Goal: Task Accomplishment & Management: Manage account settings

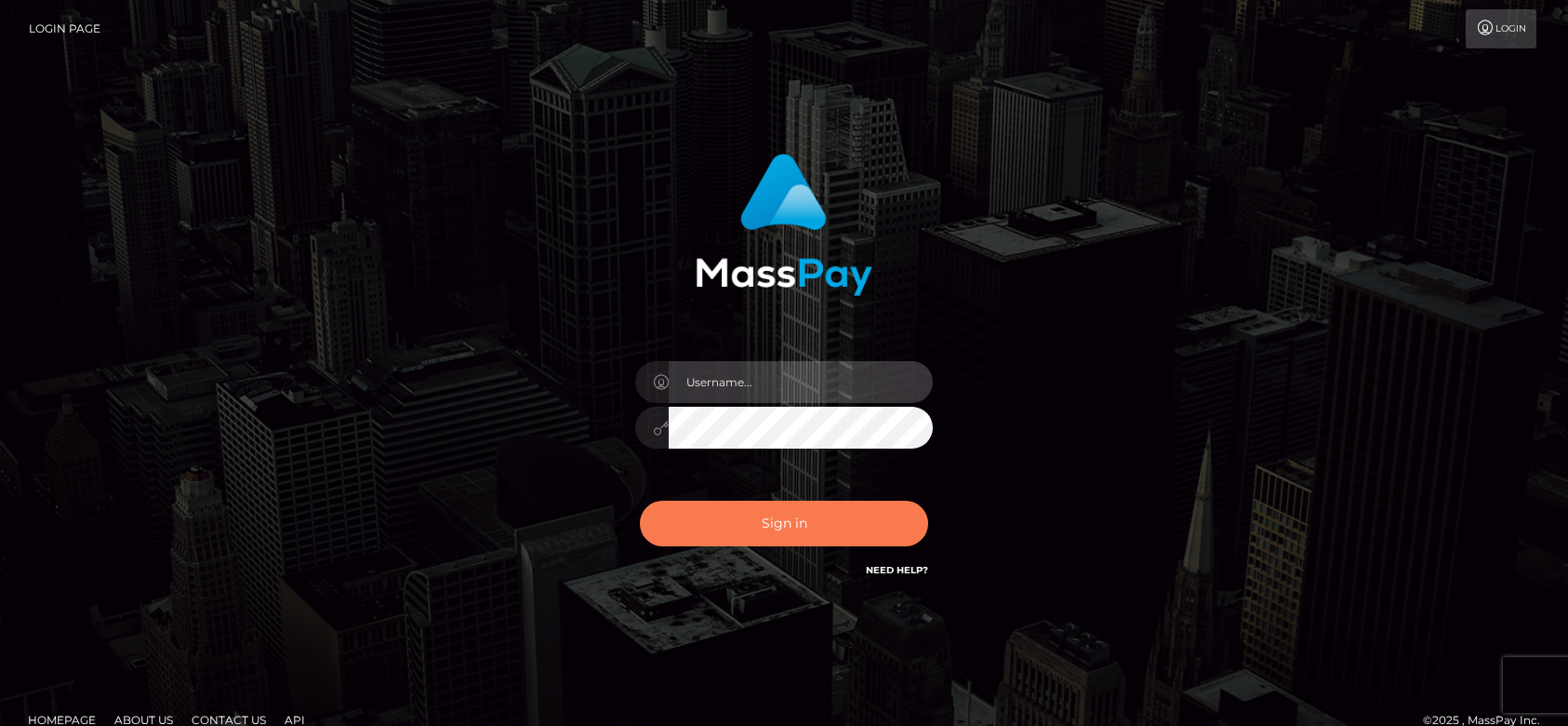
type input "[DOMAIN_NAME]"
click at [826, 533] on button "Sign in" at bounding box center [784, 524] width 288 height 46
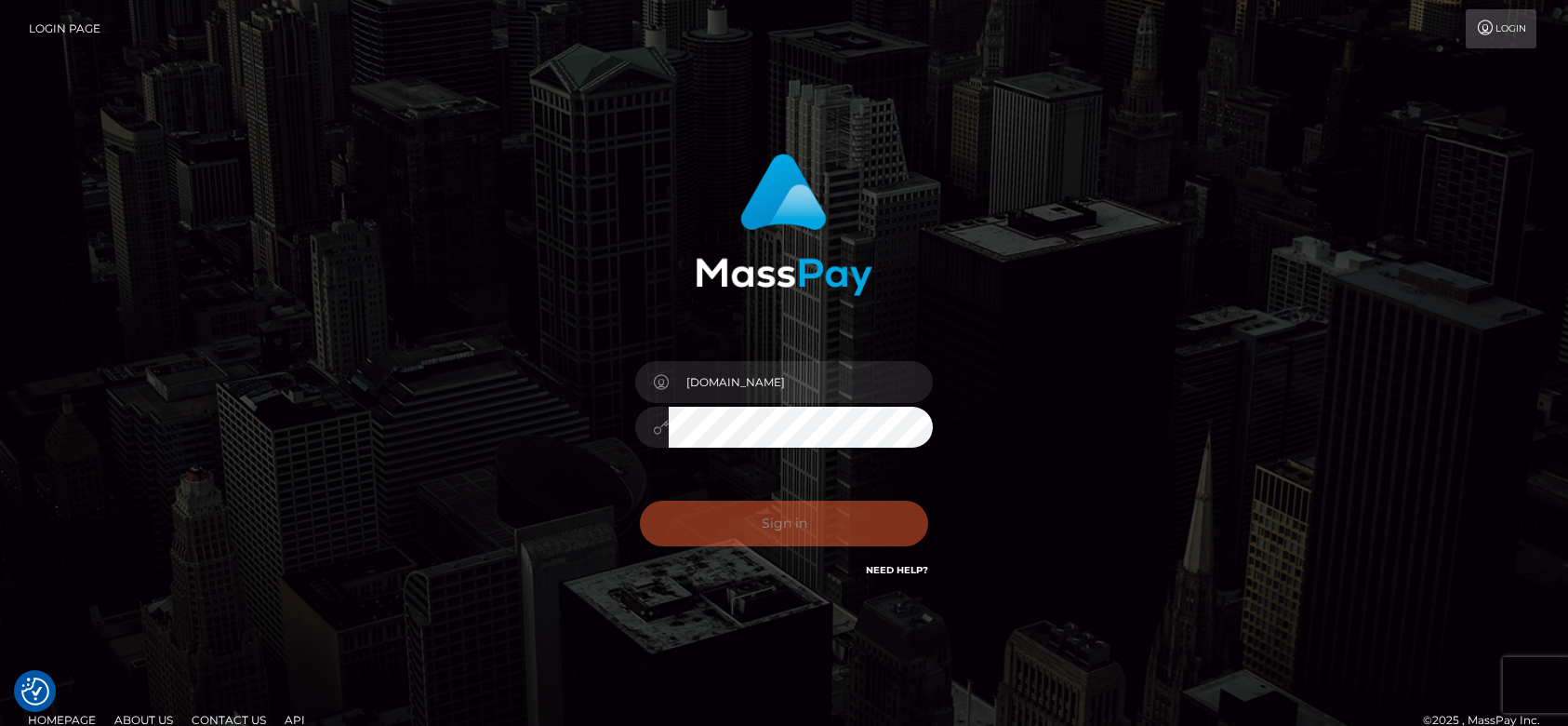
checkbox input "true"
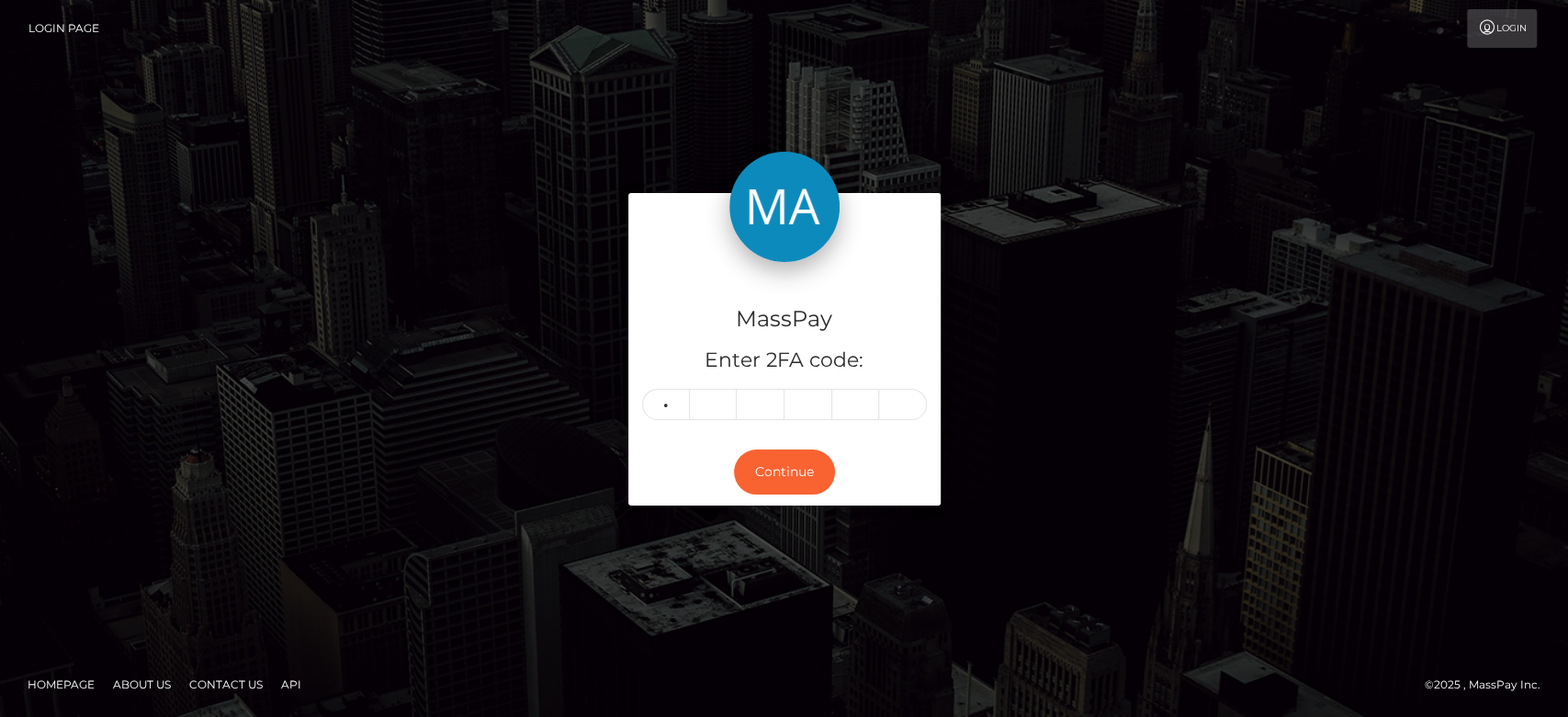
type input "6"
type input "1"
type input "8"
type input "7"
type input "2"
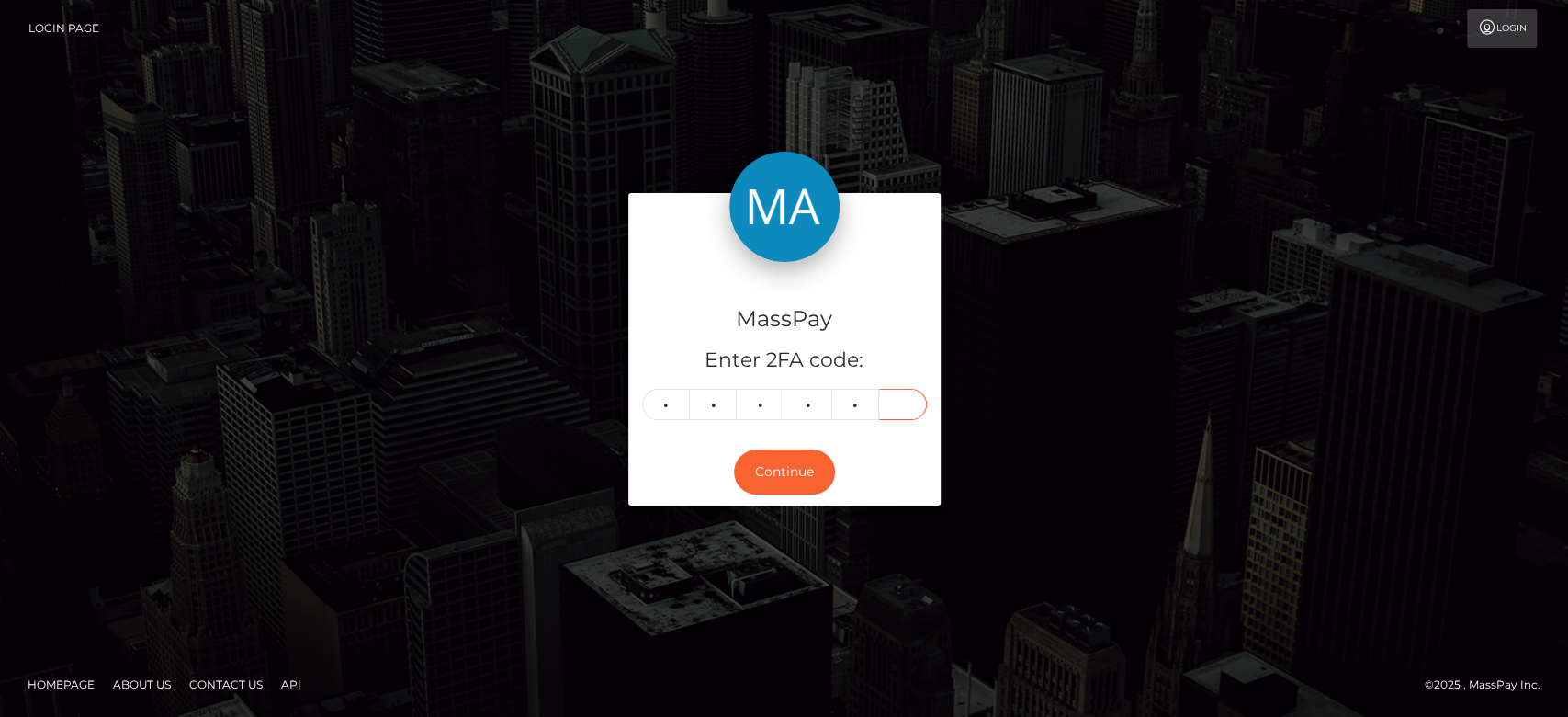
type input "7"
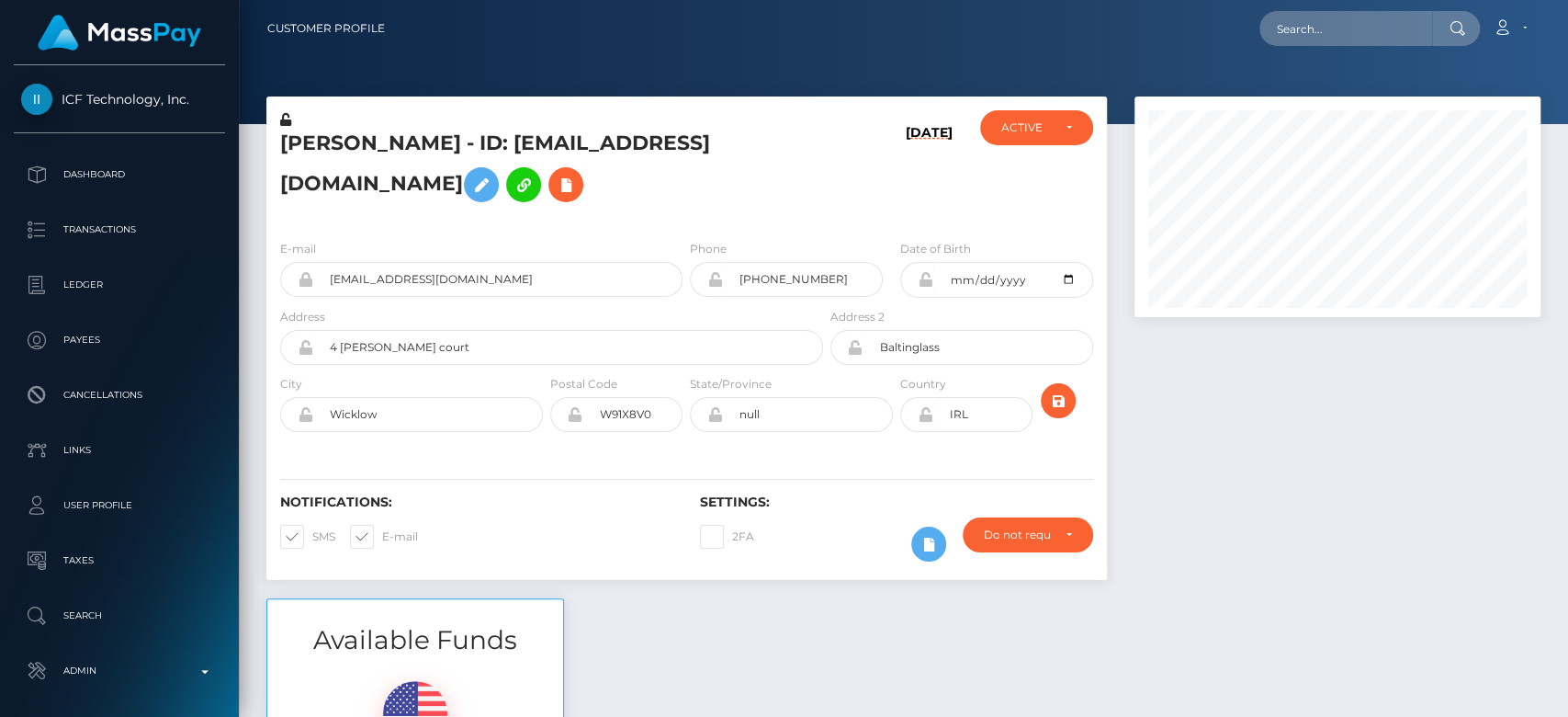
scroll to position [220, 406]
click at [1274, 503] on div at bounding box center [1337, 347] width 433 height 501
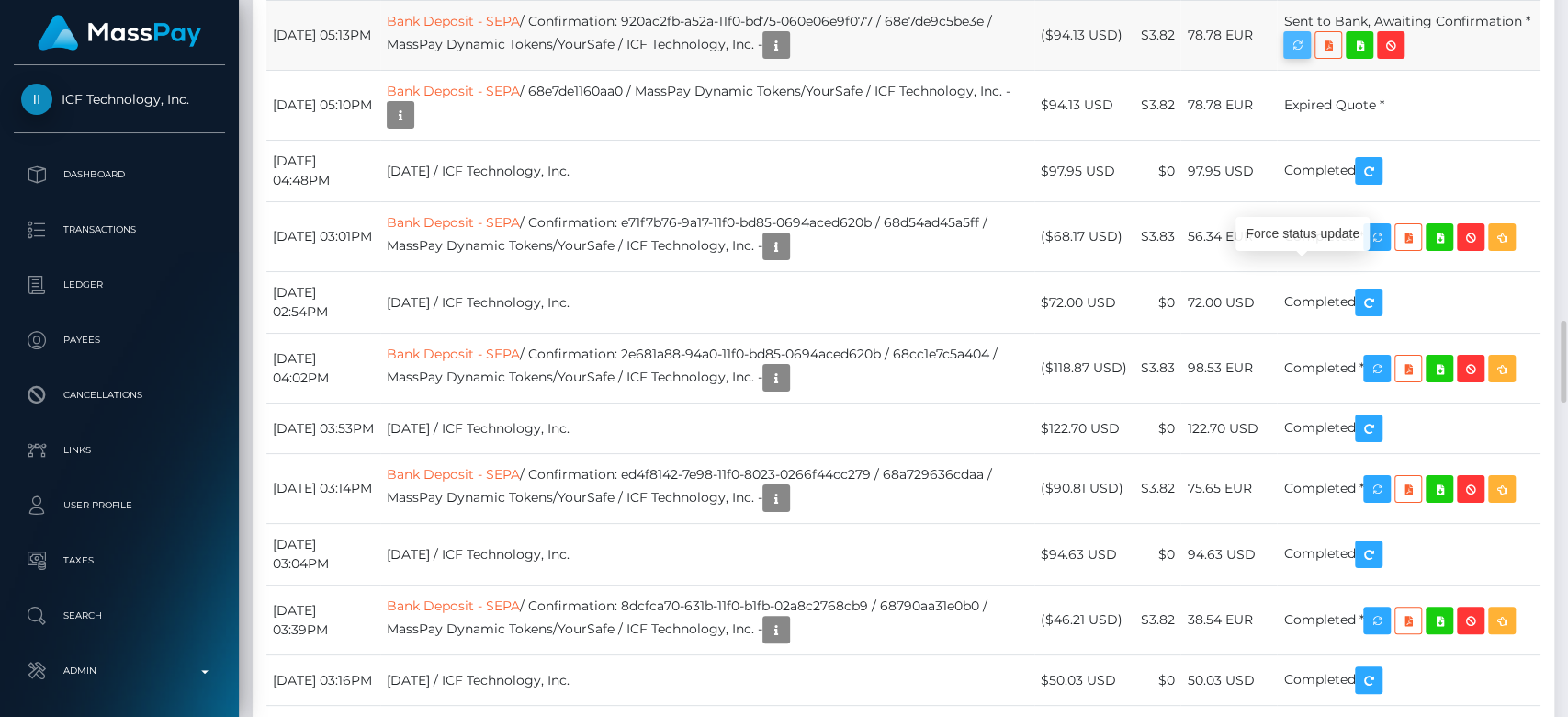
click at [1308, 57] on icon "button" at bounding box center [1297, 45] width 22 height 23
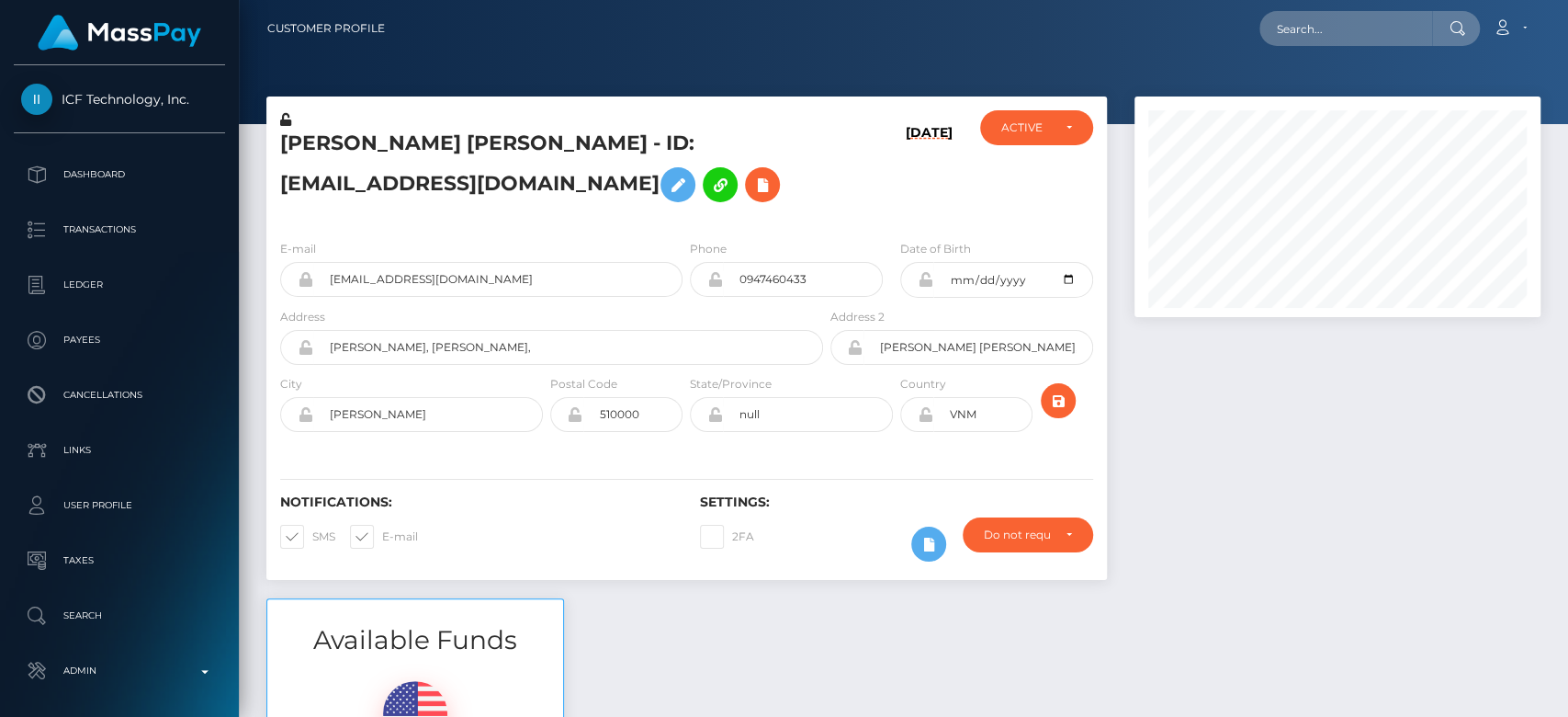
scroll to position [220, 406]
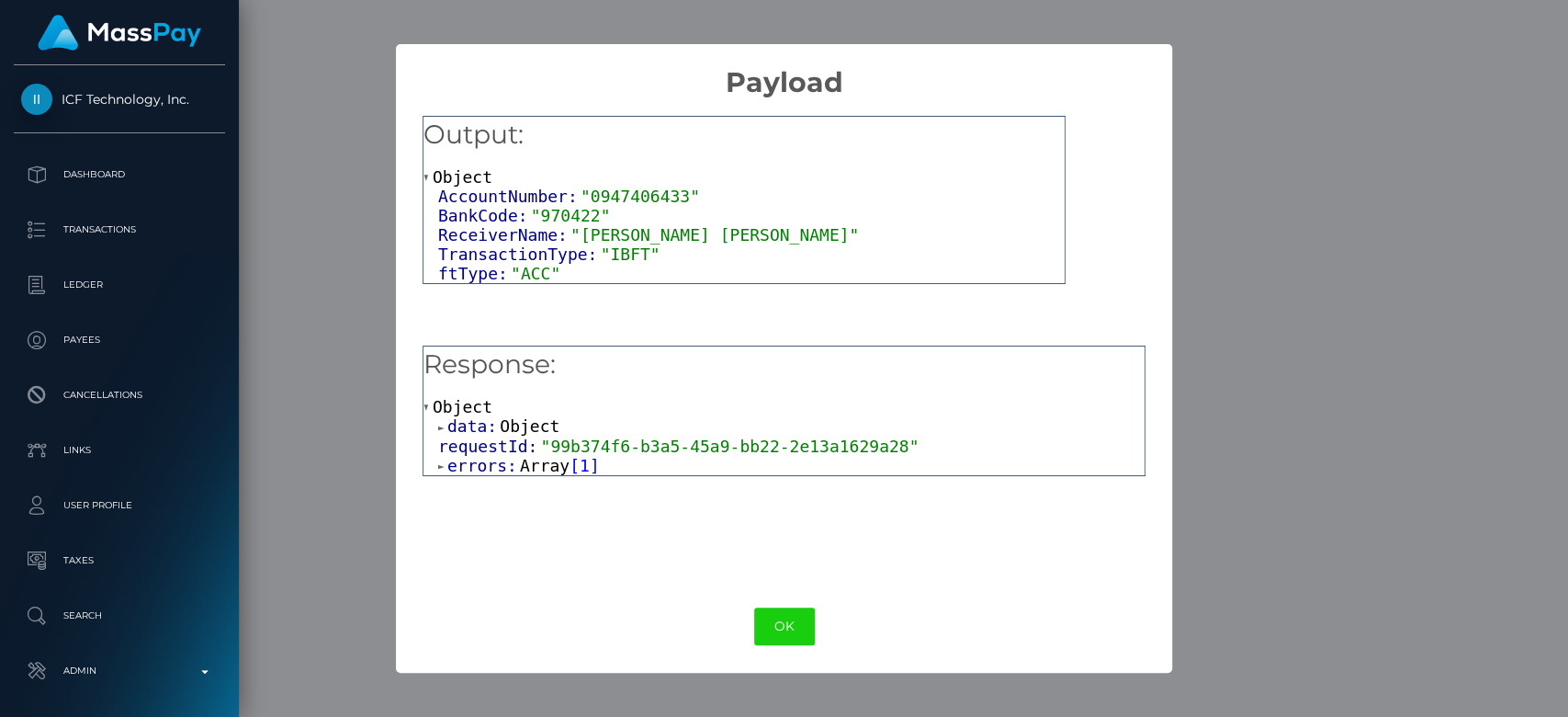
click at [540, 464] on span "Array" at bounding box center [545, 465] width 49 height 19
click at [531, 489] on span "Object" at bounding box center [514, 484] width 60 height 19
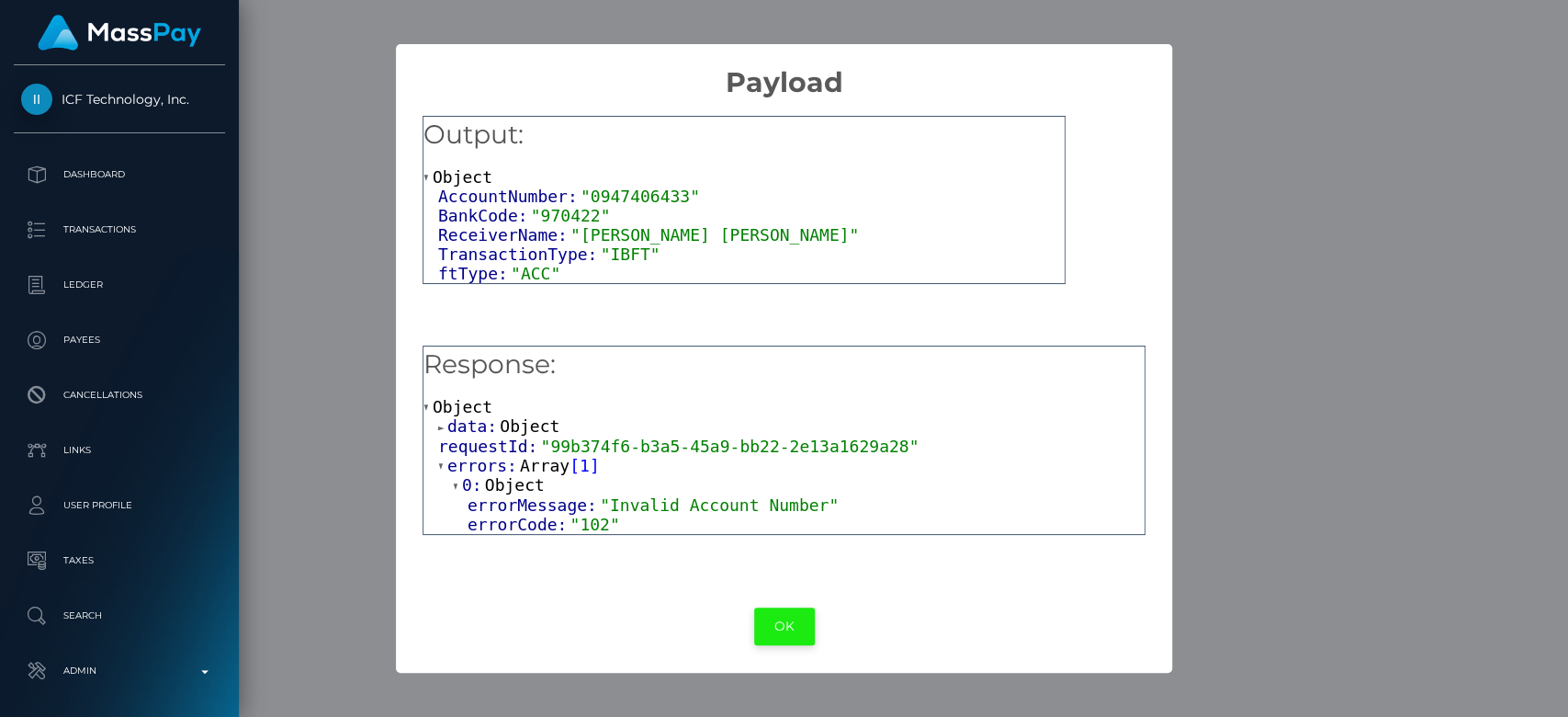
click at [773, 620] on button "OK" at bounding box center [784, 626] width 61 height 38
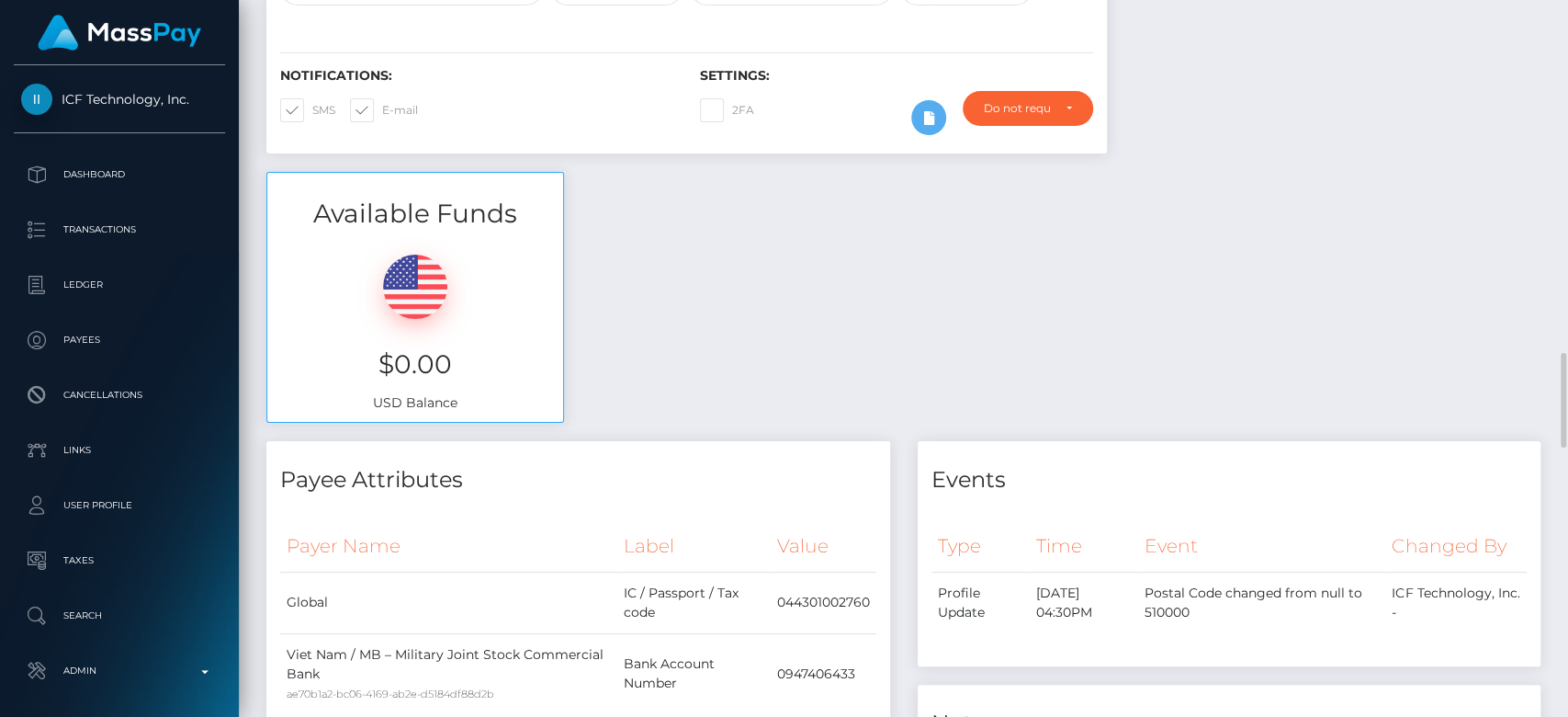
scroll to position [0, 0]
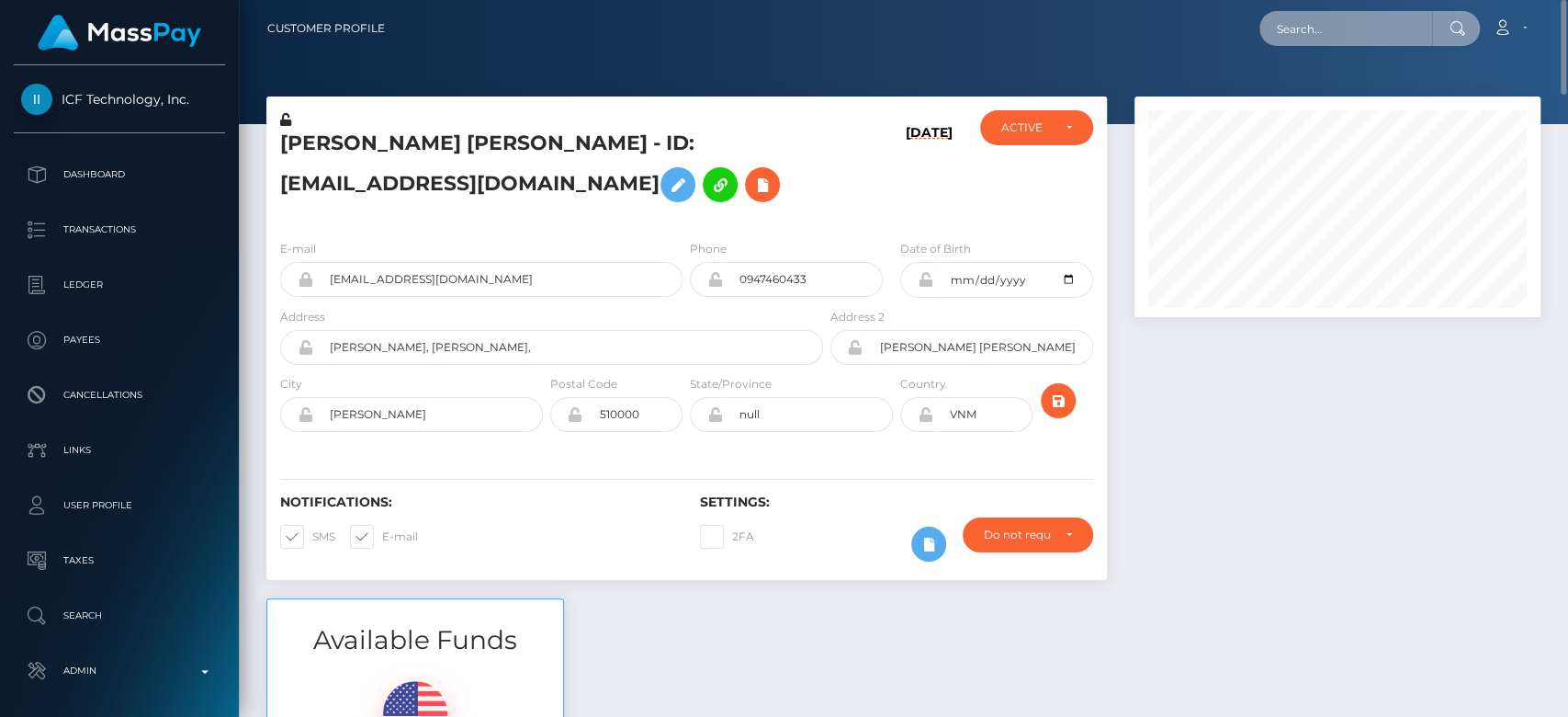
click at [1305, 20] on input "text" at bounding box center [1346, 28] width 173 height 35
paste input "68e5548941a3f"
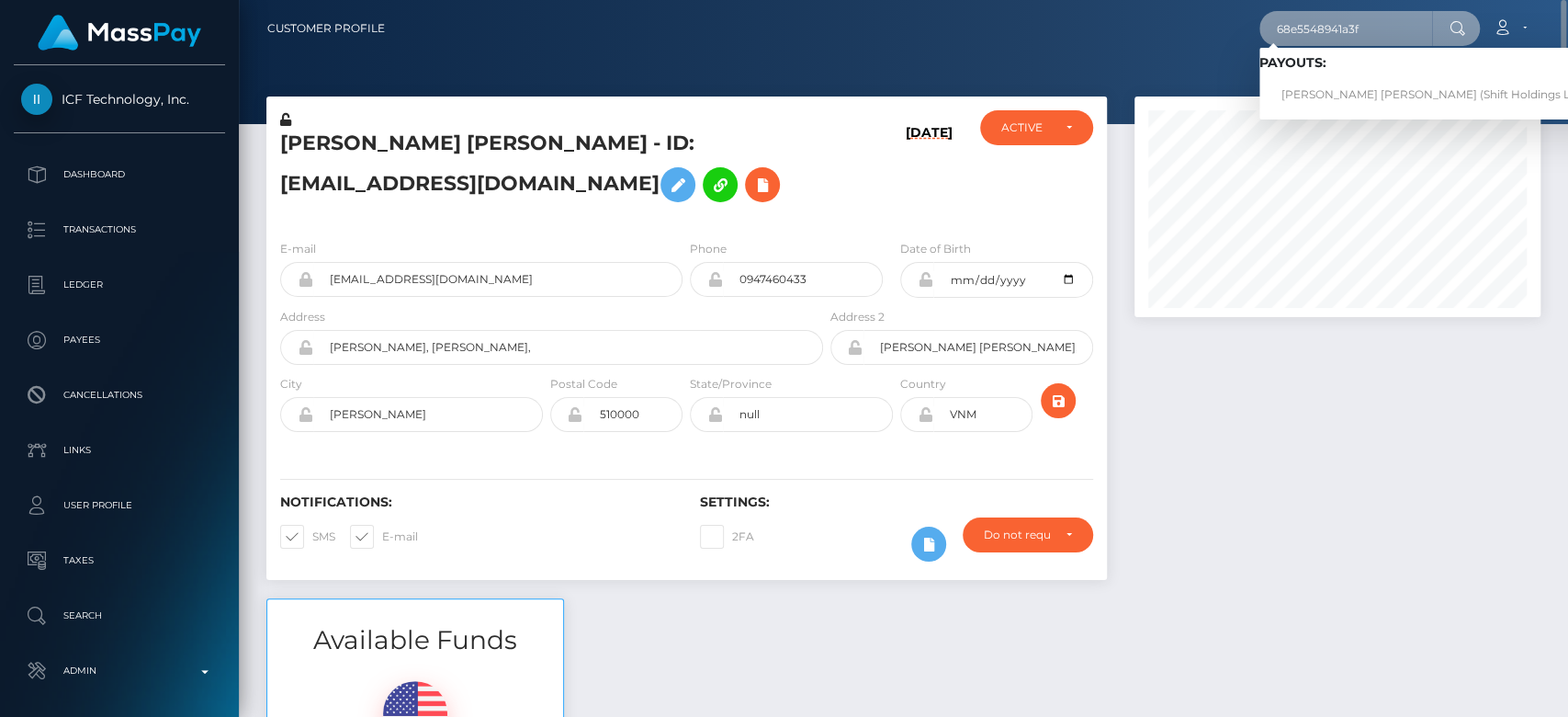
type input "68e5548941a3f"
click at [1338, 84] on link "Abdou Yande Ndoye (Shift Holdings Ltd. - )" at bounding box center [1440, 96] width 361 height 34
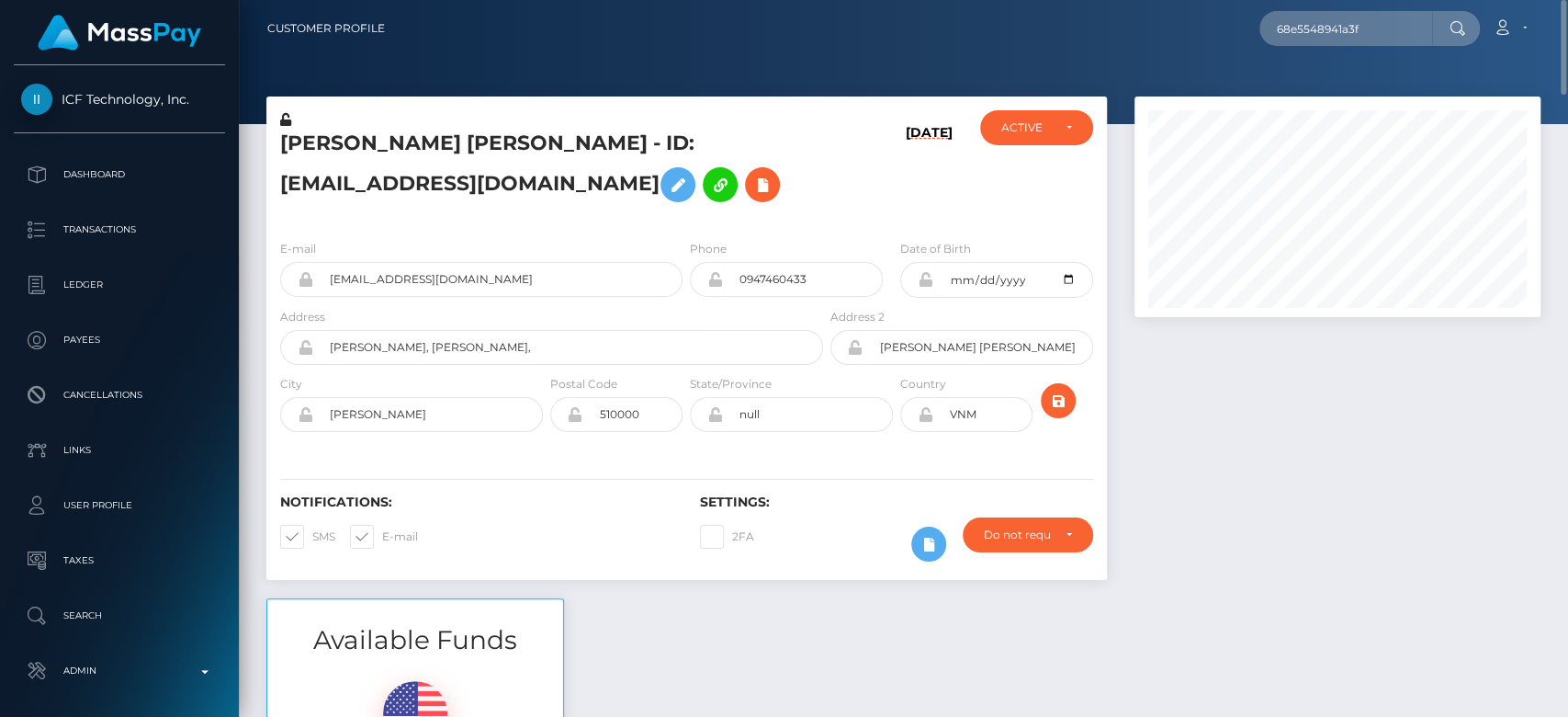
click at [1393, 427] on div at bounding box center [1337, 347] width 433 height 501
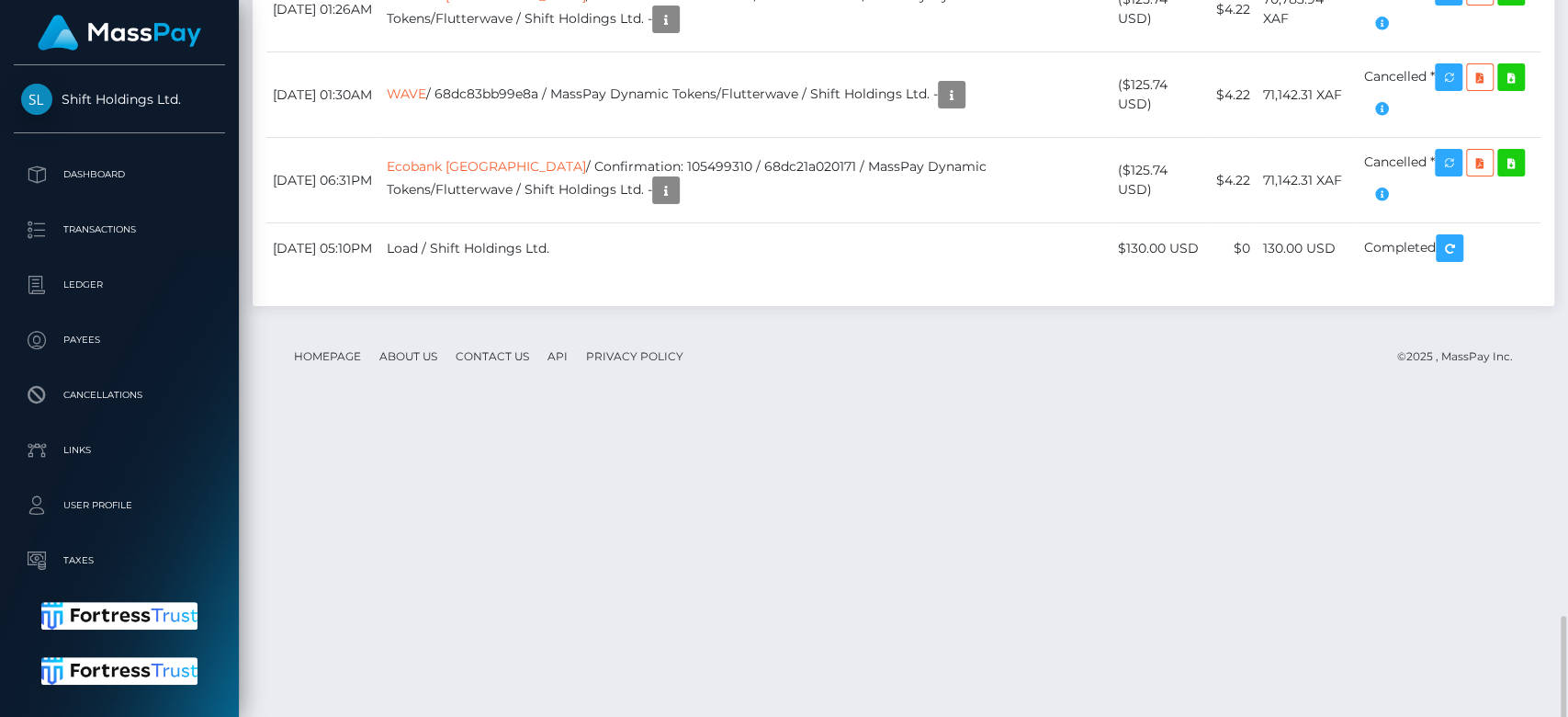
scroll to position [2470, 0]
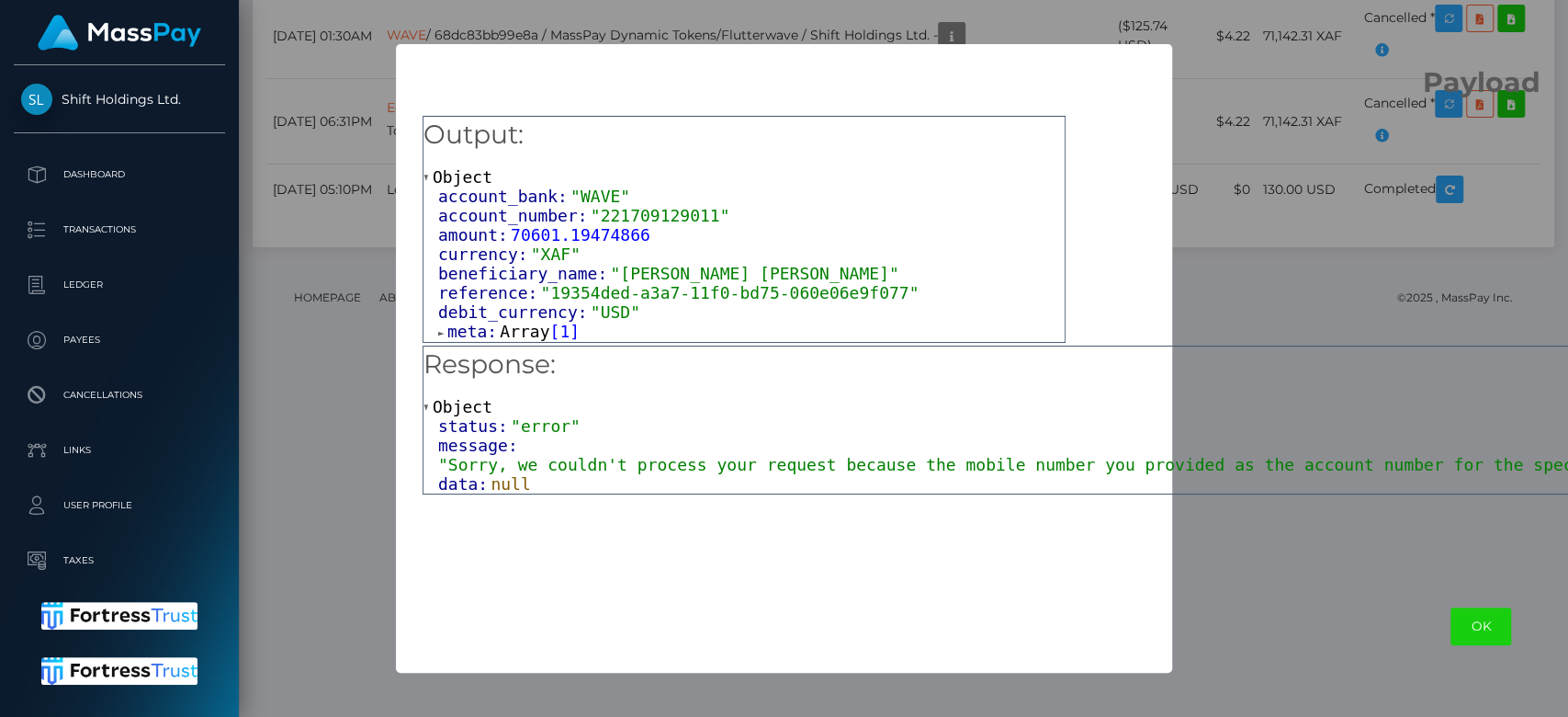
click at [1304, 151] on div "Output: Object account_bank: "WAVE" account_number: "221709129011" amount: 7060…" at bounding box center [1481, 340] width 2169 height 481
click at [1462, 200] on div "Output: Object account_bank: "WAVE" account_number: "221709129011" amount: 7060…" at bounding box center [1481, 340] width 2169 height 481
click at [1451, 618] on button "OK" at bounding box center [1481, 626] width 61 height 38
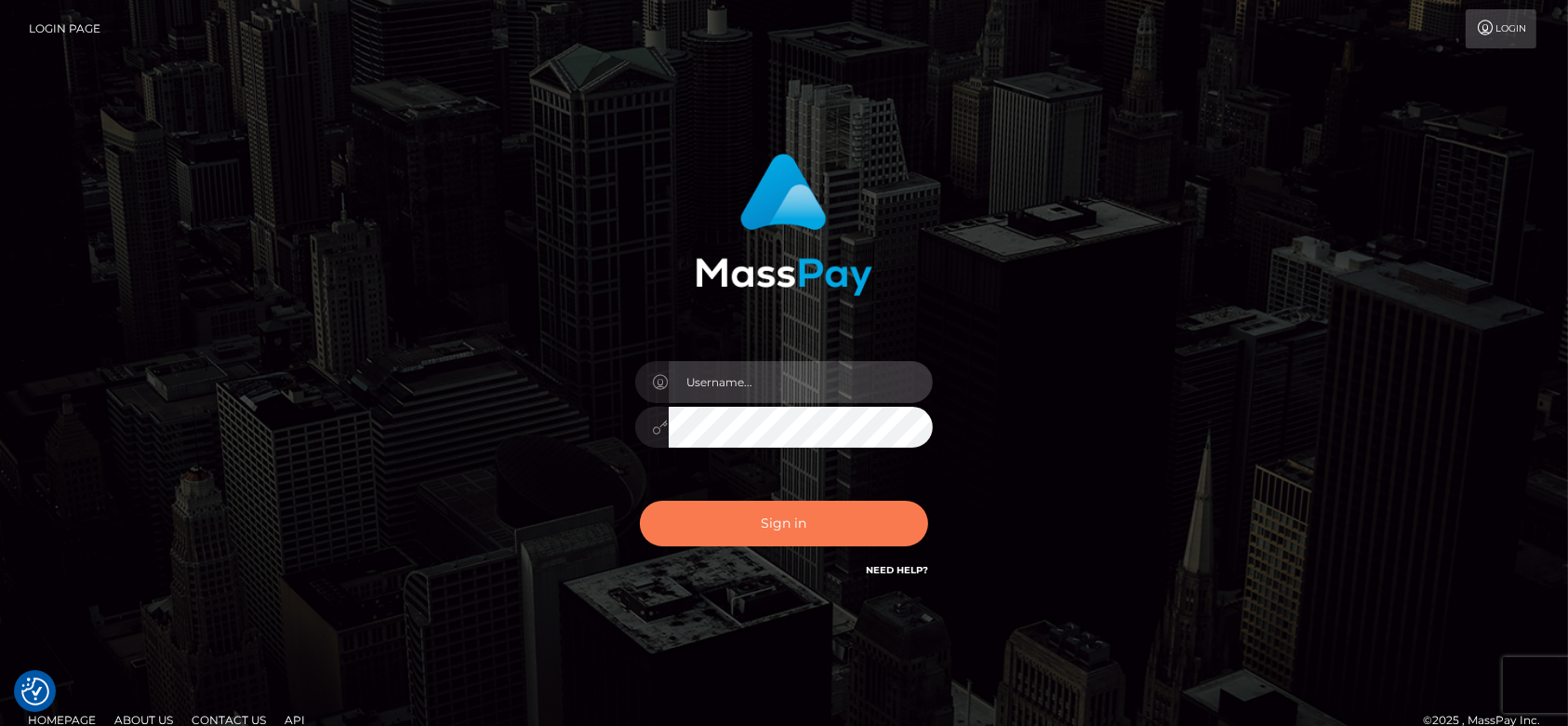
type input "[DOMAIN_NAME]"
click at [742, 523] on button "Sign in" at bounding box center [784, 524] width 288 height 46
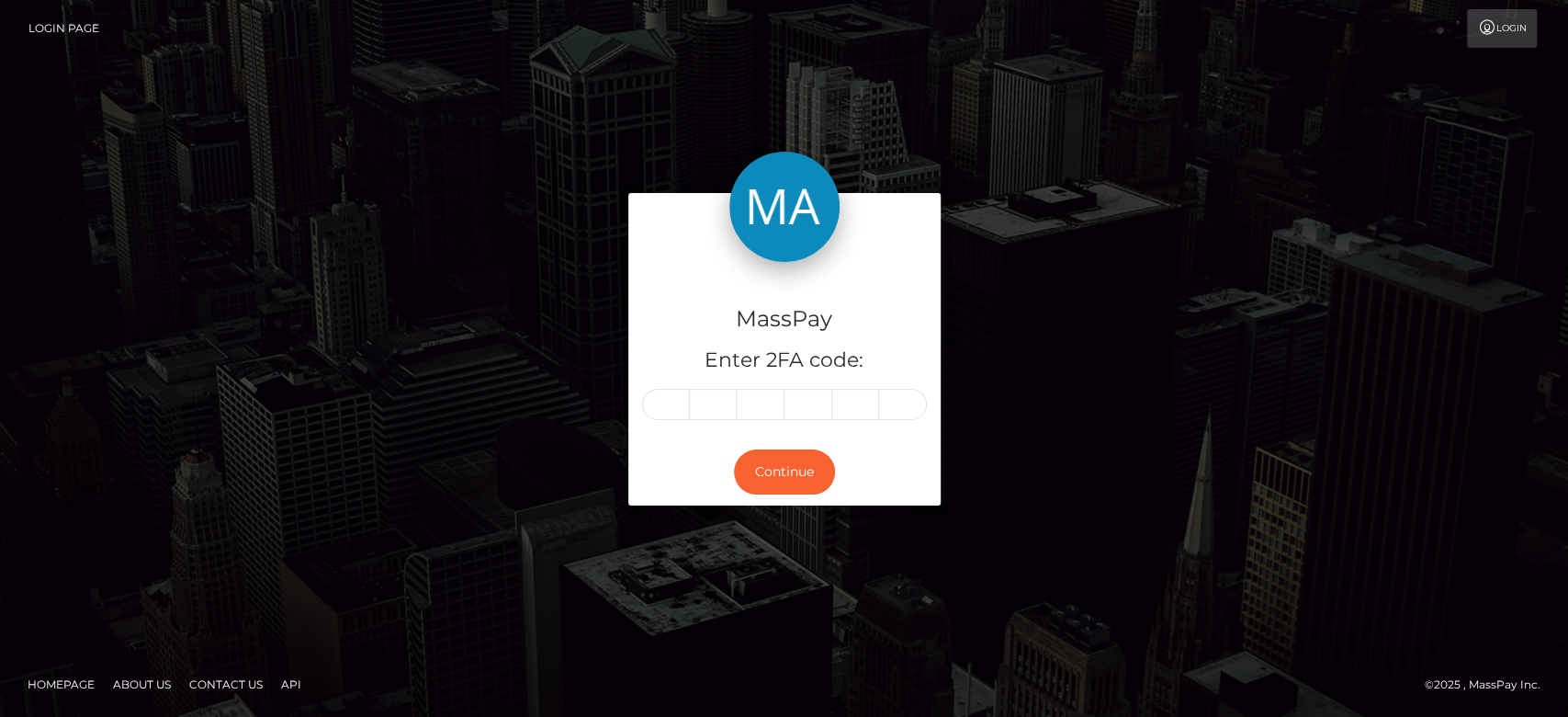
click at [733, 516] on form "MassPay Enter 2FA code: Continue" at bounding box center [784, 358] width 312 height 330
click at [670, 415] on input "text" at bounding box center [666, 404] width 48 height 31
type input "5"
type input "7"
type input "5"
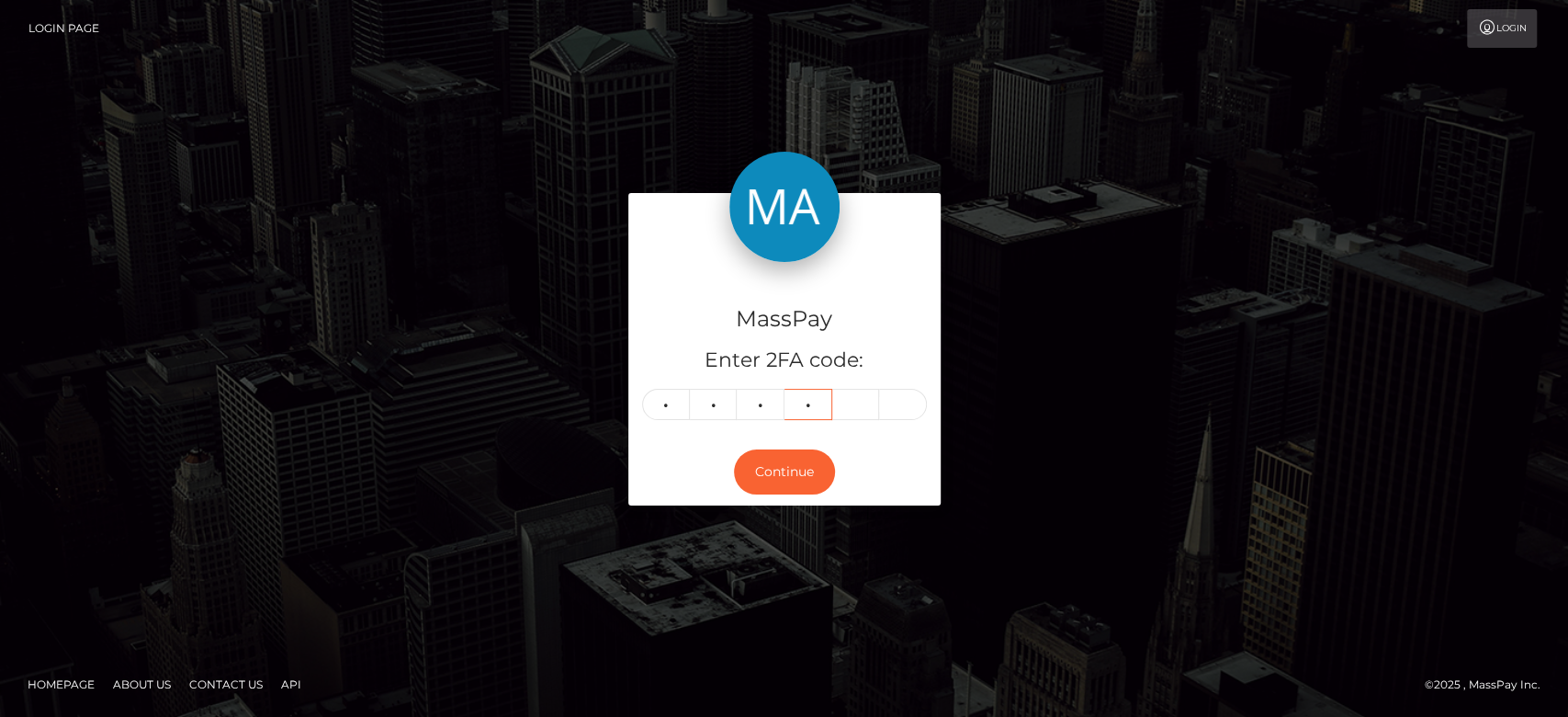
type input "1"
type input "7"
type input "1"
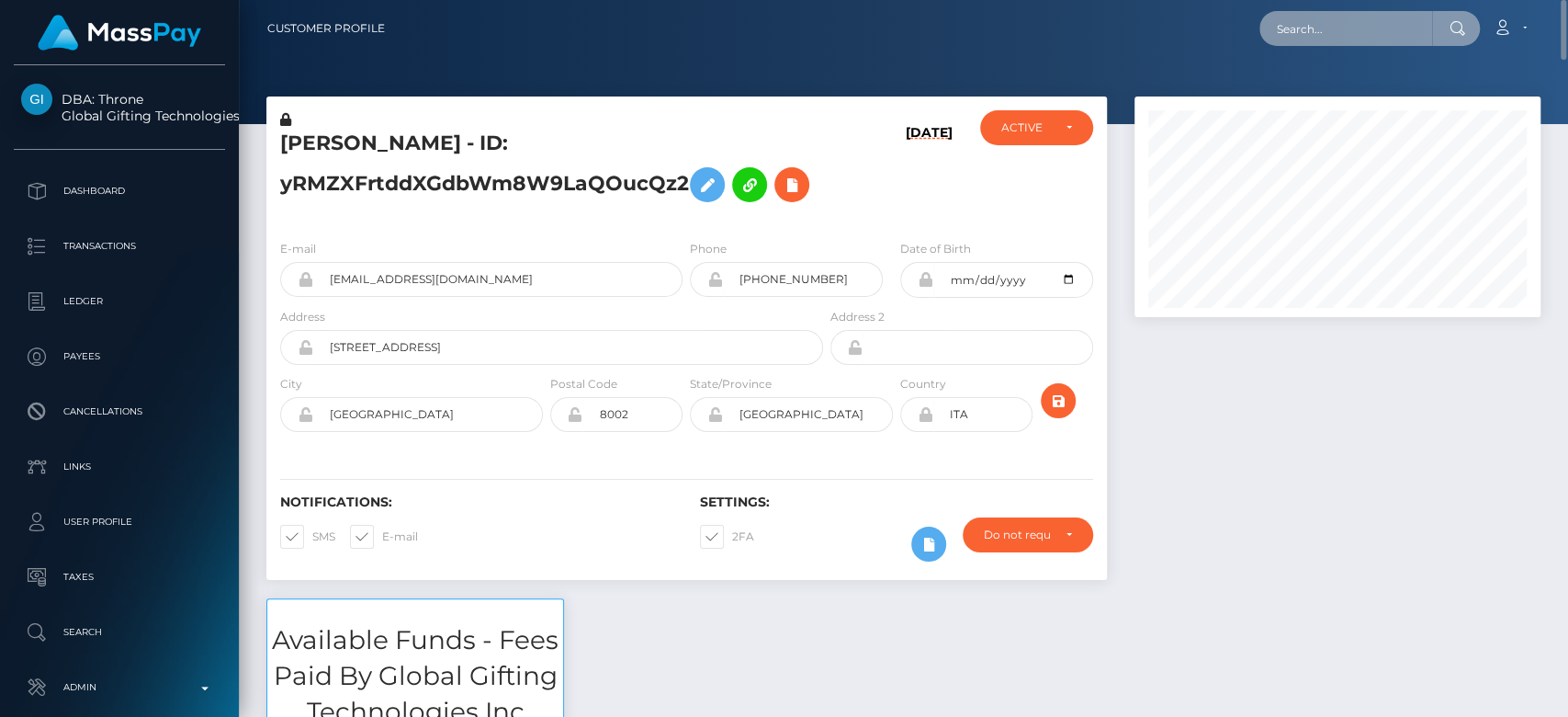
click at [1371, 41] on input "text" at bounding box center [1346, 28] width 173 height 35
paste input "julia.ripari09@gmail.com"
type input "julia.ripari09@gmail.com"
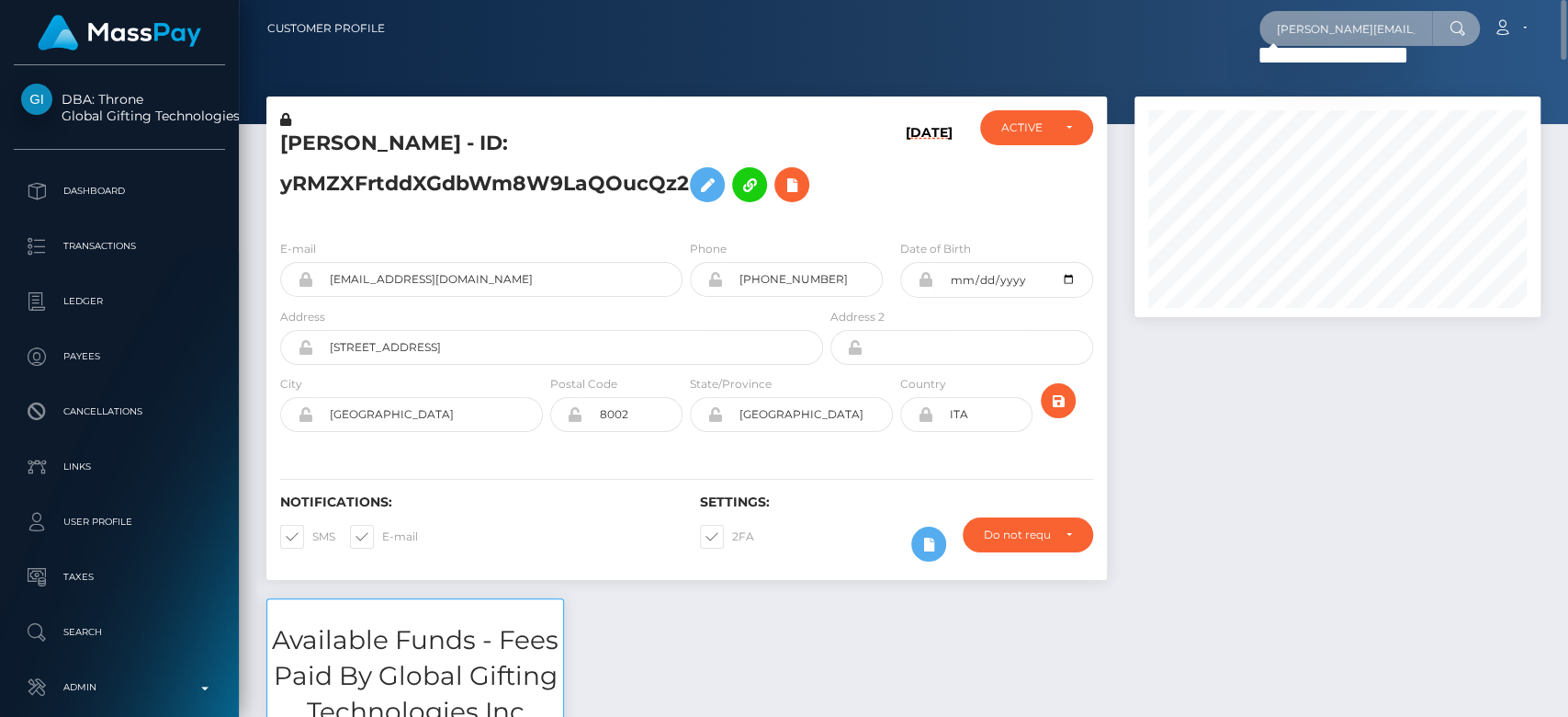
click at [1317, 21] on input "julia.ripari09@gmail.com" at bounding box center [1346, 28] width 173 height 35
paste input "2bd86582-a32f-4259-822f-bd69907e31a7"
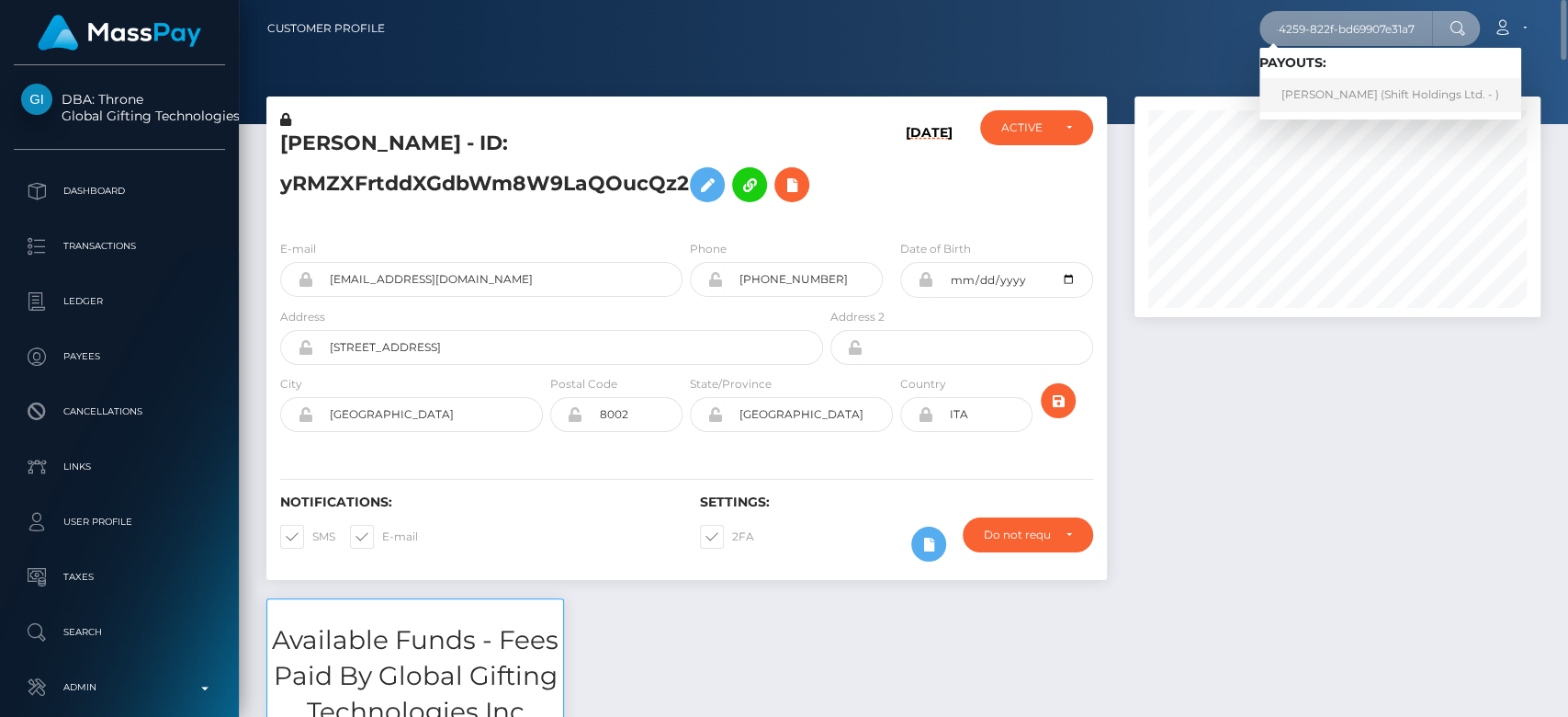
type input "2bd86582-a32f-4259-822f-bd69907e31a7"
click at [1323, 85] on link "JULIA RIPARI DE ANDRADE (Shift Holdings Ltd. - )" at bounding box center [1390, 96] width 262 height 34
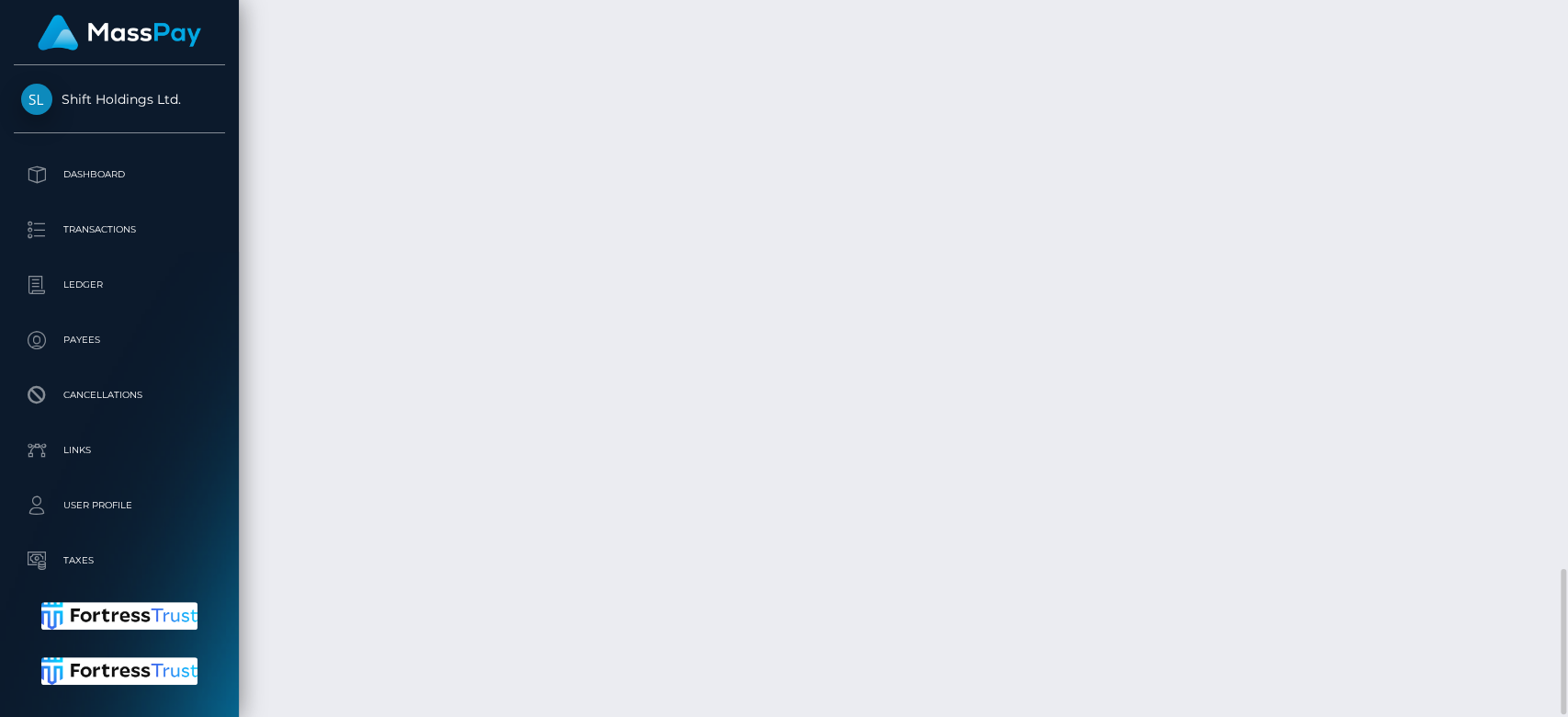
scroll to position [2823, 0]
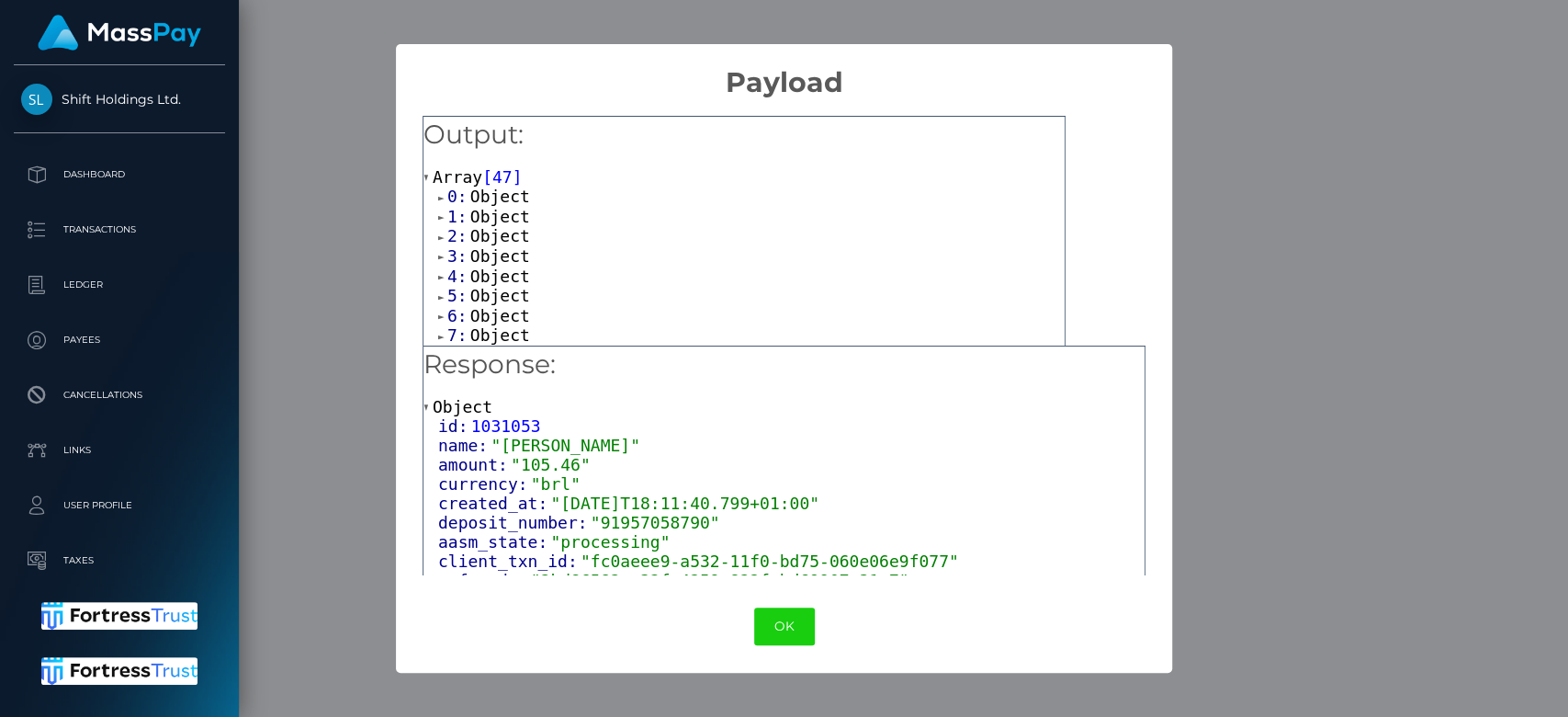
scroll to position [136, 0]
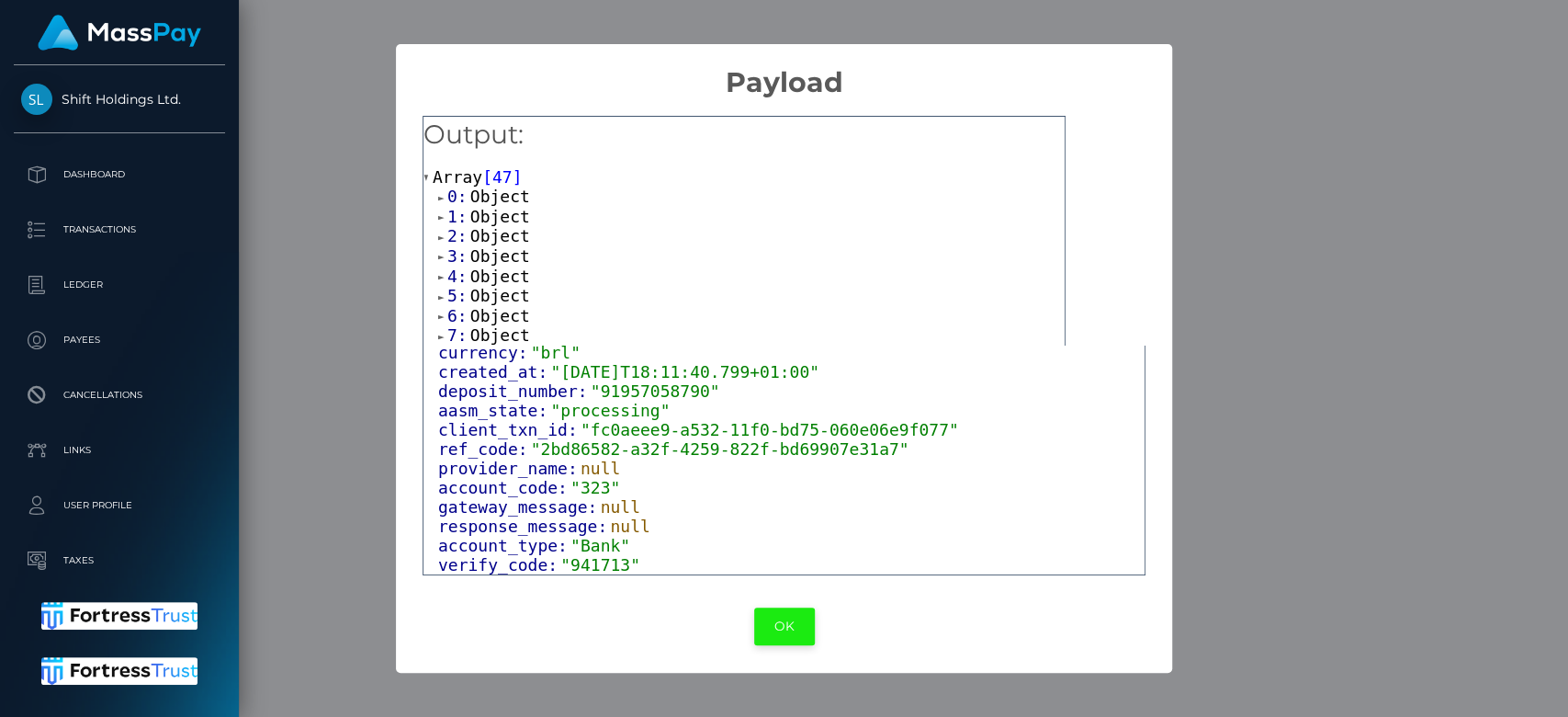
click at [764, 616] on button "OK" at bounding box center [784, 626] width 61 height 38
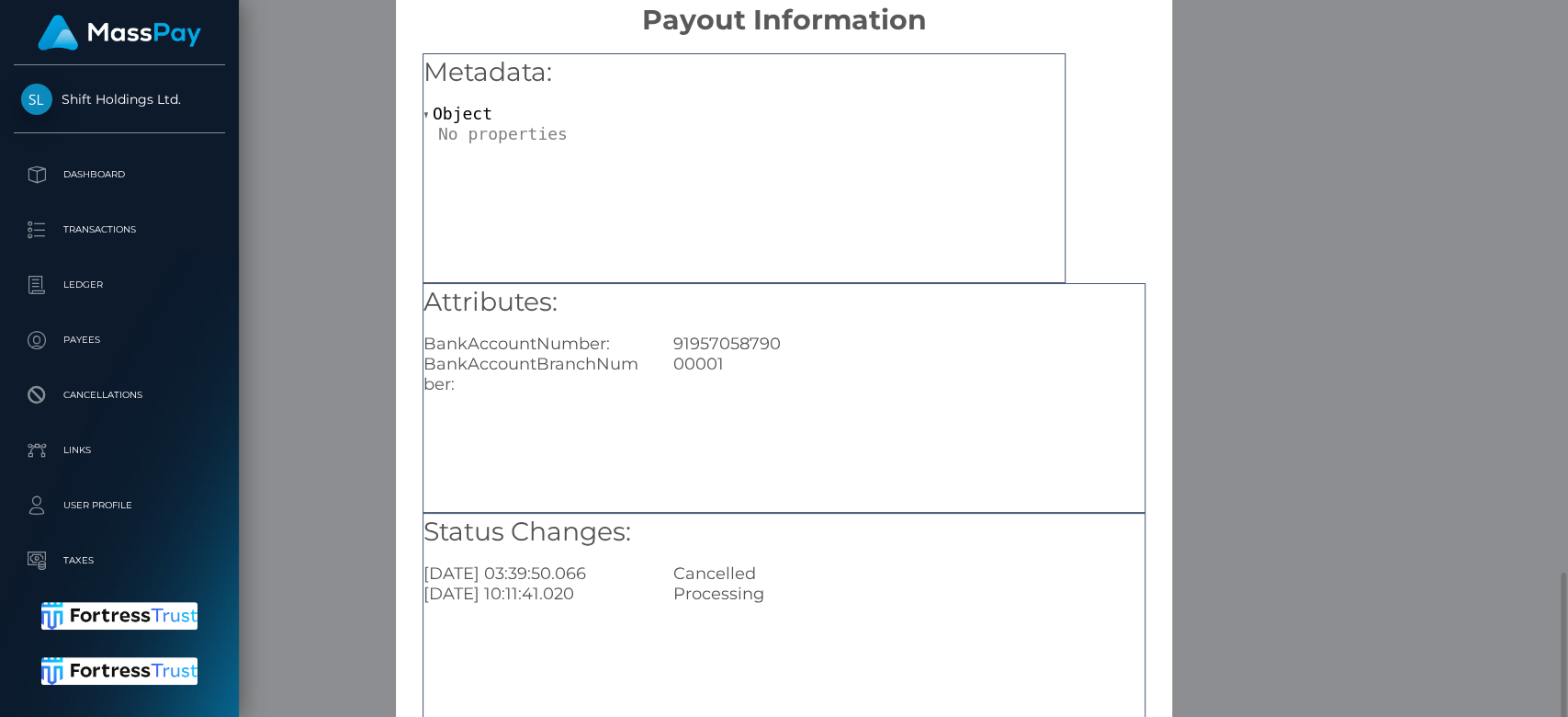
scroll to position [29, 0]
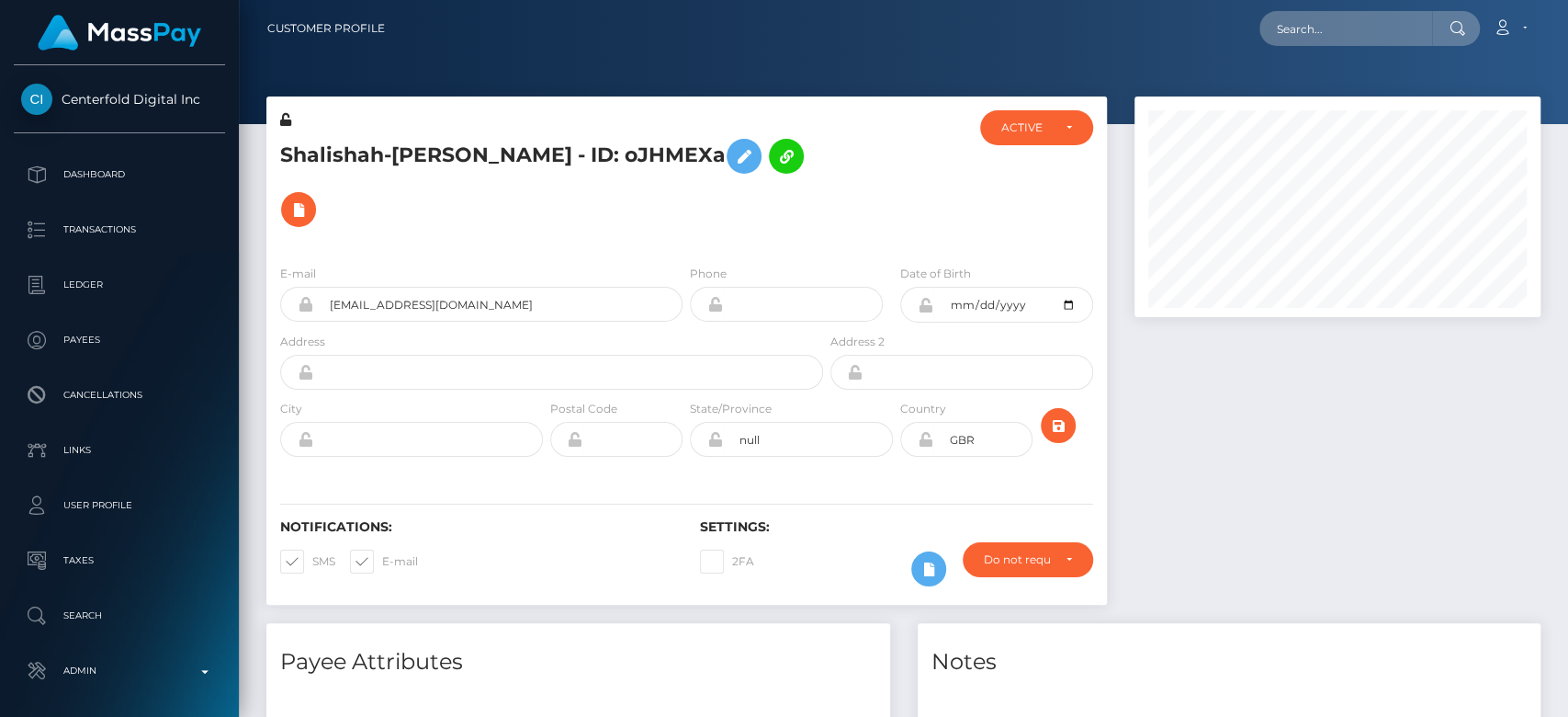
scroll to position [220, 406]
click at [1063, 132] on div "ACTIVE" at bounding box center [1037, 128] width 70 height 15
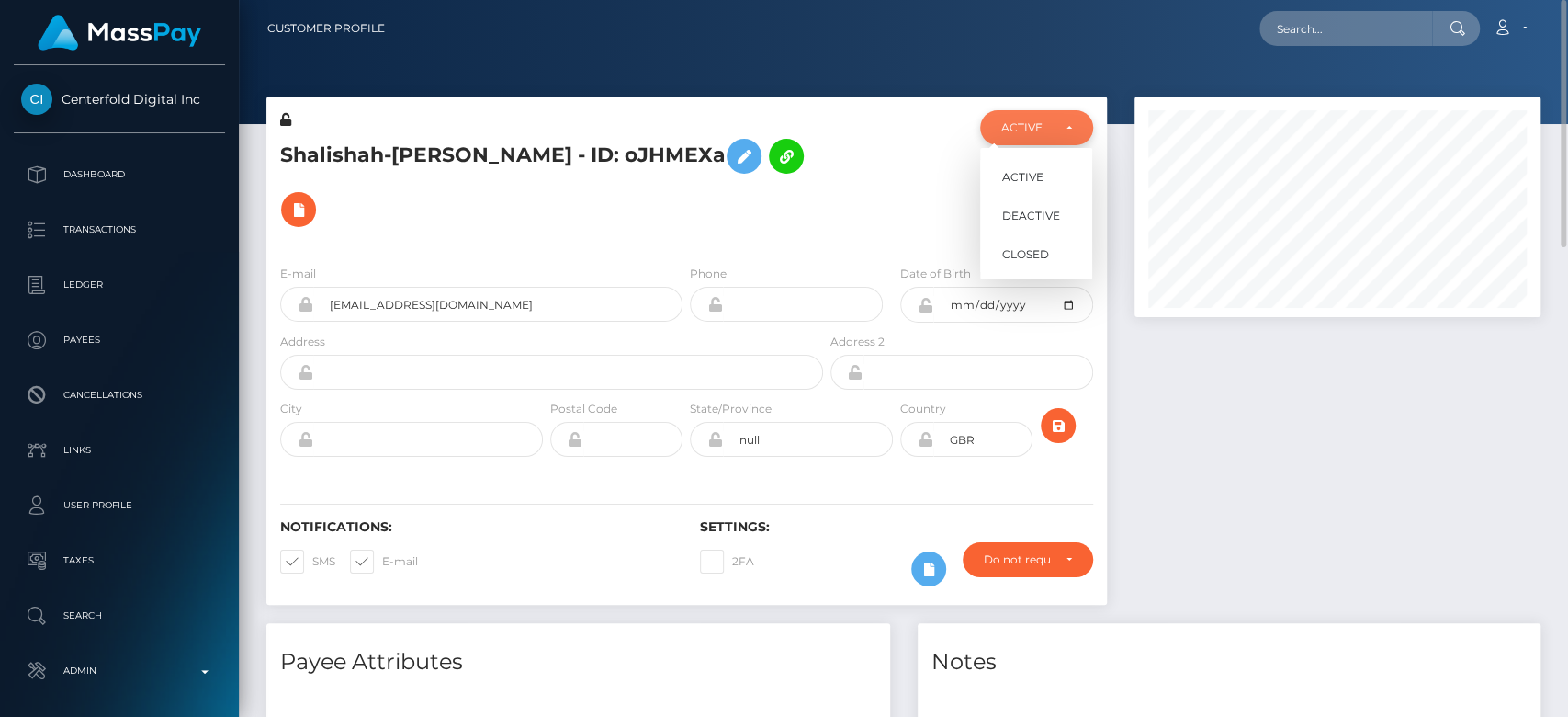
scroll to position [220, 406]
click at [1063, 132] on div "ACTIVE" at bounding box center [1037, 128] width 70 height 15
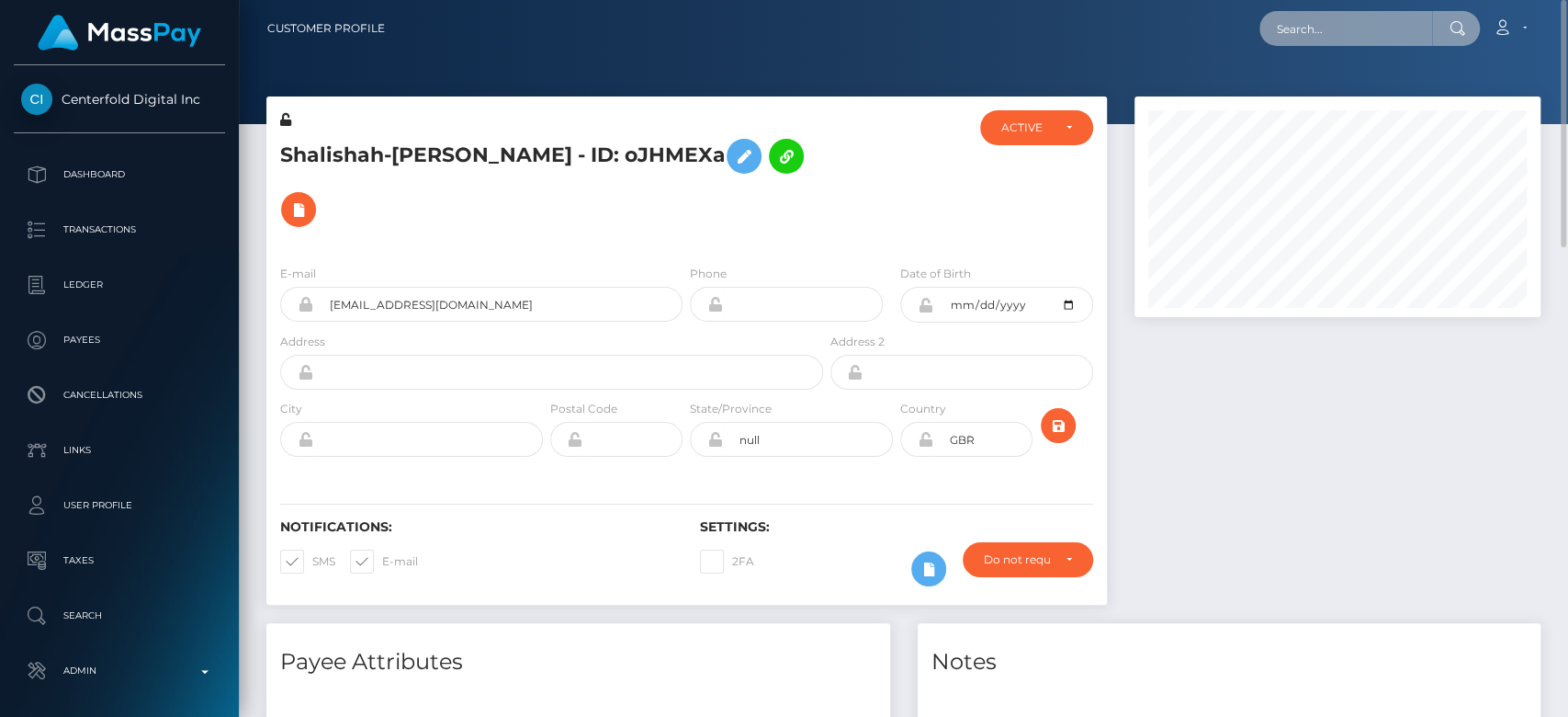
click at [1297, 40] on input "text" at bounding box center [1346, 28] width 173 height 35
paste input "support@lik-studio.ru"
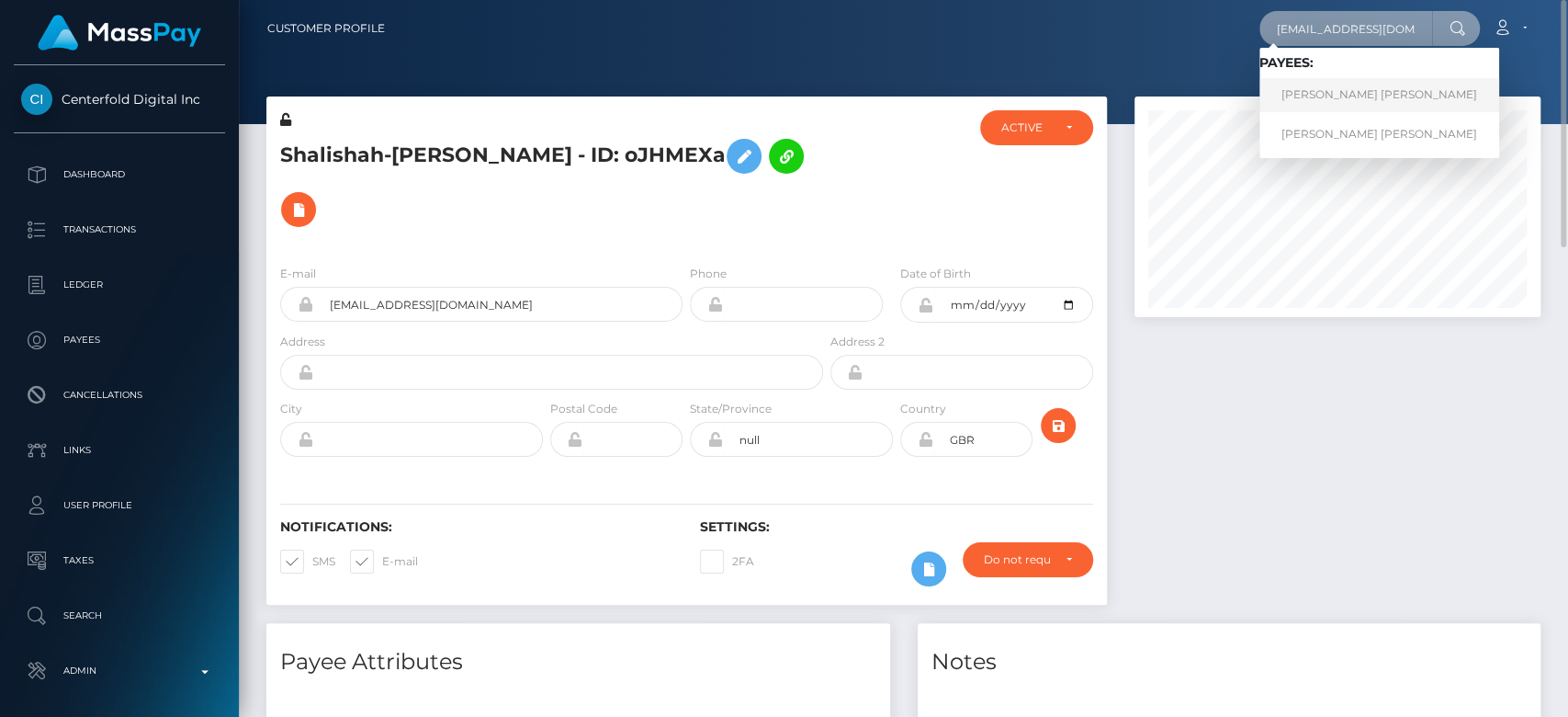
type input "support@lik-studio.ru"
click at [1328, 87] on link "Anatolii Viktorovich Zhuravlev" at bounding box center [1379, 96] width 239 height 34
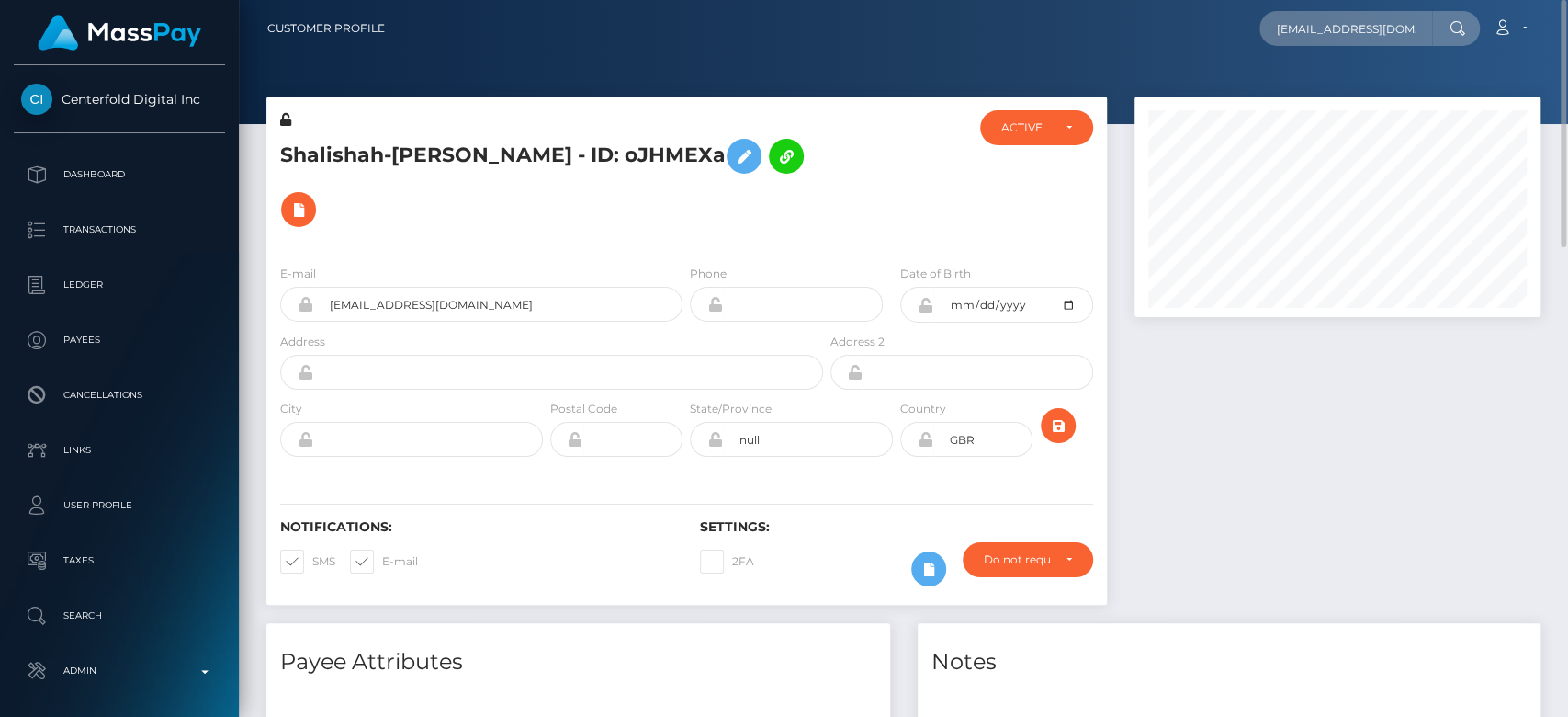
click at [1207, 393] on div at bounding box center [1337, 359] width 433 height 526
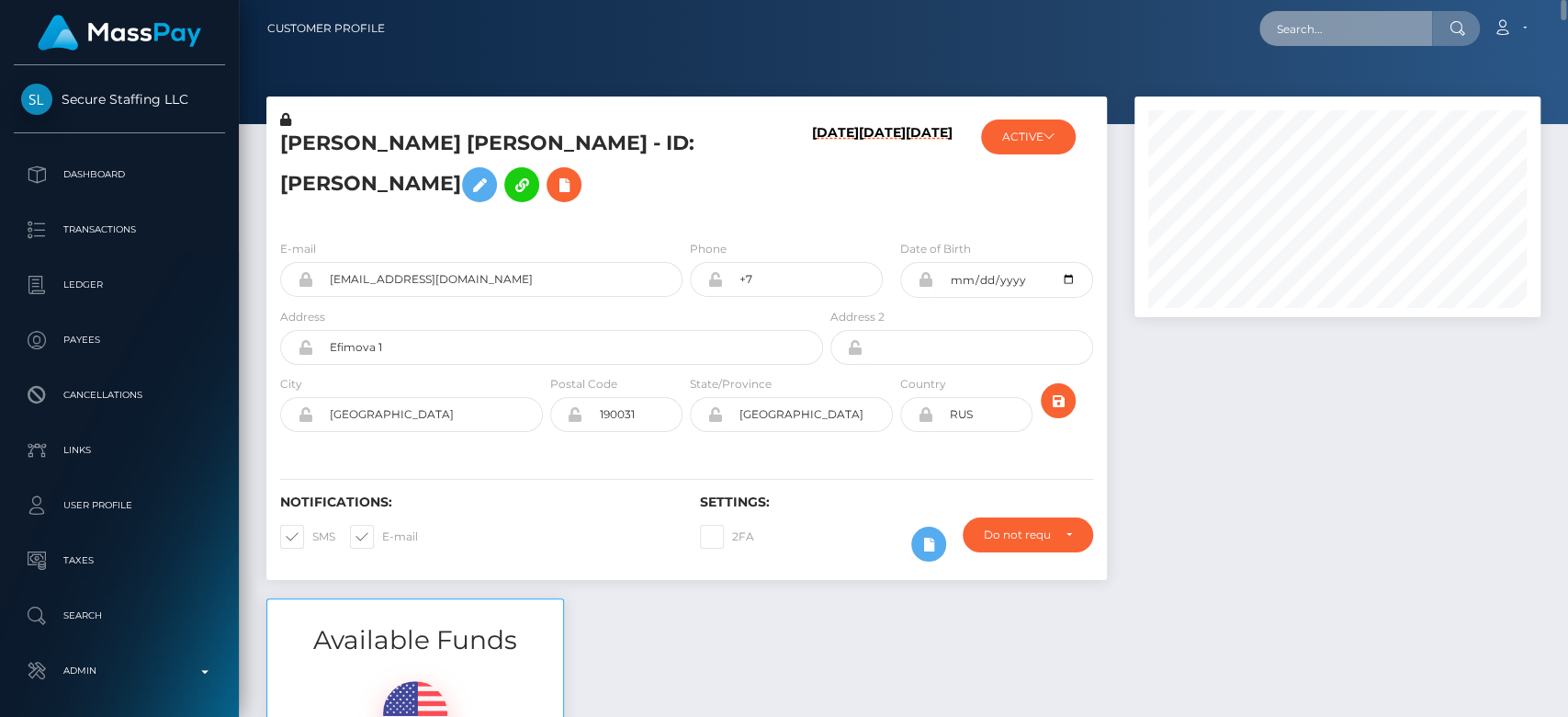
click at [1327, 20] on input "text" at bounding box center [1346, 28] width 173 height 35
paste input "kalia.wkk@gmail.com"
type input "kalia.wkk@gmail.com"
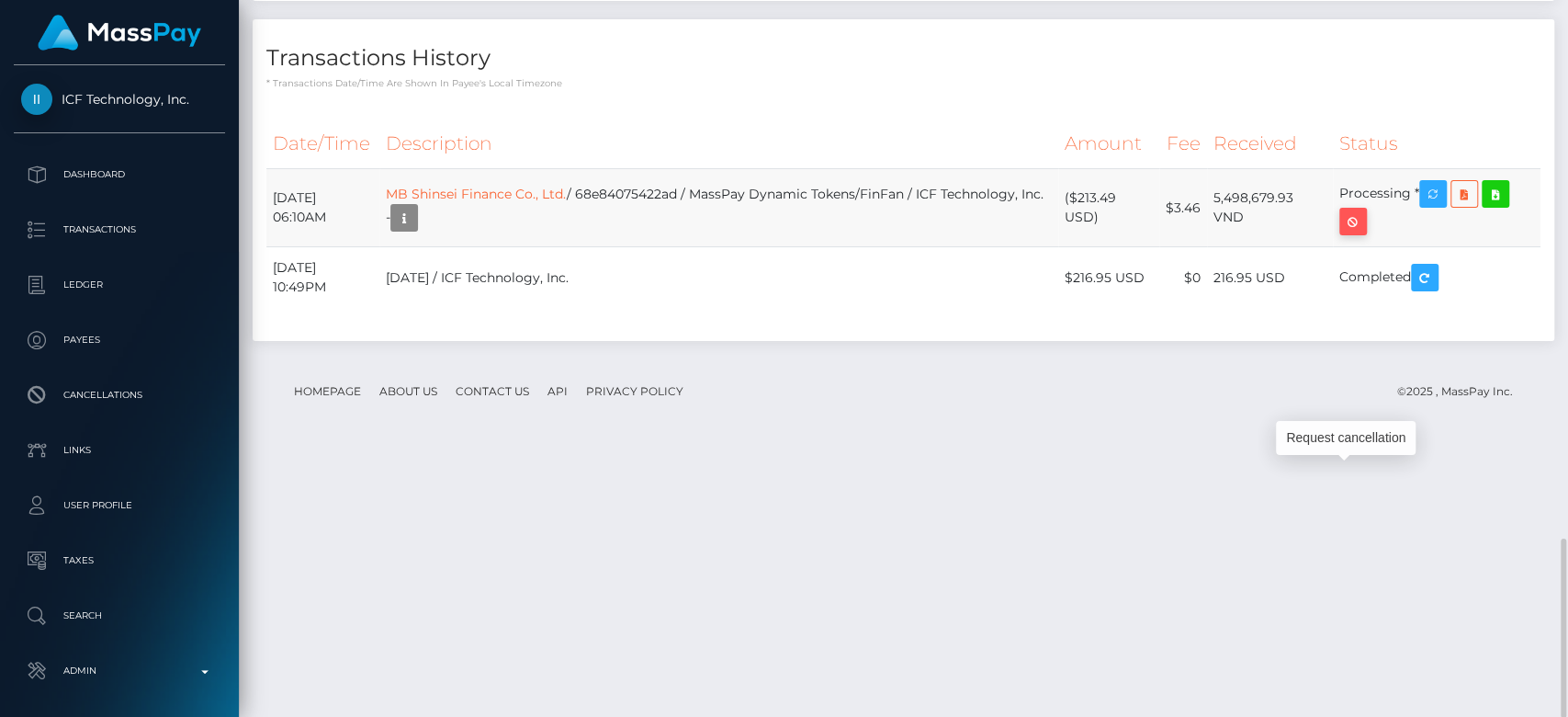
scroll to position [220, 406]
click at [1357, 234] on icon "button" at bounding box center [1352, 221] width 22 height 23
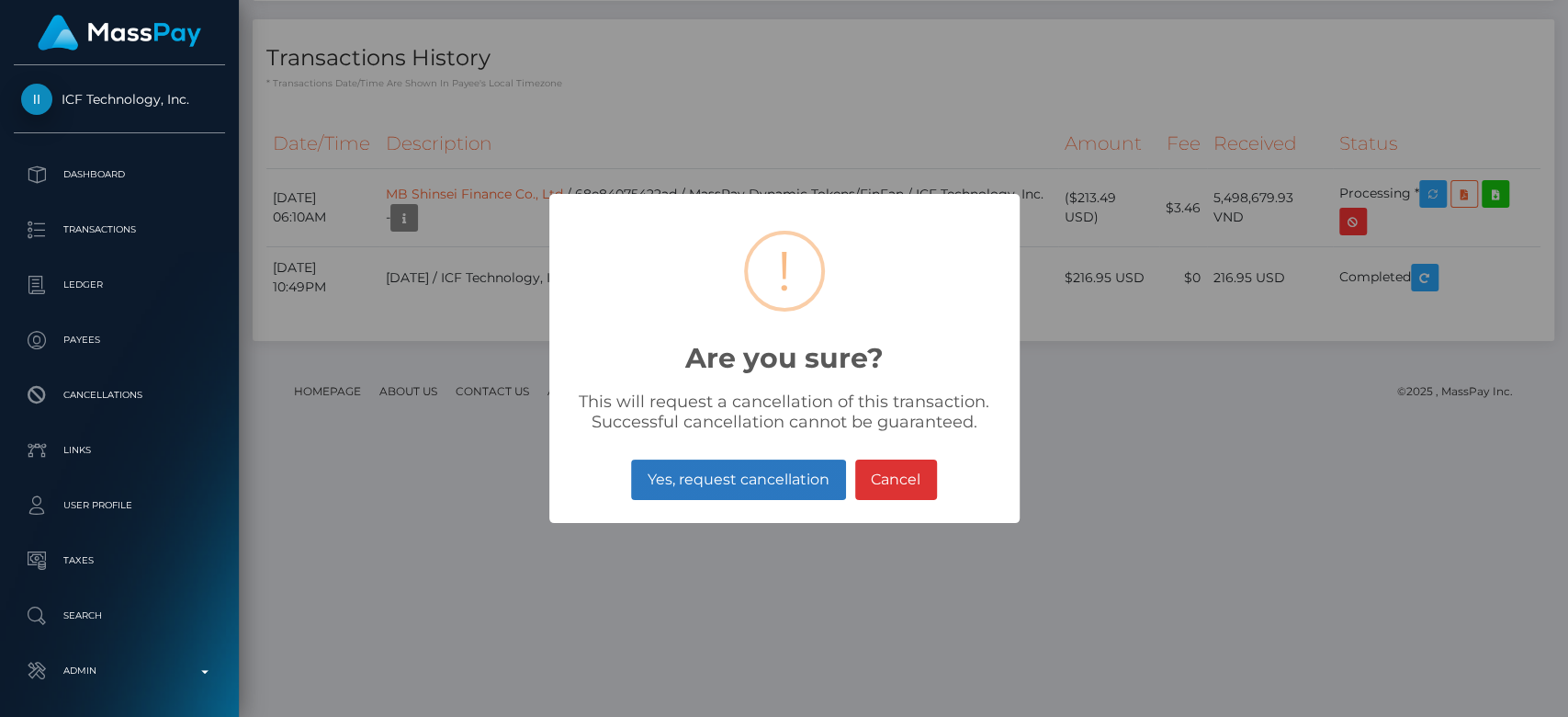
click at [720, 476] on button "Yes, request cancellation" at bounding box center [738, 480] width 214 height 41
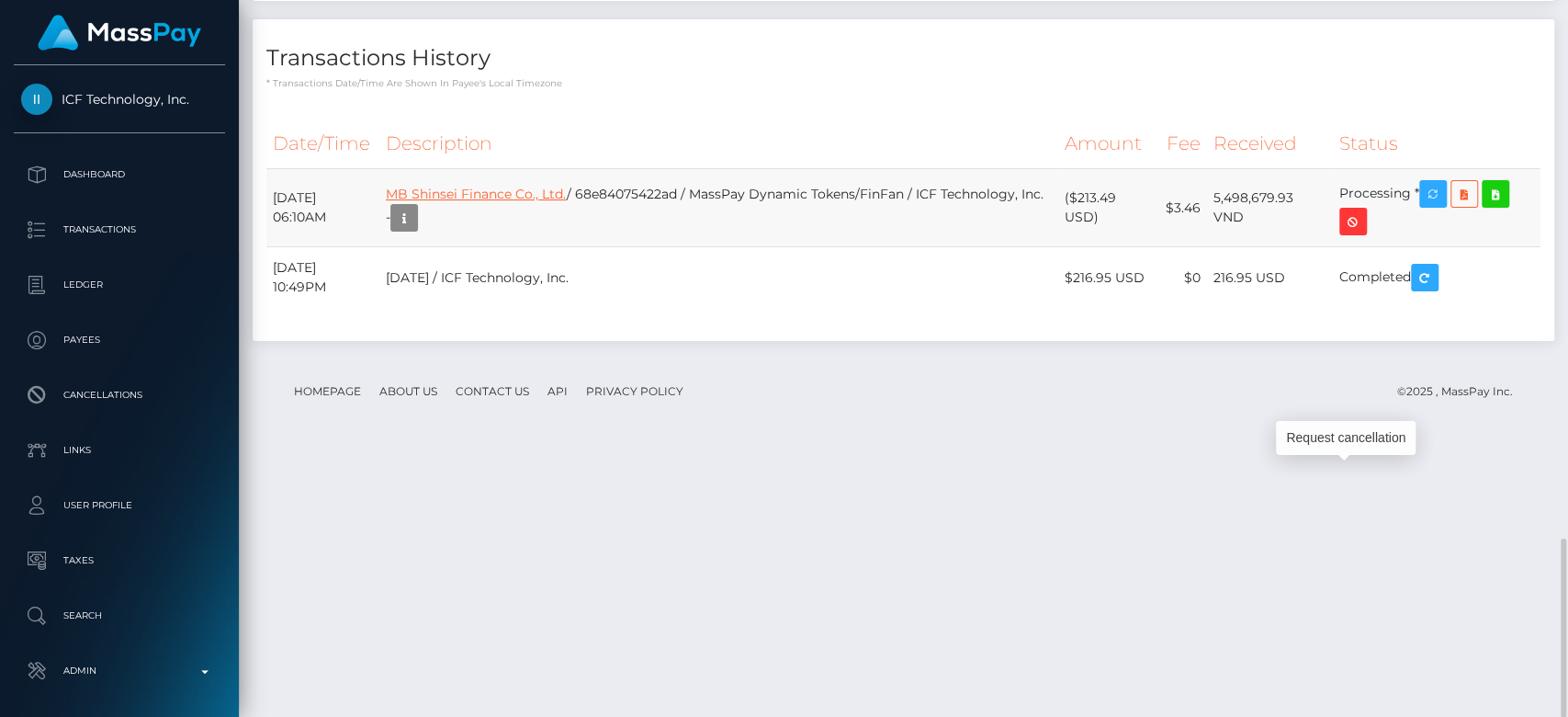
click at [476, 202] on link "MB Shinsei Finance Co., Ltd." at bounding box center [476, 193] width 181 height 16
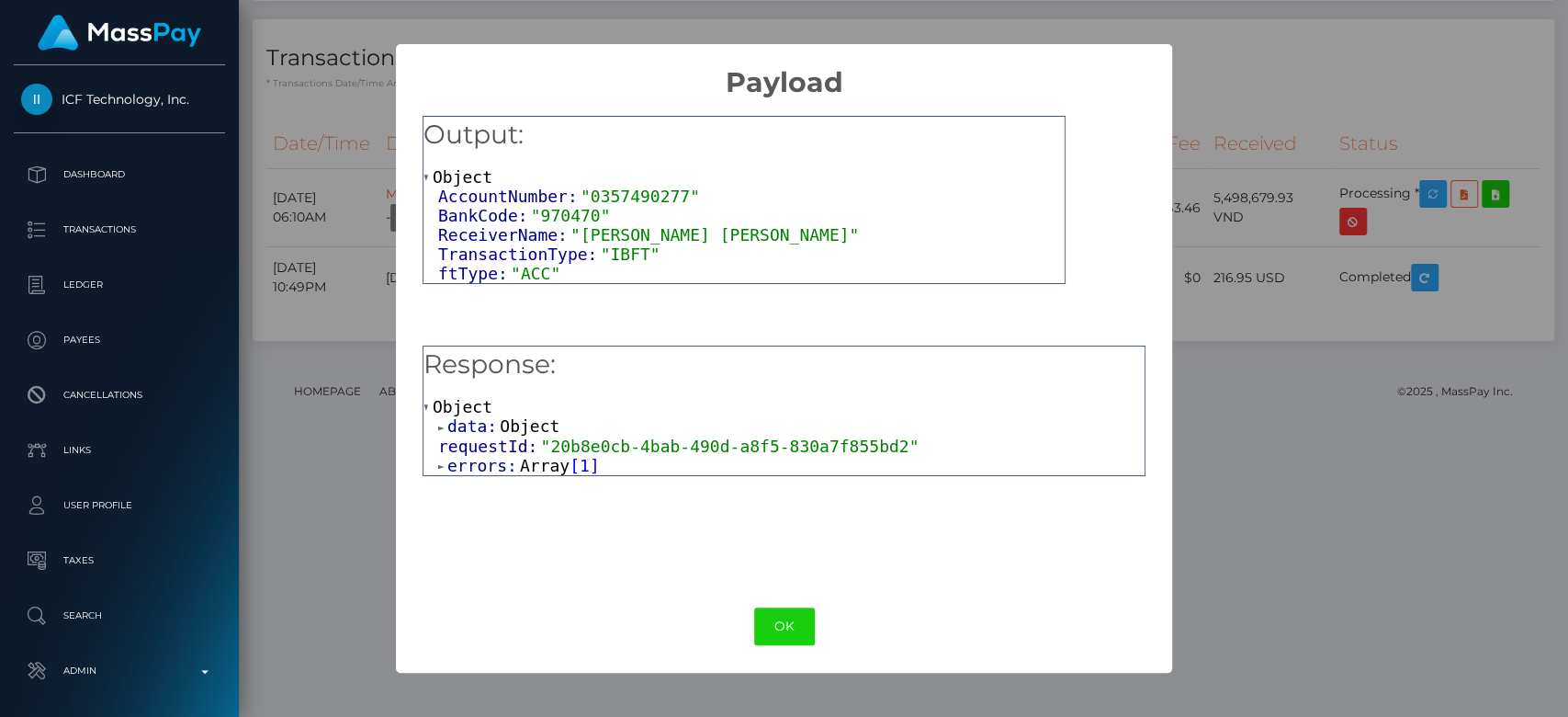
click at [532, 465] on span "Array" at bounding box center [545, 465] width 49 height 19
click at [531, 486] on span "Object" at bounding box center [514, 484] width 60 height 19
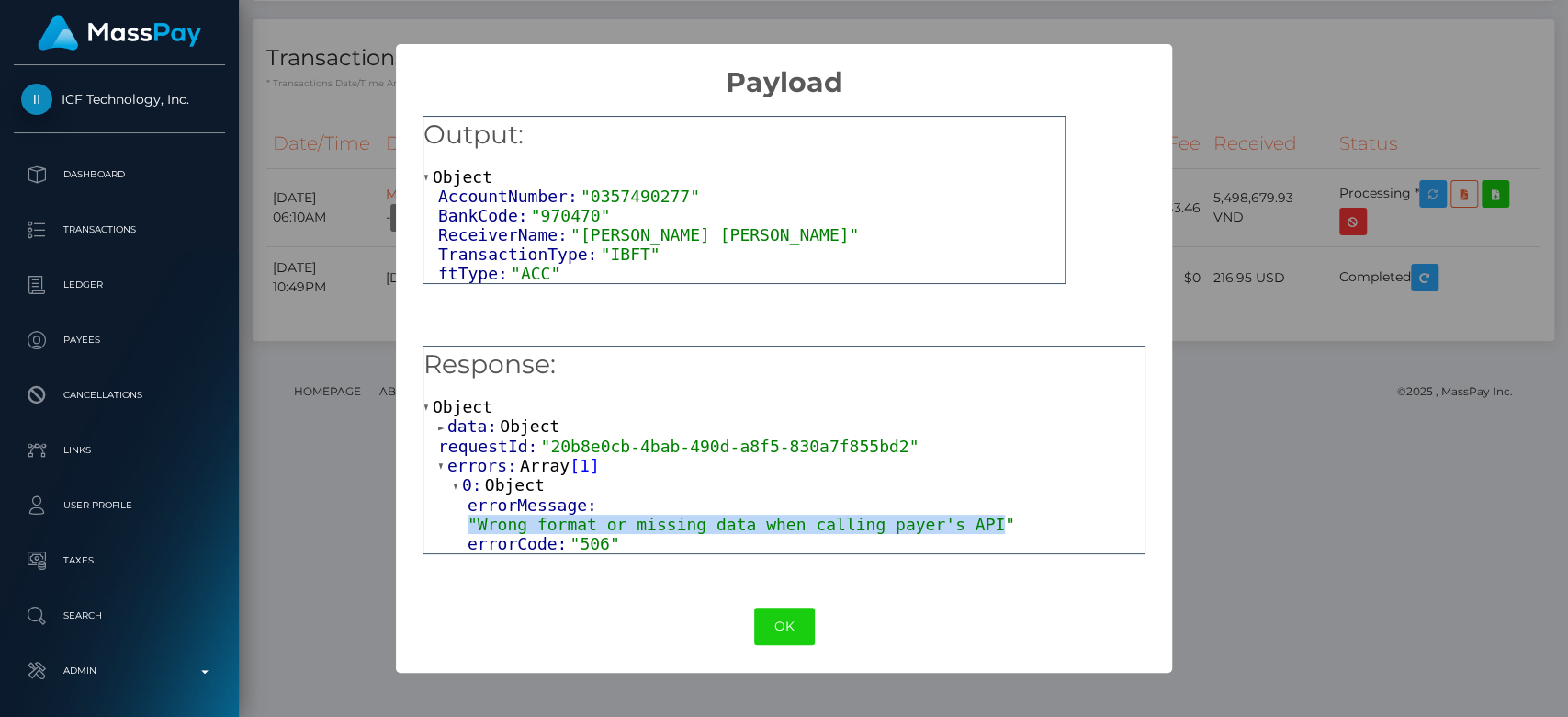
drag, startPoint x: 1083, startPoint y: 508, endPoint x: 607, endPoint y: 514, distance: 476.0
click at [597, 515] on span ""Wrong format or missing data when calling payer's API"" at bounding box center [740, 524] width 548 height 19
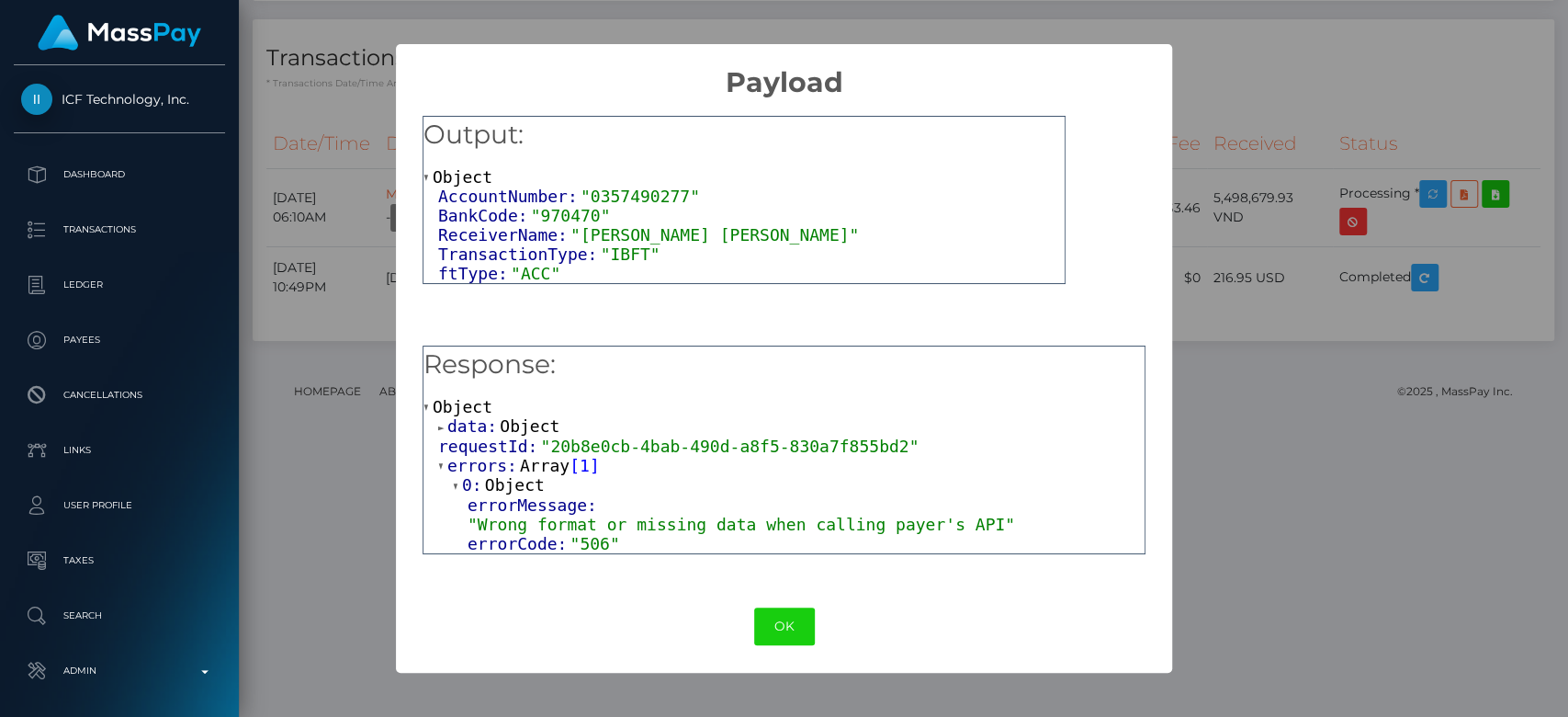
click at [620, 533] on div "errorCode: "506"" at bounding box center [806, 543] width 677 height 19
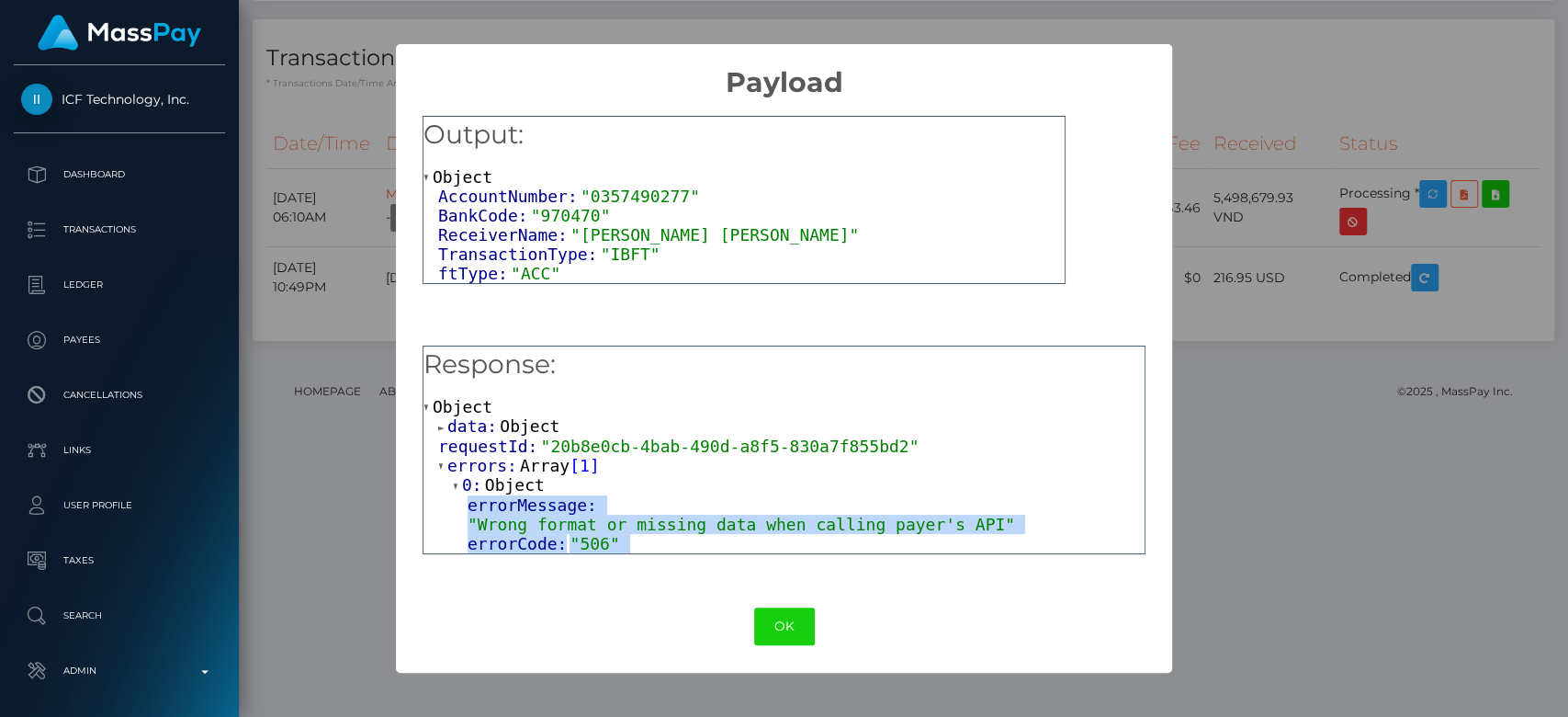
drag, startPoint x: 620, startPoint y: 530, endPoint x: 470, endPoint y: 516, distance: 150.7
click at [470, 516] on div "errorMessage: "Wrong format or missing data when calling payer's API" errorCode…" at bounding box center [798, 523] width 691 height 58
copy div "errorMessage: "Wrong format or missing data when calling payer's API" errorCode…"
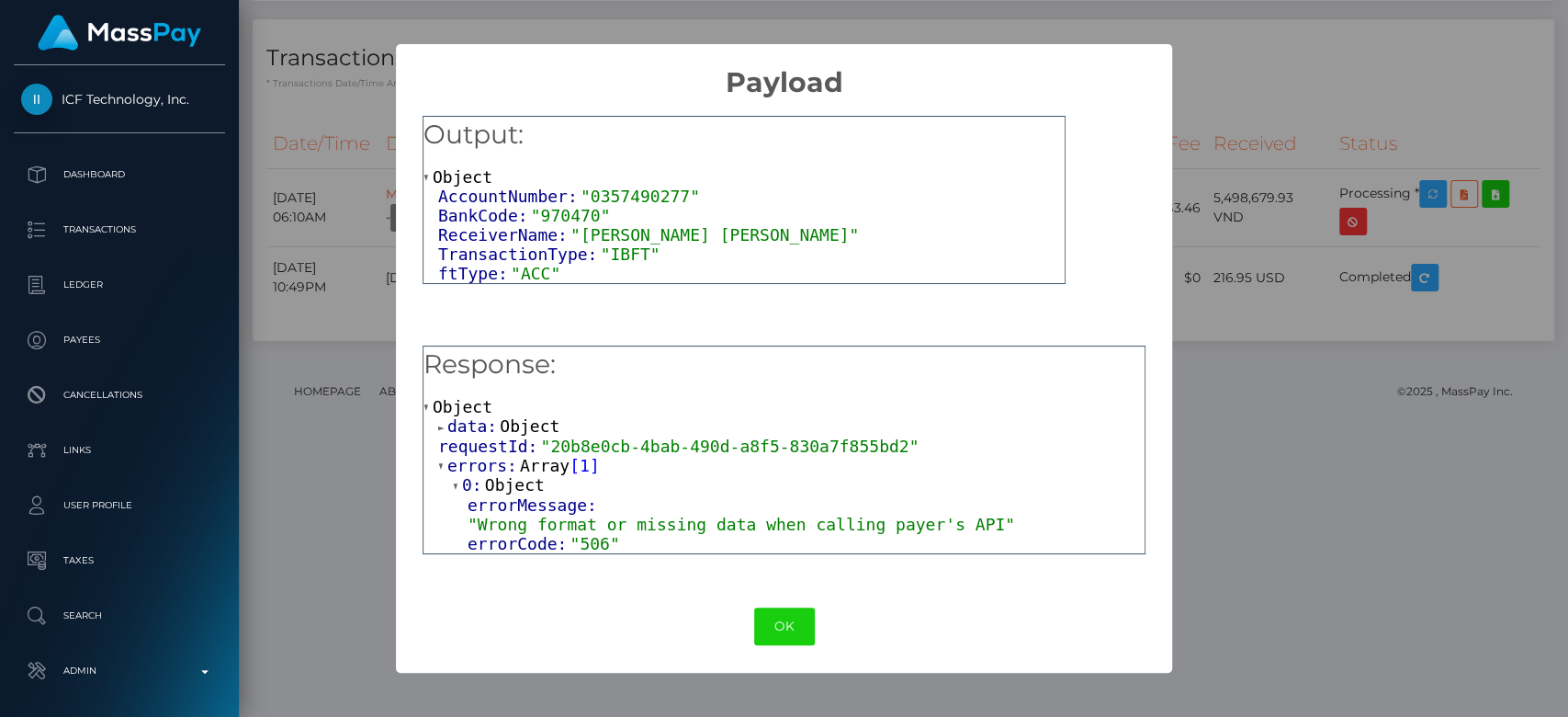
click at [1281, 399] on div "× Payload Output: Object AccountNumber: "0357490277" BankCode: "970470" Receive…" at bounding box center [784, 358] width 1568 height 717
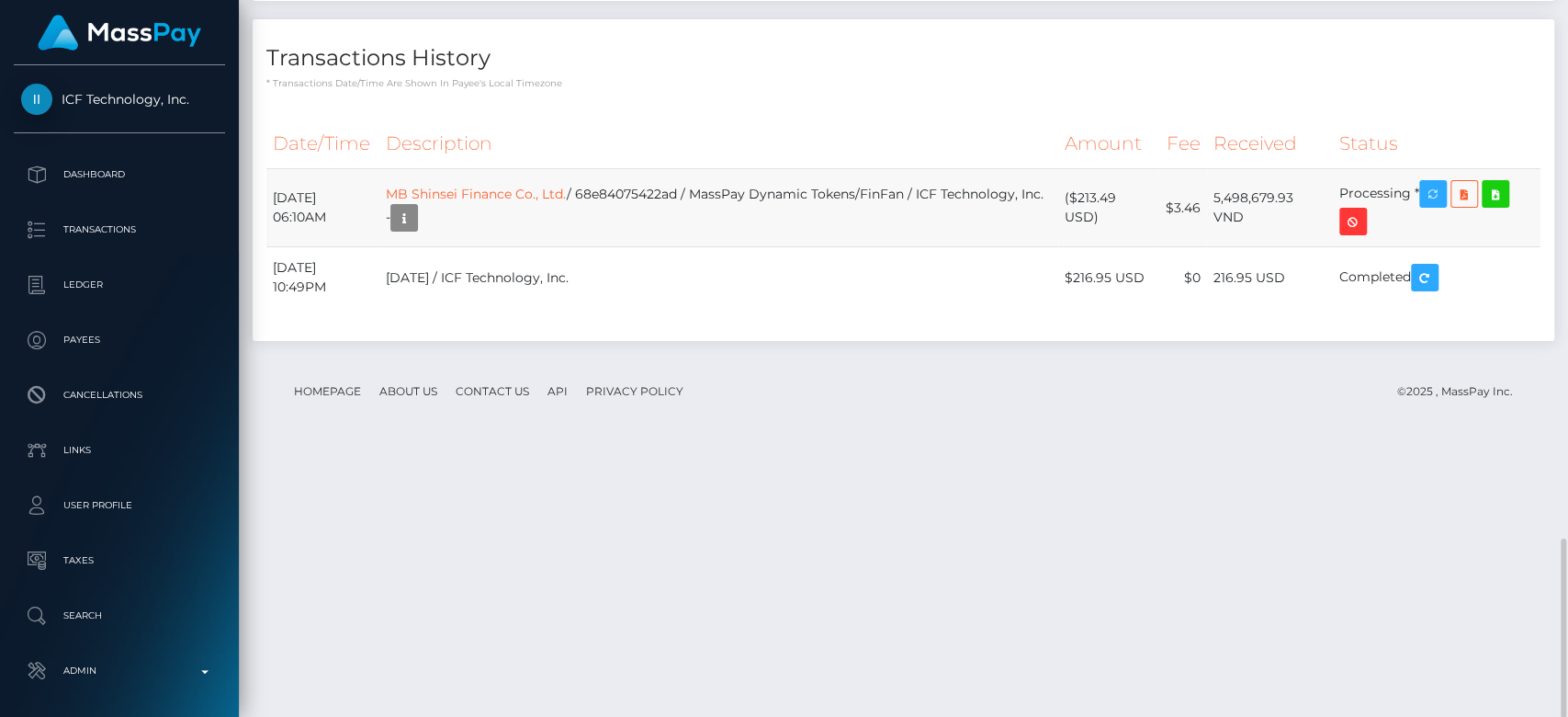
drag, startPoint x: 271, startPoint y: 463, endPoint x: 1414, endPoint y: 463, distance: 1143.0
click at [1414, 247] on tr "October 10, 2025 06:10AM MB Shinsei Finance Co., Ltd. / 68e84075422ad / MassPay…" at bounding box center [903, 208] width 1274 height 79
copy tr "October 10, 2025 06:10AM MB Shinsei Finance Co., Ltd. / 68e84075422ad / MassPay…"
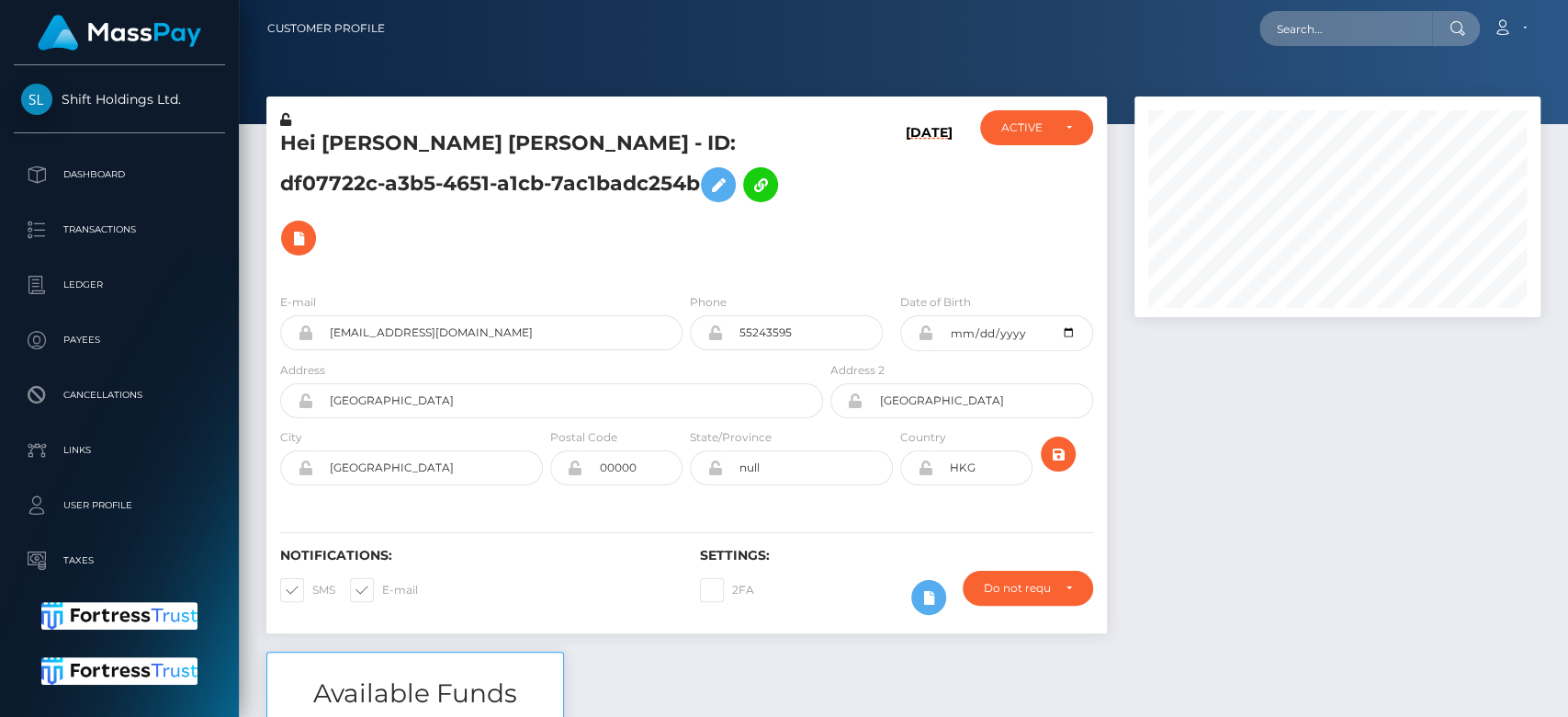
scroll to position [220, 406]
click at [1203, 354] on div at bounding box center [1337, 374] width 433 height 555
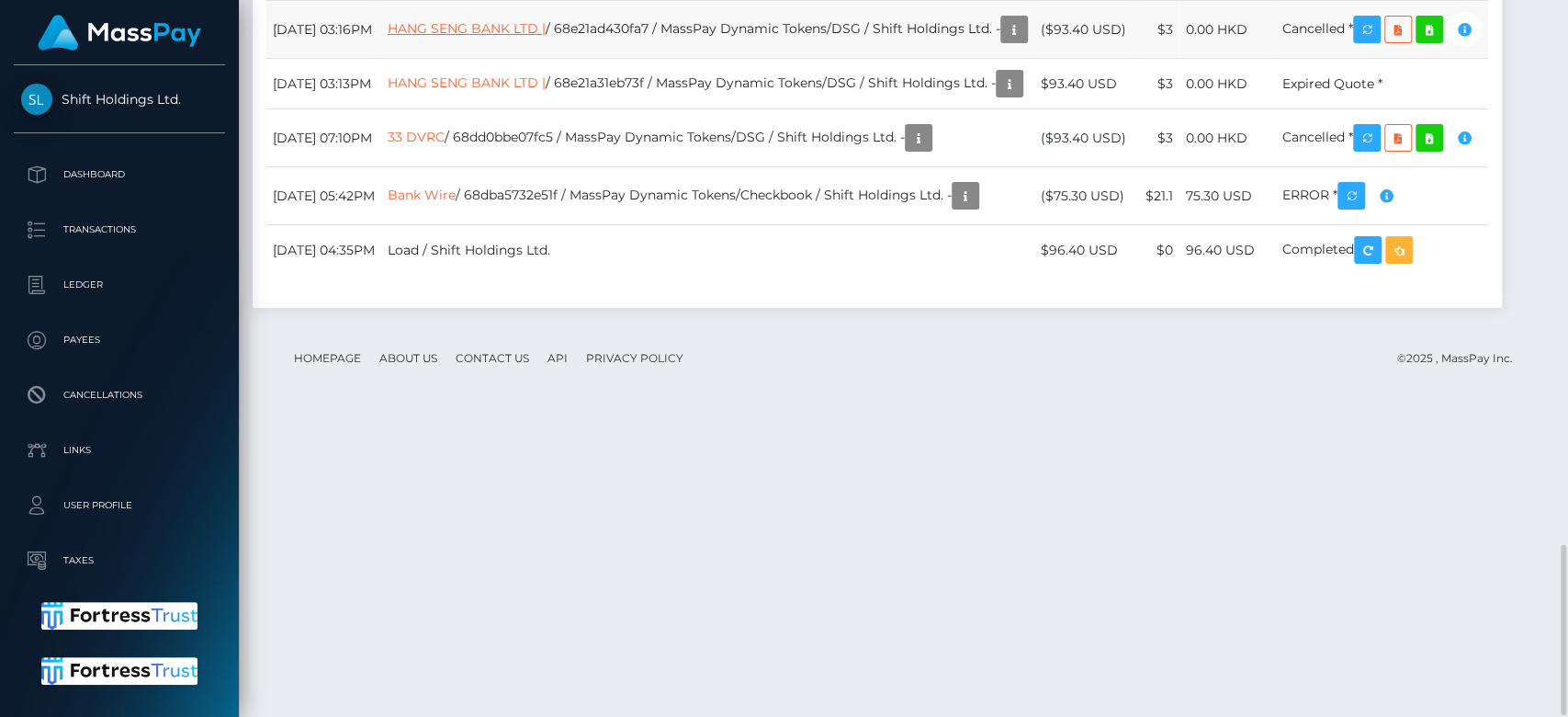
click at [537, 37] on link "HANG SENG BANK LTD |" at bounding box center [466, 27] width 158 height 16
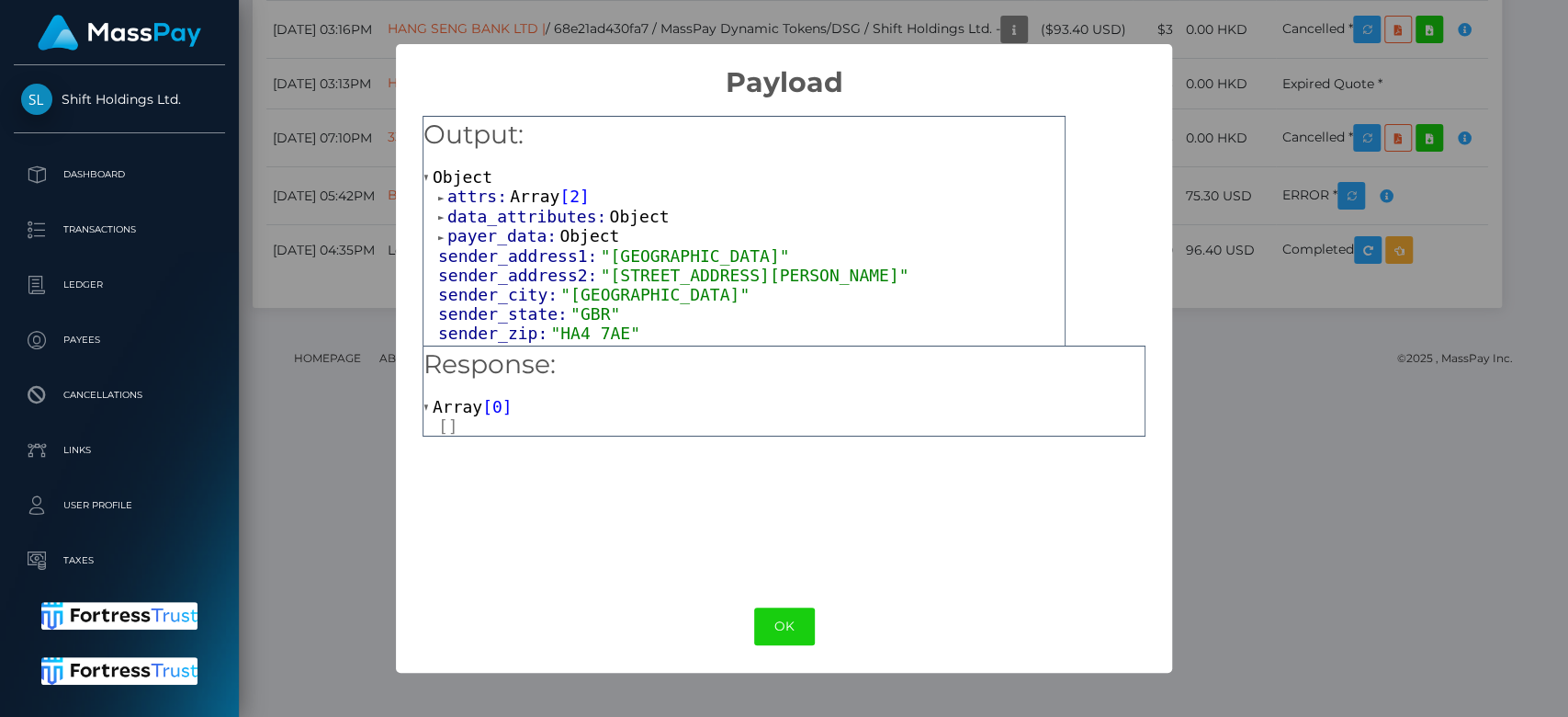
click at [463, 401] on span "Array" at bounding box center [457, 407] width 49 height 19
click at [469, 404] on span "Array" at bounding box center [457, 407] width 49 height 19
click at [1380, 303] on div "× Payload Output: Object attrs: Array [ 2 ] data_attributes: Object payer_data:…" at bounding box center [784, 358] width 1568 height 717
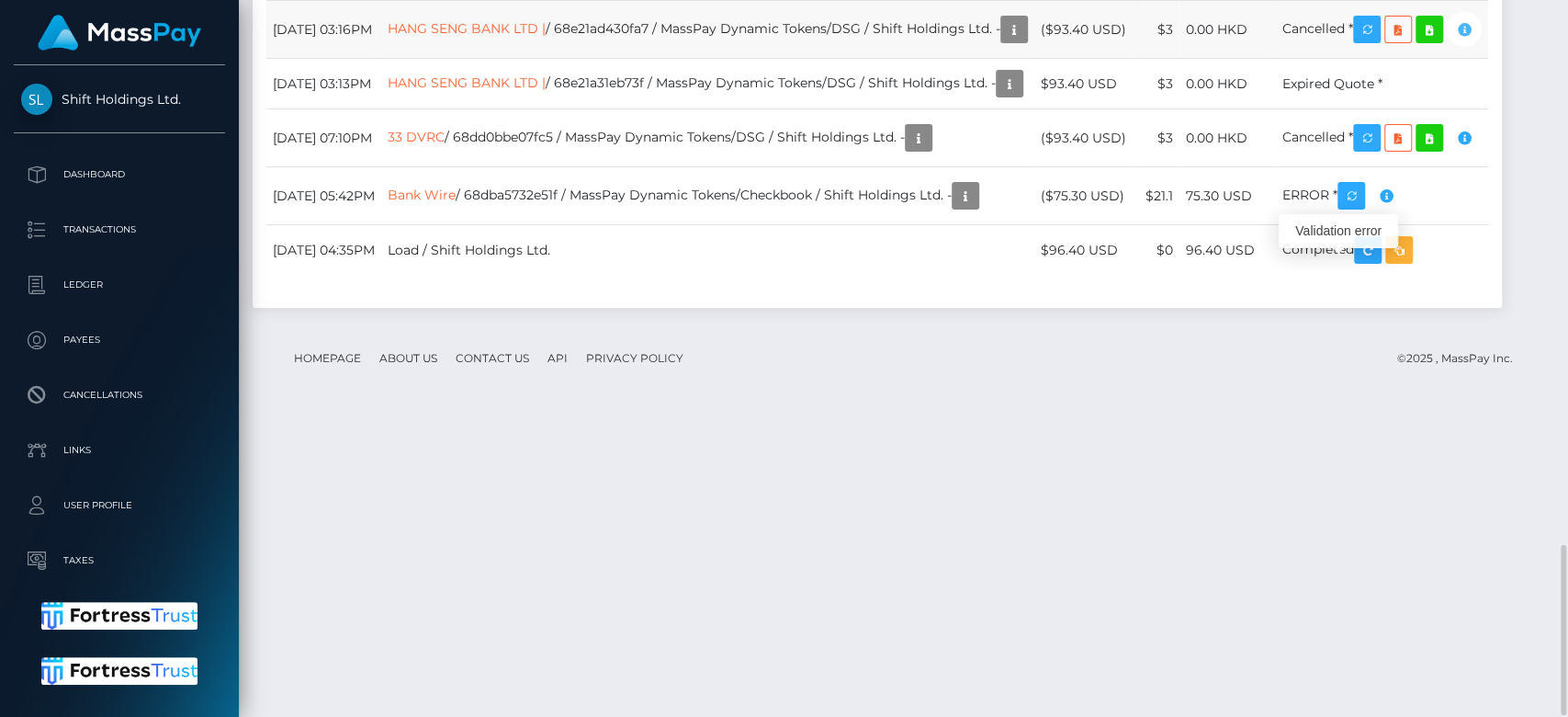
click at [1453, 42] on icon "button" at bounding box center [1463, 29] width 22 height 23
click at [274, 59] on td "October 5, 2025 03:16PM" at bounding box center [323, 29] width 114 height 58
drag, startPoint x: 274, startPoint y: 258, endPoint x: 1426, endPoint y: 268, distance: 1152.0
click at [1426, 59] on tr "October 5, 2025 03:16PM HANG SENG BANK LTD | / 68e21ad430fa7 / MassPay Dynamic …" at bounding box center [878, 29] width 1222 height 58
copy tbody "October 5, 2025 03:16PM HANG SENG BANK LTD | / 68e21ad430fa7 / MassPay Dynamic …"
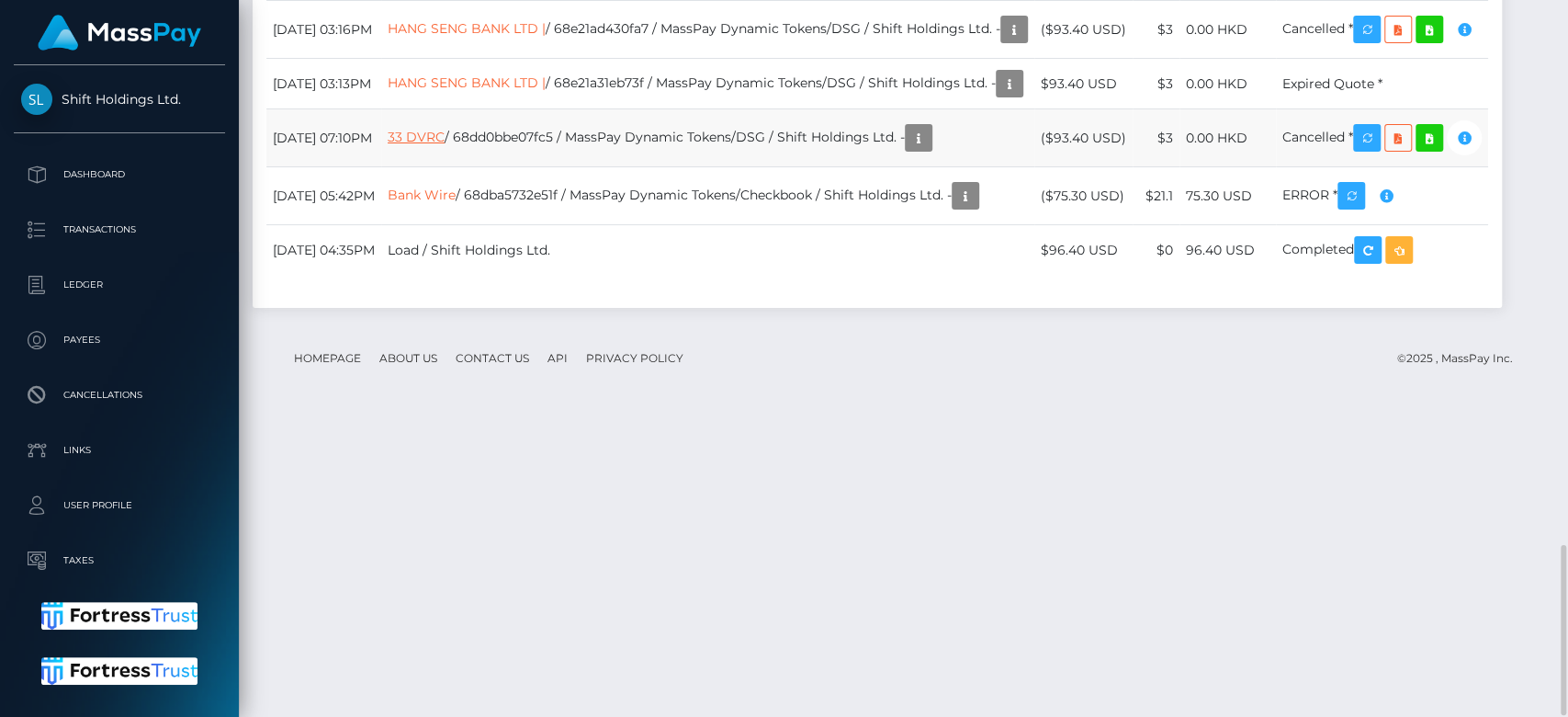
click at [444, 145] on link "33 DVRC" at bounding box center [416, 136] width 57 height 16
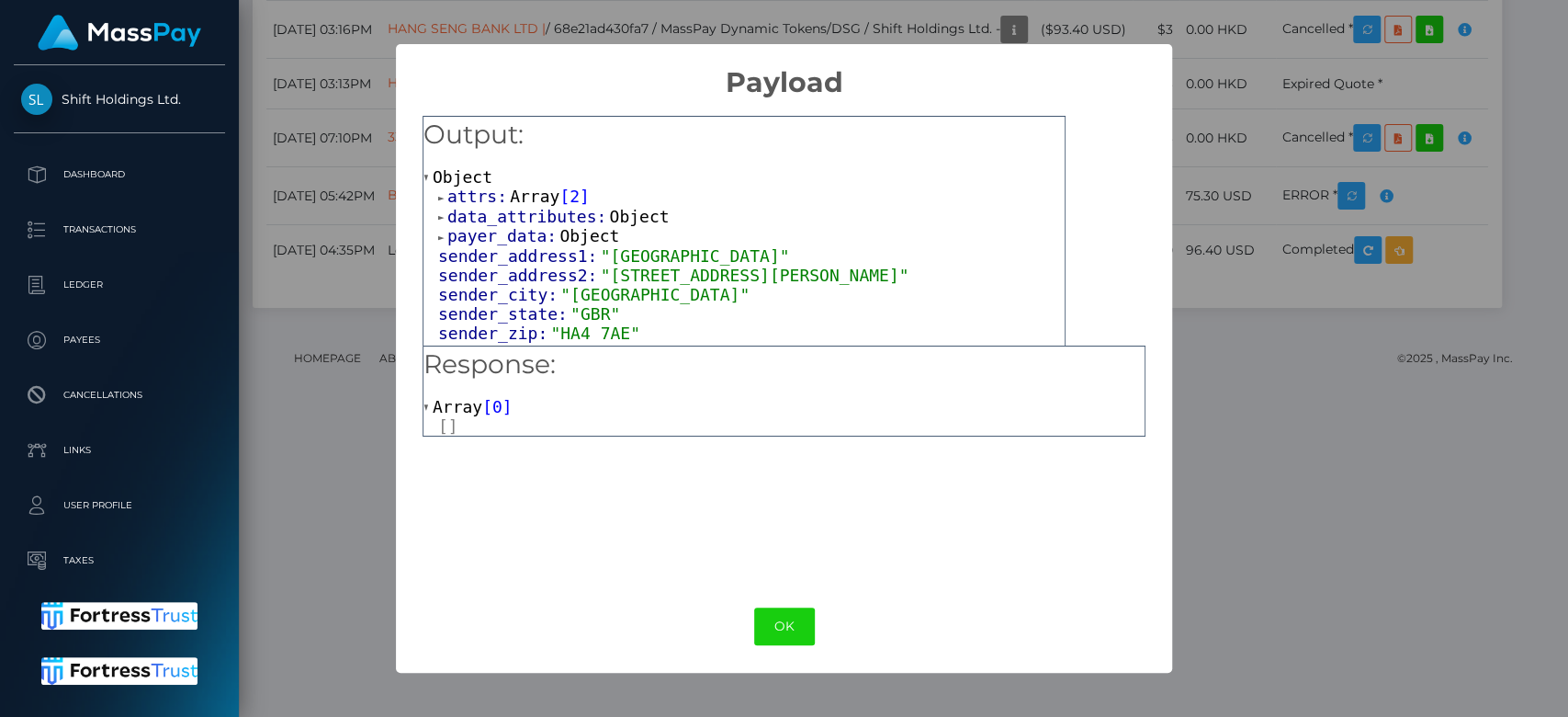
click at [1247, 402] on div "× Payload Output: Object attrs: Array [ 2 ] data_attributes: Object payer_data:…" at bounding box center [784, 358] width 1568 height 717
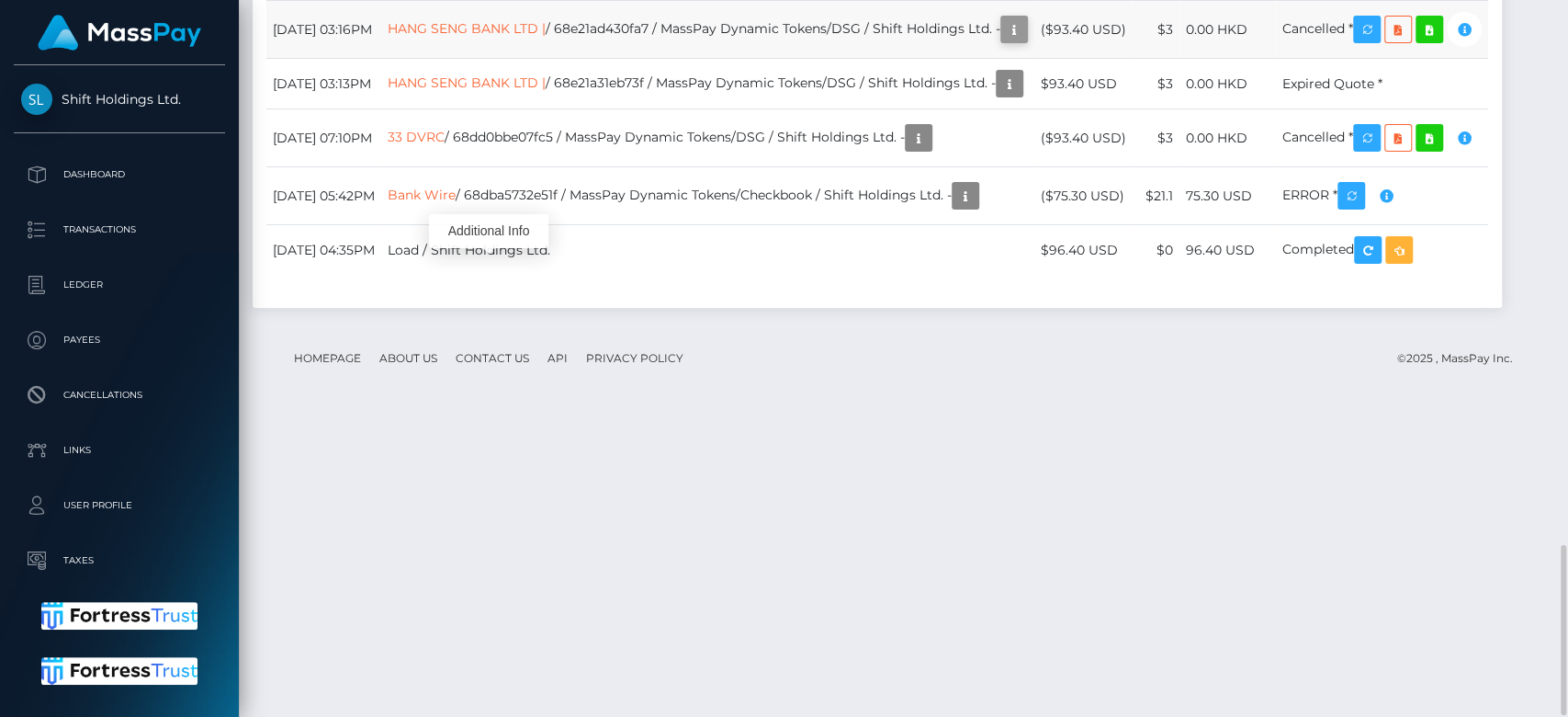
click at [1003, 42] on icon "button" at bounding box center [1014, 29] width 22 height 23
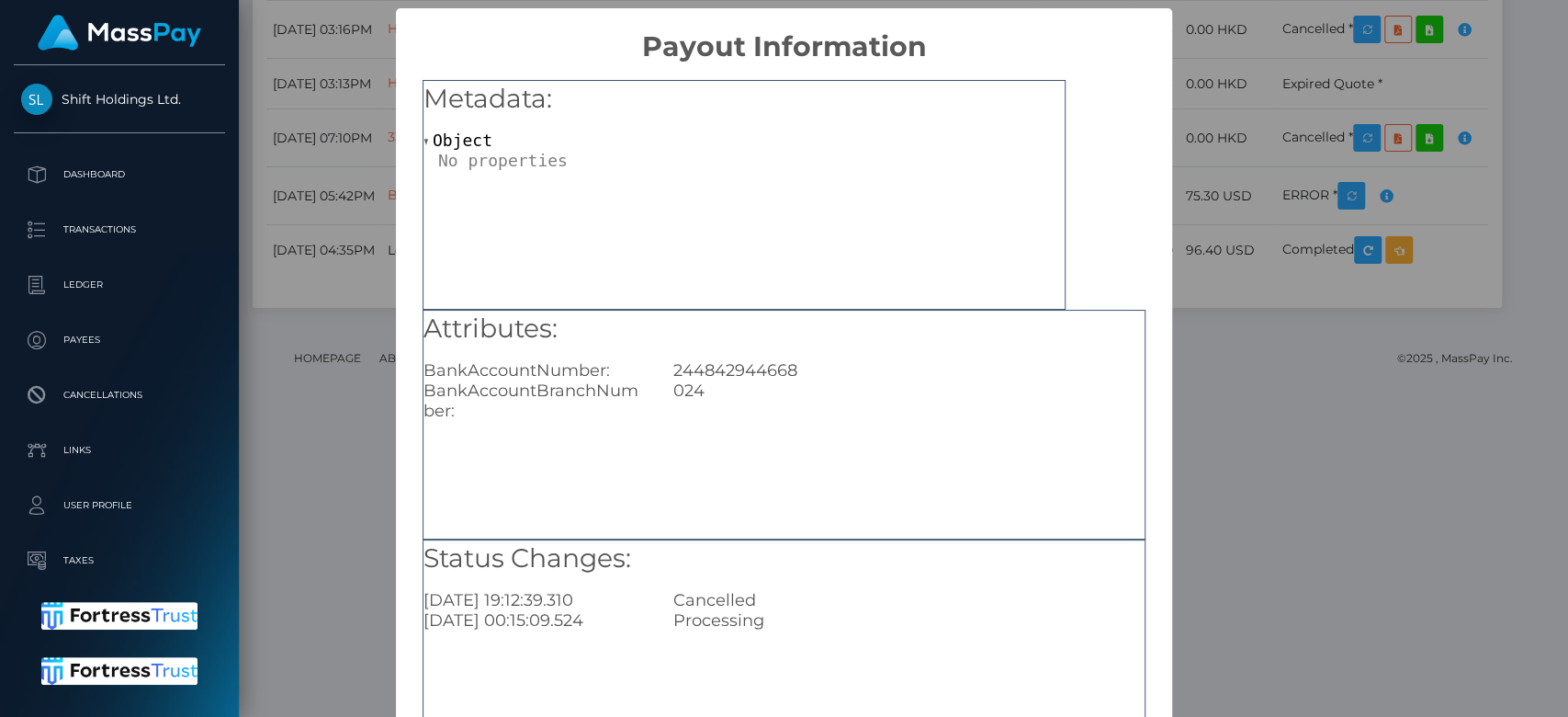
scroll to position [0, 0]
click at [1294, 290] on div "× Payout Information Metadata: Object Attributes: BankAccountNumber: 2448429446…" at bounding box center [784, 358] width 1568 height 717
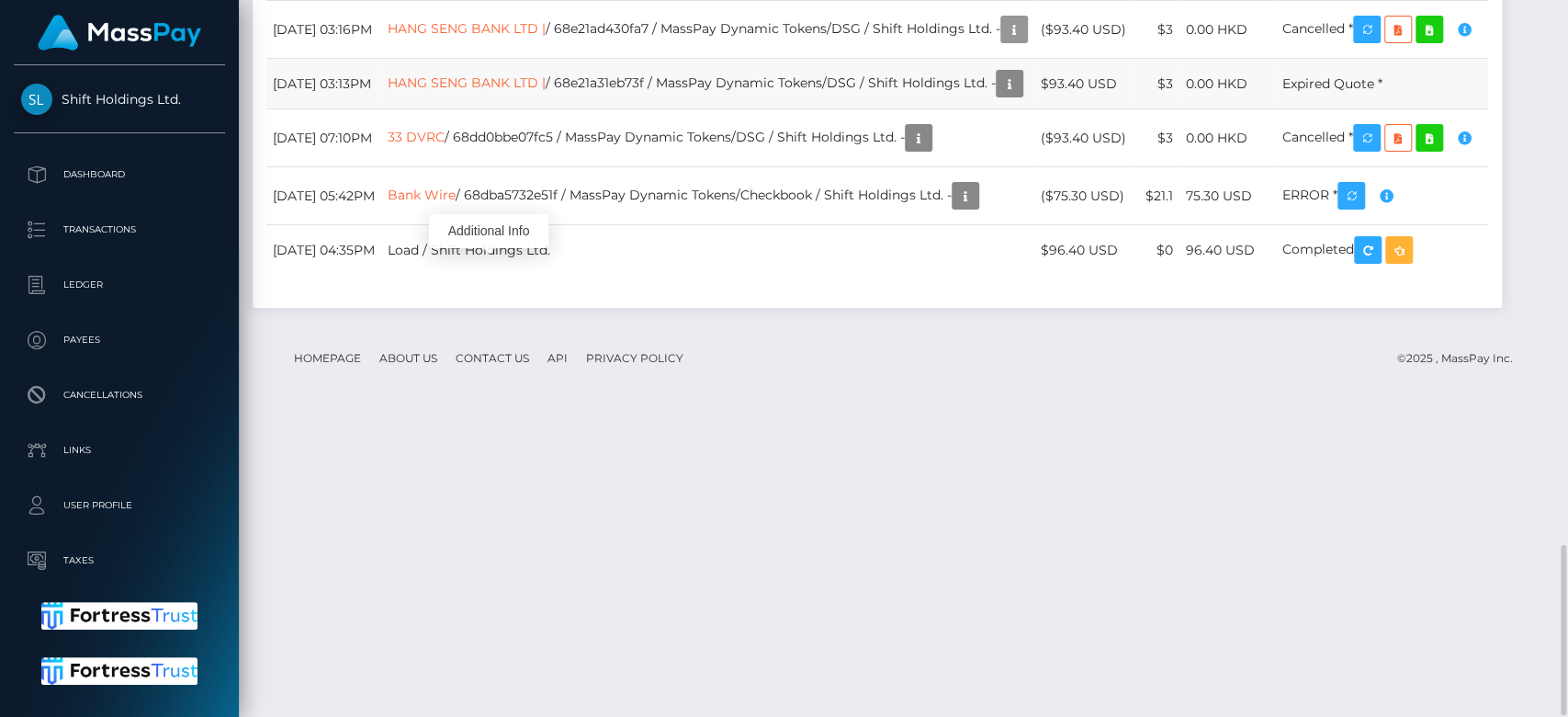
scroll to position [220, 406]
click at [271, 59] on td "October 5, 2025 03:16PM" at bounding box center [323, 29] width 114 height 58
drag, startPoint x: 271, startPoint y: 258, endPoint x: 1415, endPoint y: 273, distance: 1144.1
click at [1415, 59] on tr "October 5, 2025 03:16PM HANG SENG BANK LTD | / 68e21ad430fa7 / MassPay Dynamic …" at bounding box center [878, 29] width 1222 height 58
copy tbody "October 5, 2025 03:16PM HANG SENG BANK LTD | / 68e21ad430fa7 / MassPay Dynamic …"
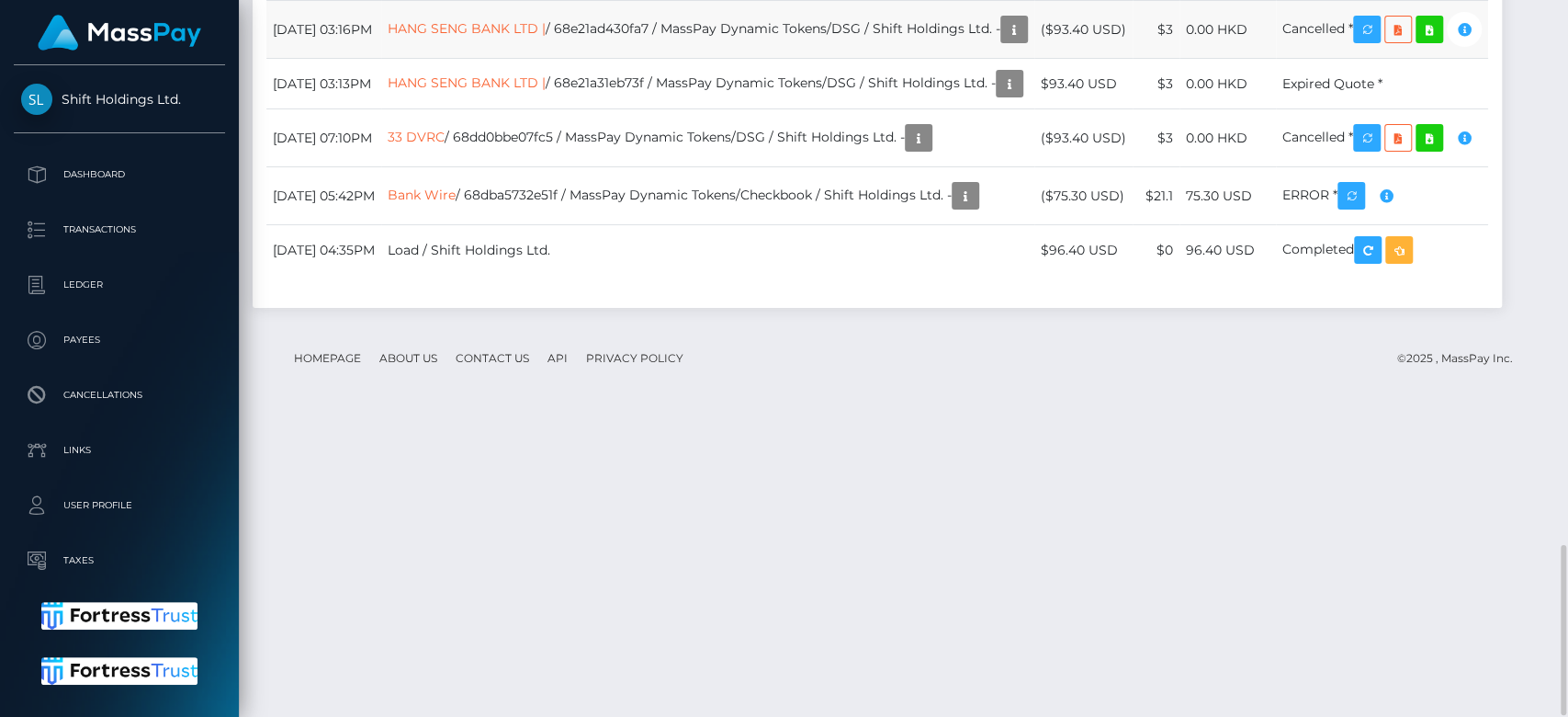
click at [606, 59] on td "HANG SENG BANK LTD | / 68e21ad430fa7 / MassPay Dynamic Tokens/DSG / Shift Holdi…" at bounding box center [707, 29] width 653 height 58
drag, startPoint x: 265, startPoint y: 258, endPoint x: 733, endPoint y: 229, distance: 468.9
click at [733, 229] on div "Date/Time Description Amount Fee Received Status HANG SENG BANK LTD | 33 DVRC" at bounding box center [877, 122] width 1249 height 371
drag, startPoint x: 274, startPoint y: 262, endPoint x: 1419, endPoint y: 255, distance: 1145.0
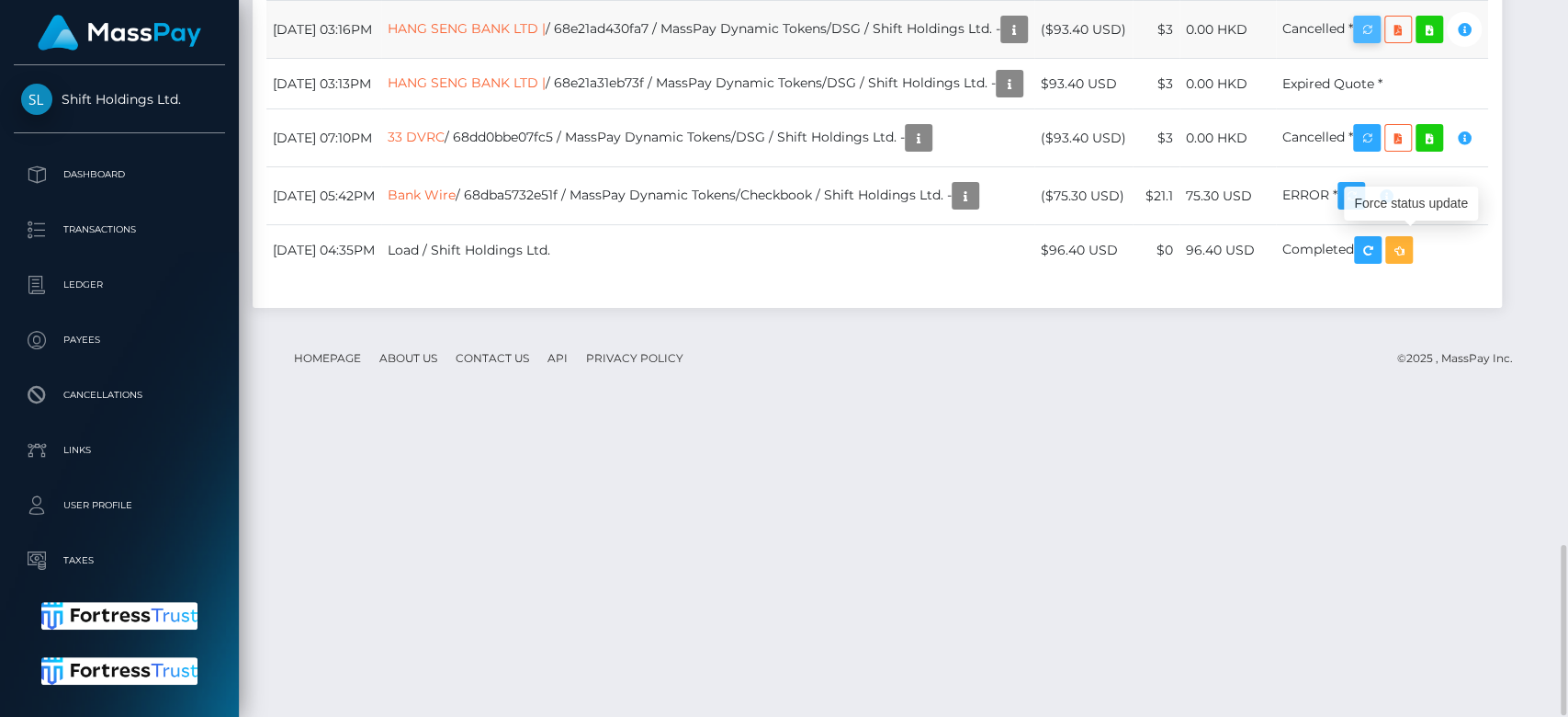
click at [1419, 59] on tr "October 5, 2025 03:16PM HANG SENG BANK LTD | / 68e21ad430fa7 / MassPay Dynamic …" at bounding box center [878, 29] width 1222 height 58
copy tr "October 5, 2025 03:16PM HANG SENG BANK LTD | / 68e21ad430fa7 / MassPay Dynamic …"
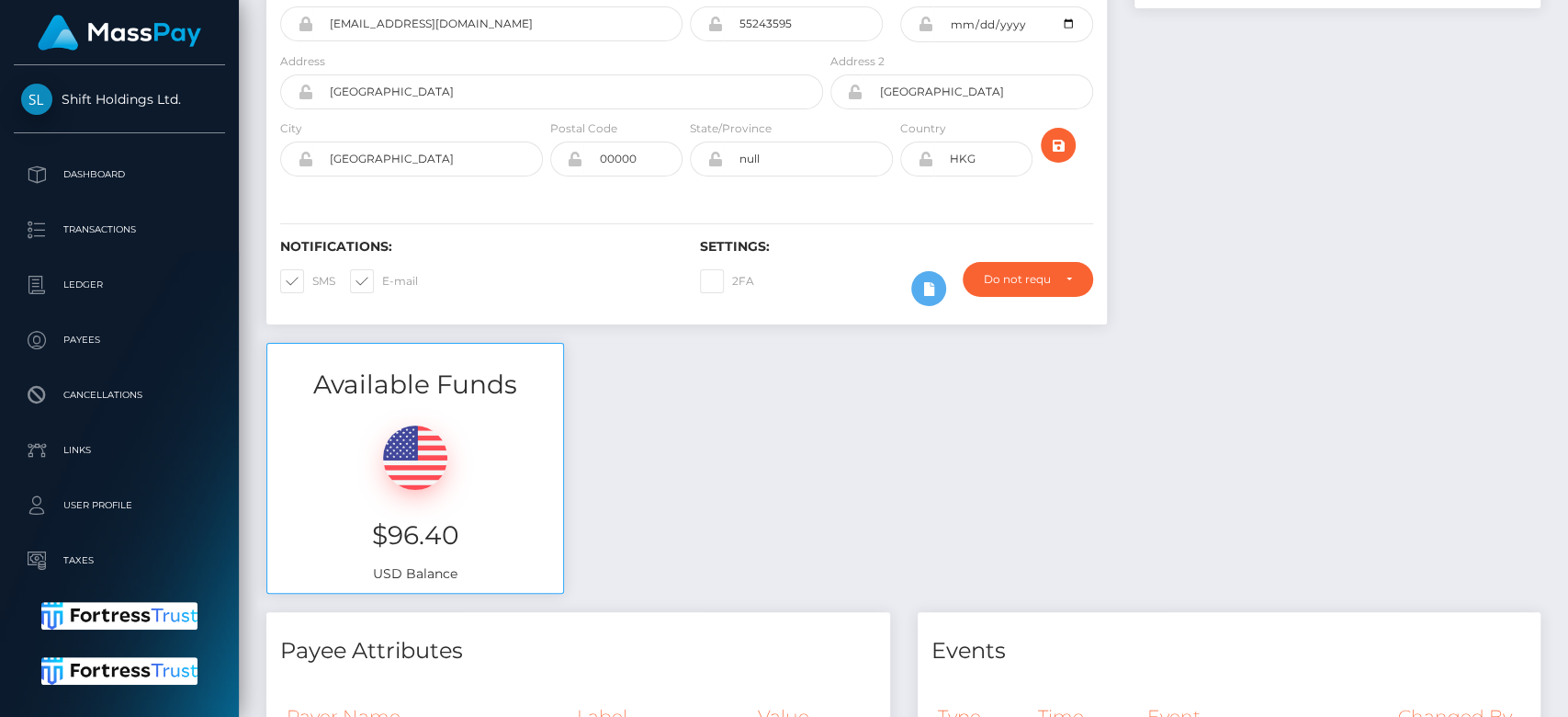
scroll to position [0, 0]
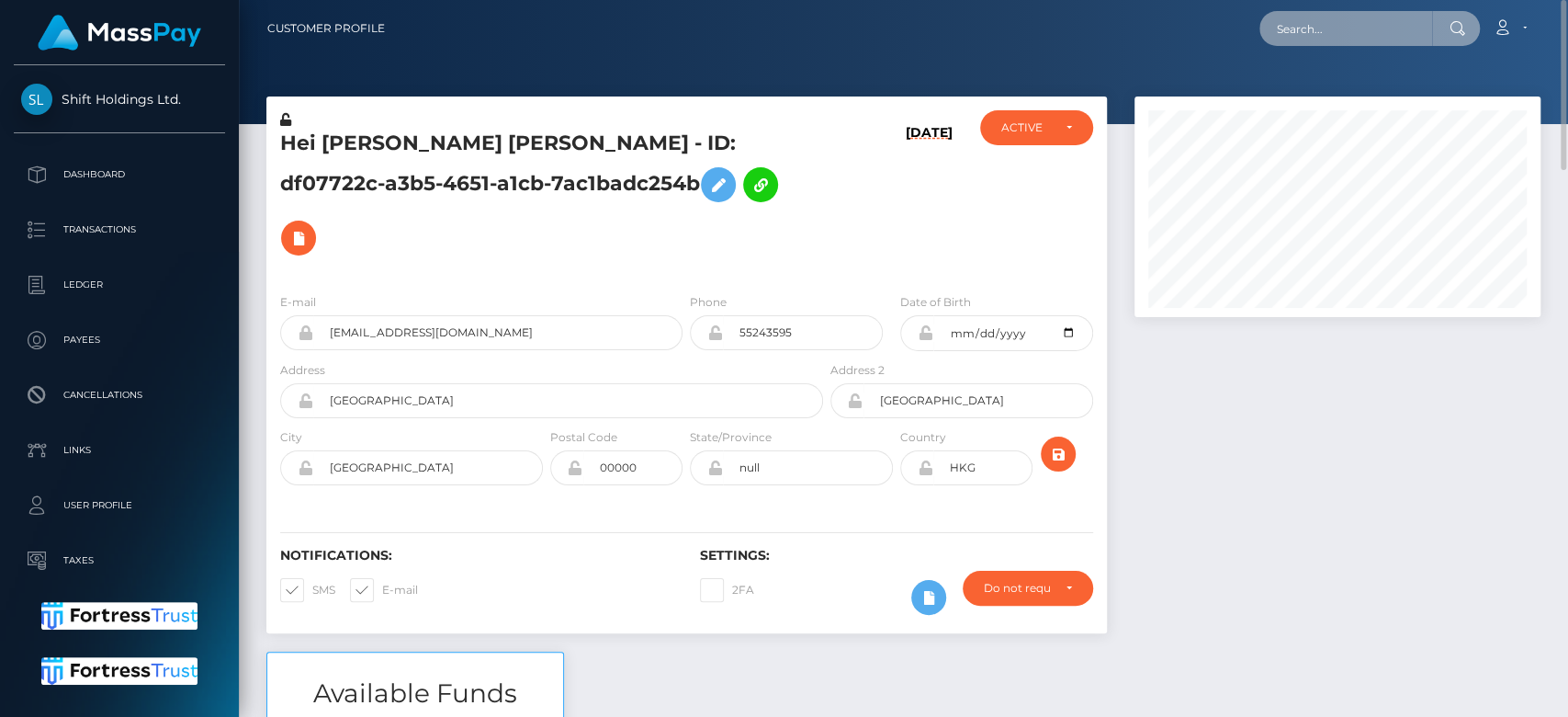
click at [1344, 27] on input "text" at bounding box center [1346, 28] width 173 height 35
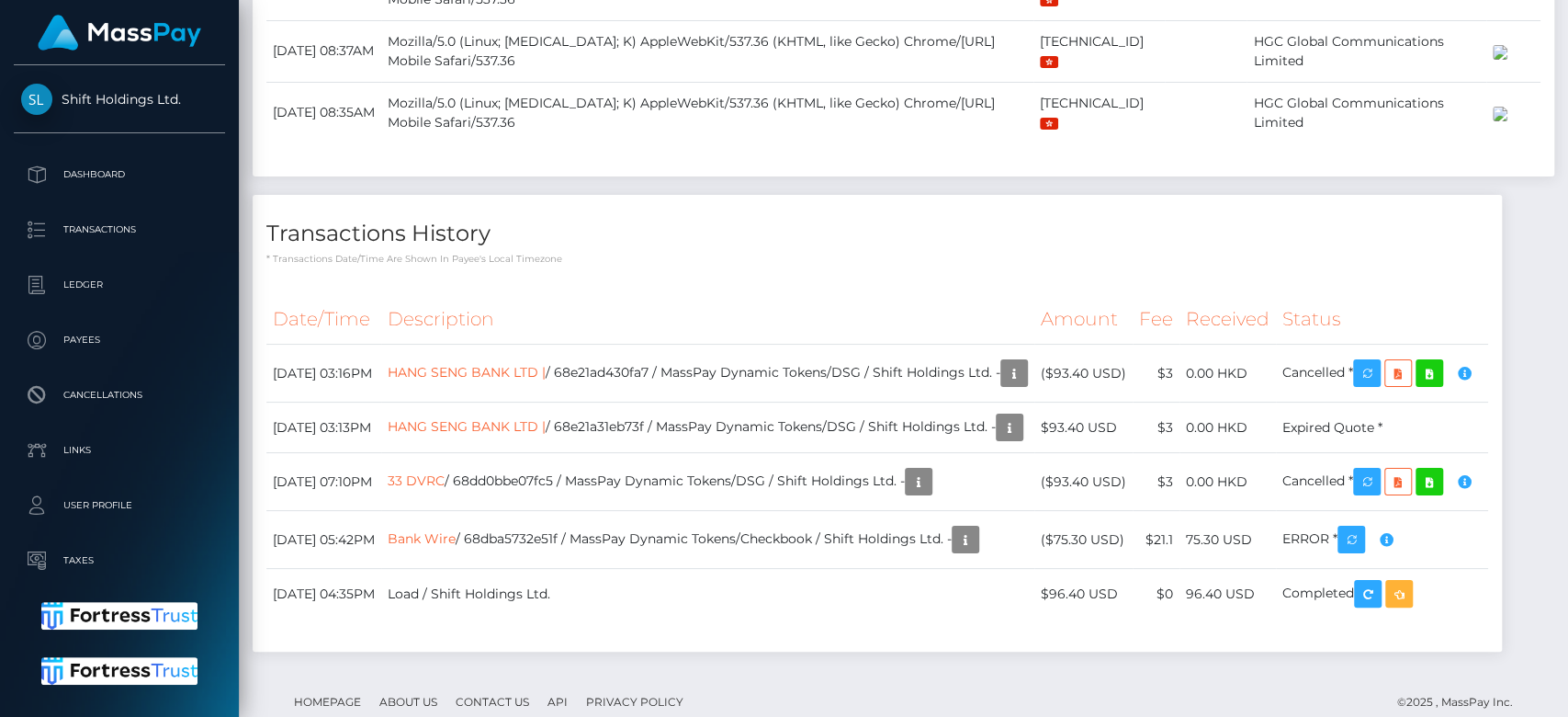
scroll to position [2305, 0]
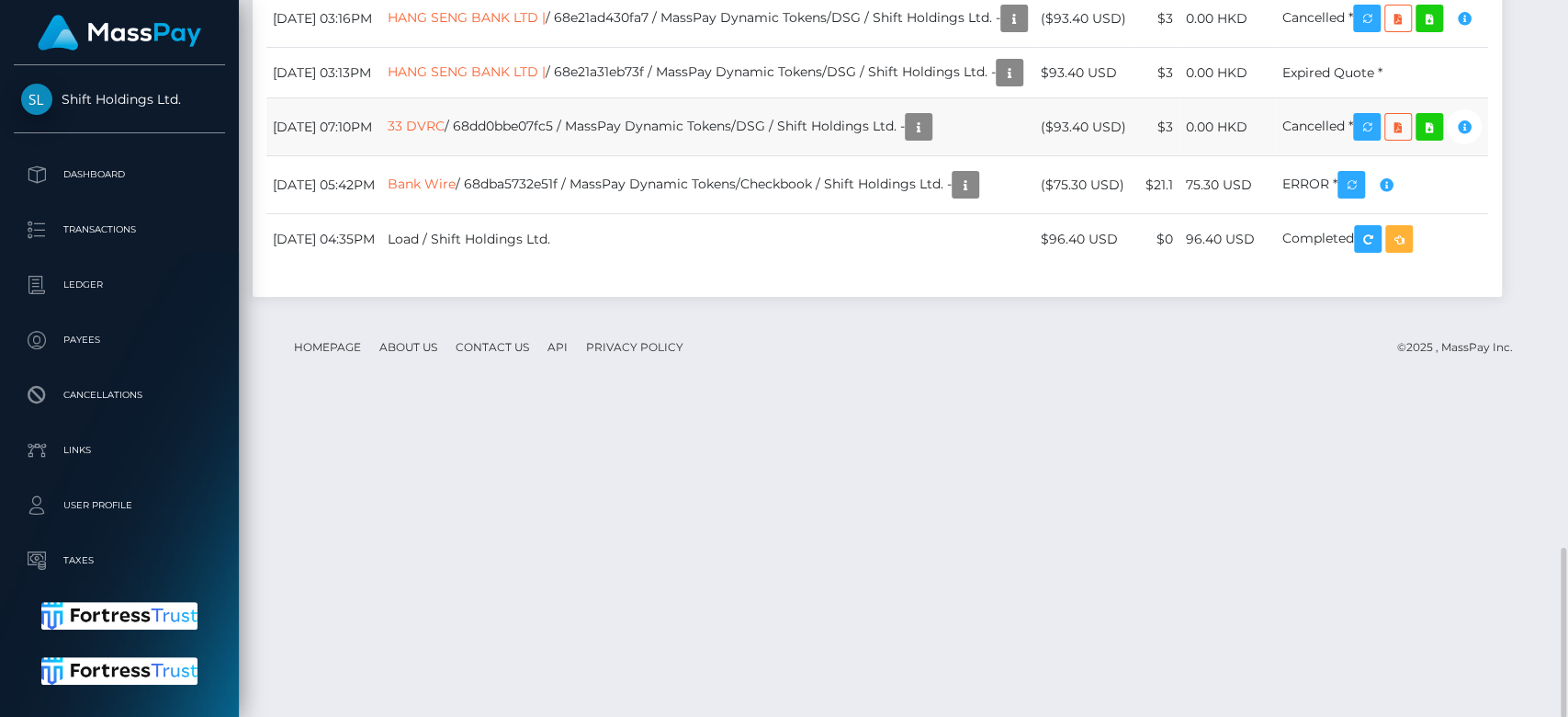
click at [543, 156] on td "33 DVRC / 68dd0bbe07fc5 / MassPay Dynamic Tokens/DSG / Shift Holdings Ltd. -" at bounding box center [707, 127] width 653 height 58
click at [1453, 30] on icon "button" at bounding box center [1463, 19] width 22 height 23
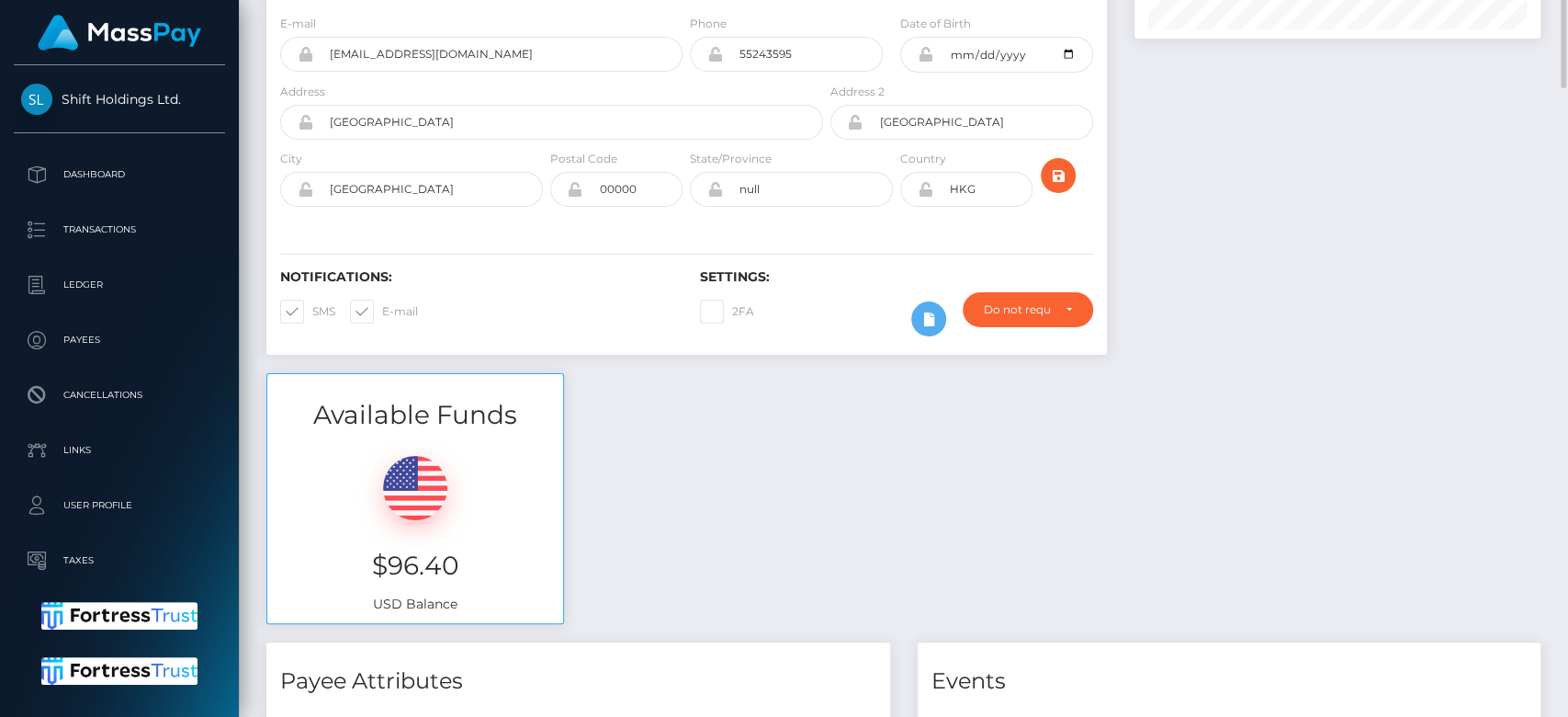
scroll to position [0, 0]
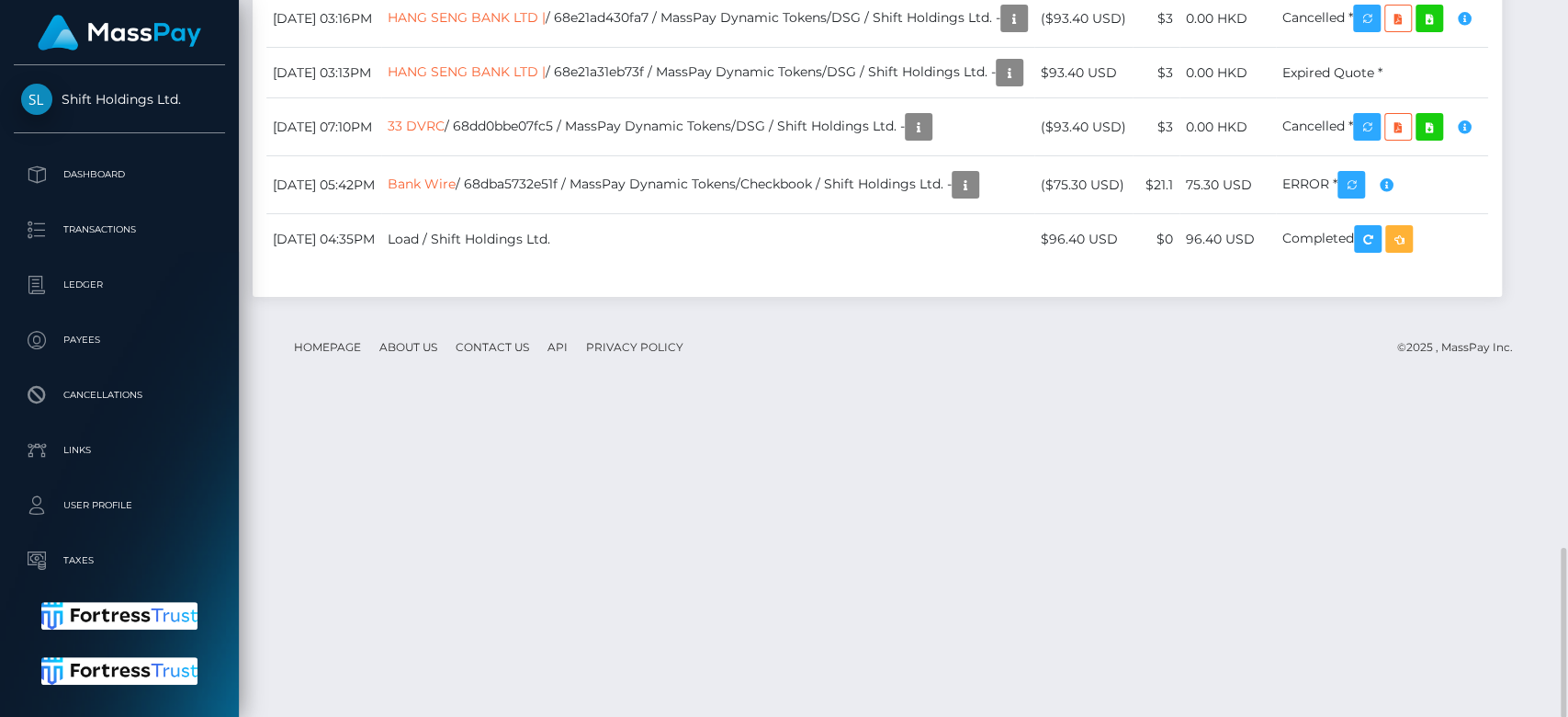
scroll to position [2305, 0]
click at [1447, 36] on button "button" at bounding box center [1464, 18] width 35 height 35
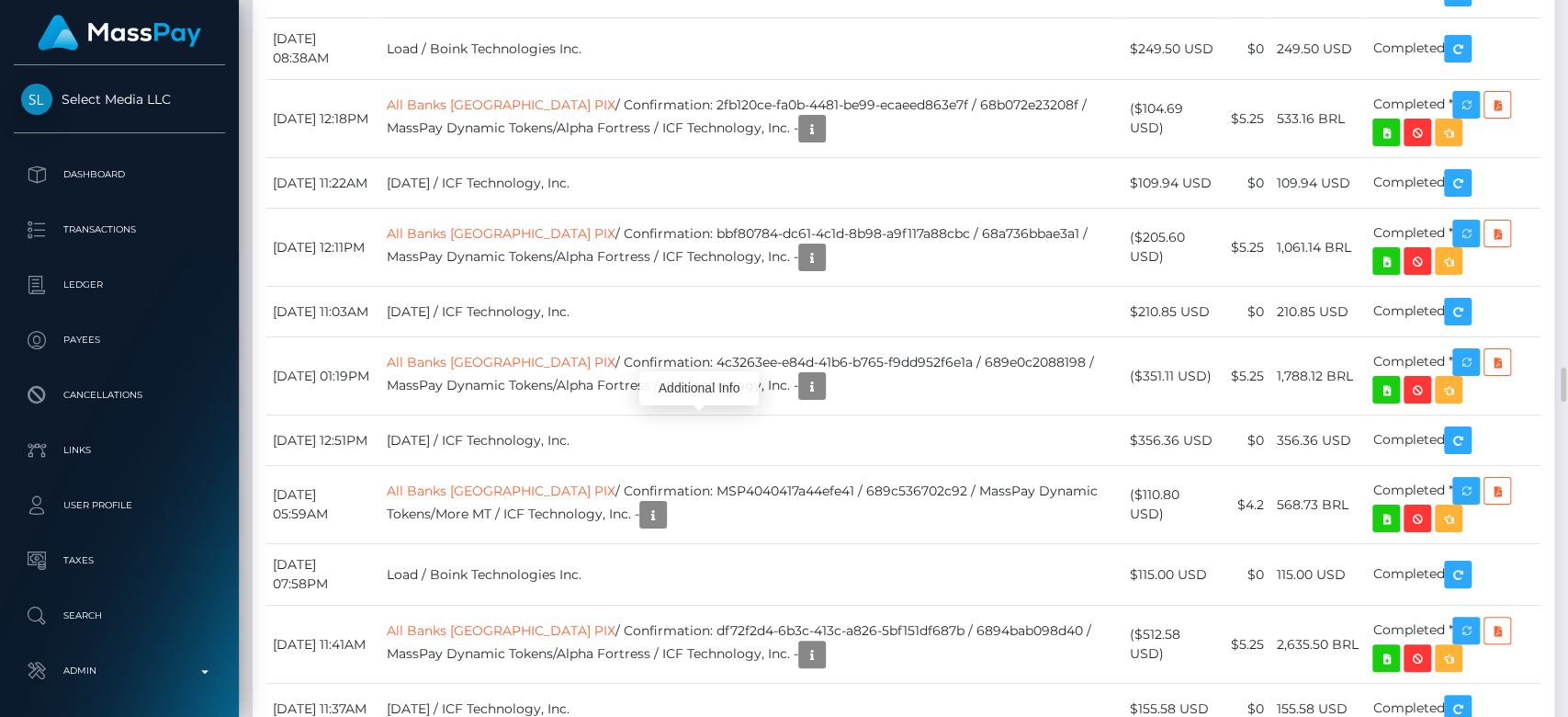
scroll to position [220, 406]
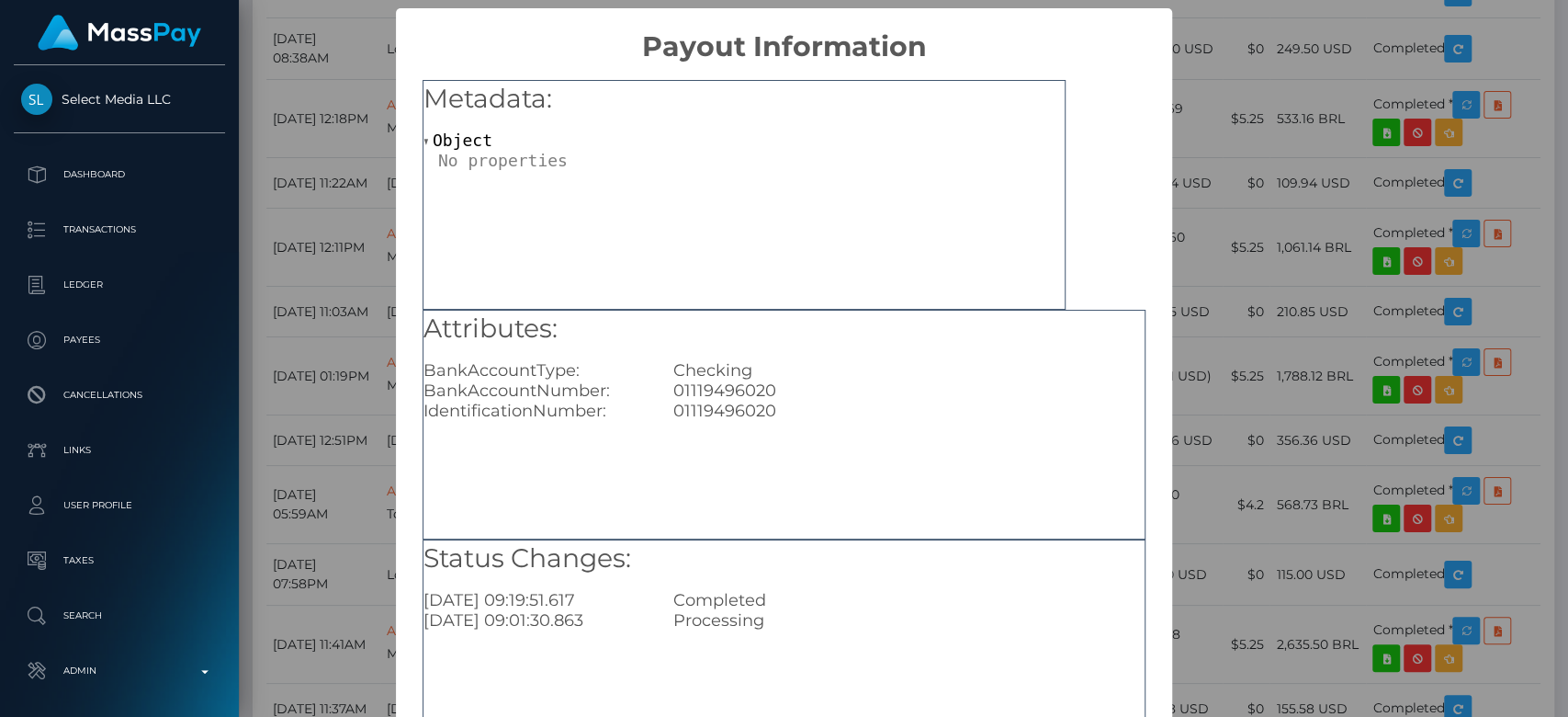
click at [733, 399] on div "01119496020" at bounding box center [908, 390] width 498 height 20
click at [733, 397] on div "01119496020" at bounding box center [908, 390] width 498 height 20
copy div "01119496020"
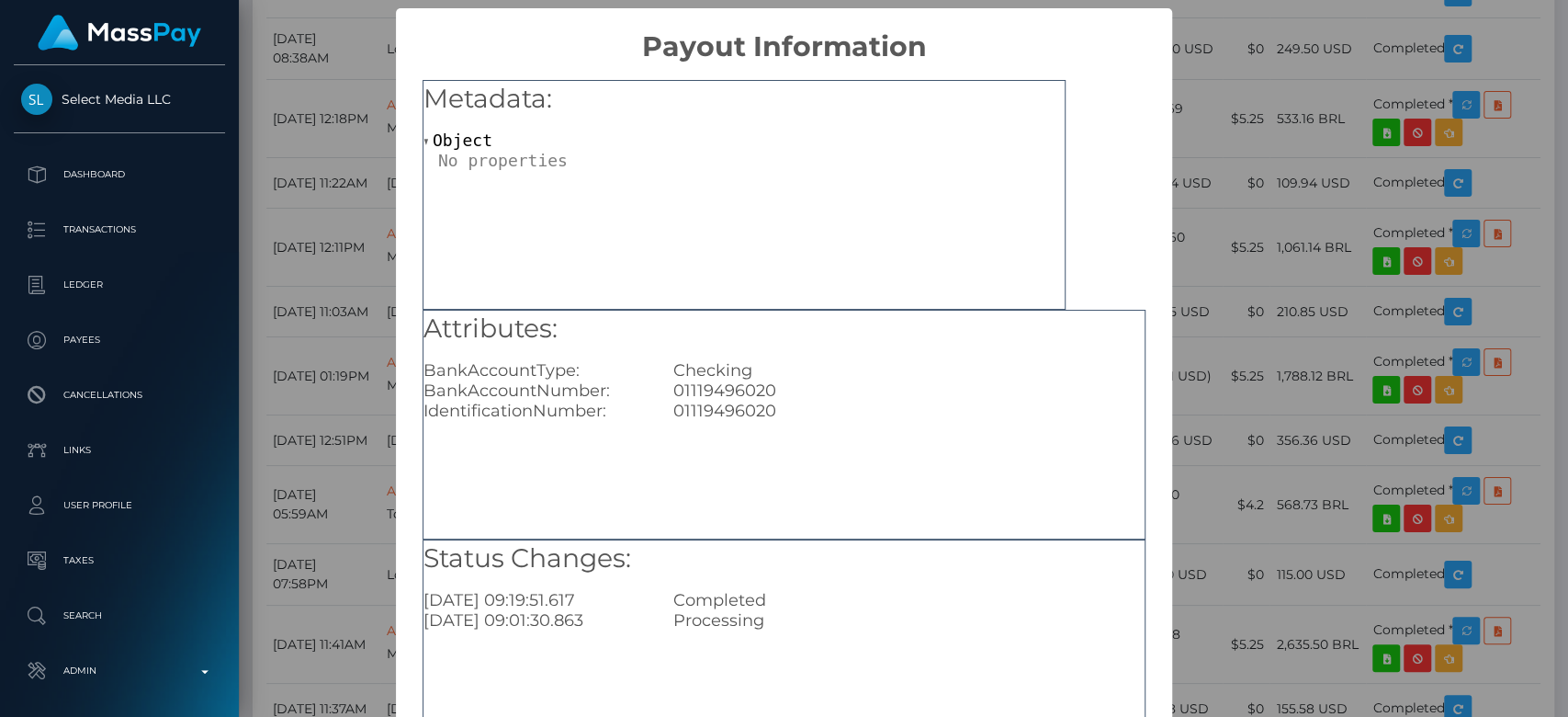
click at [1228, 436] on div "× Payout Information Metadata: Object Attributes: BankAccountType: Checking Ban…" at bounding box center [784, 358] width 1568 height 717
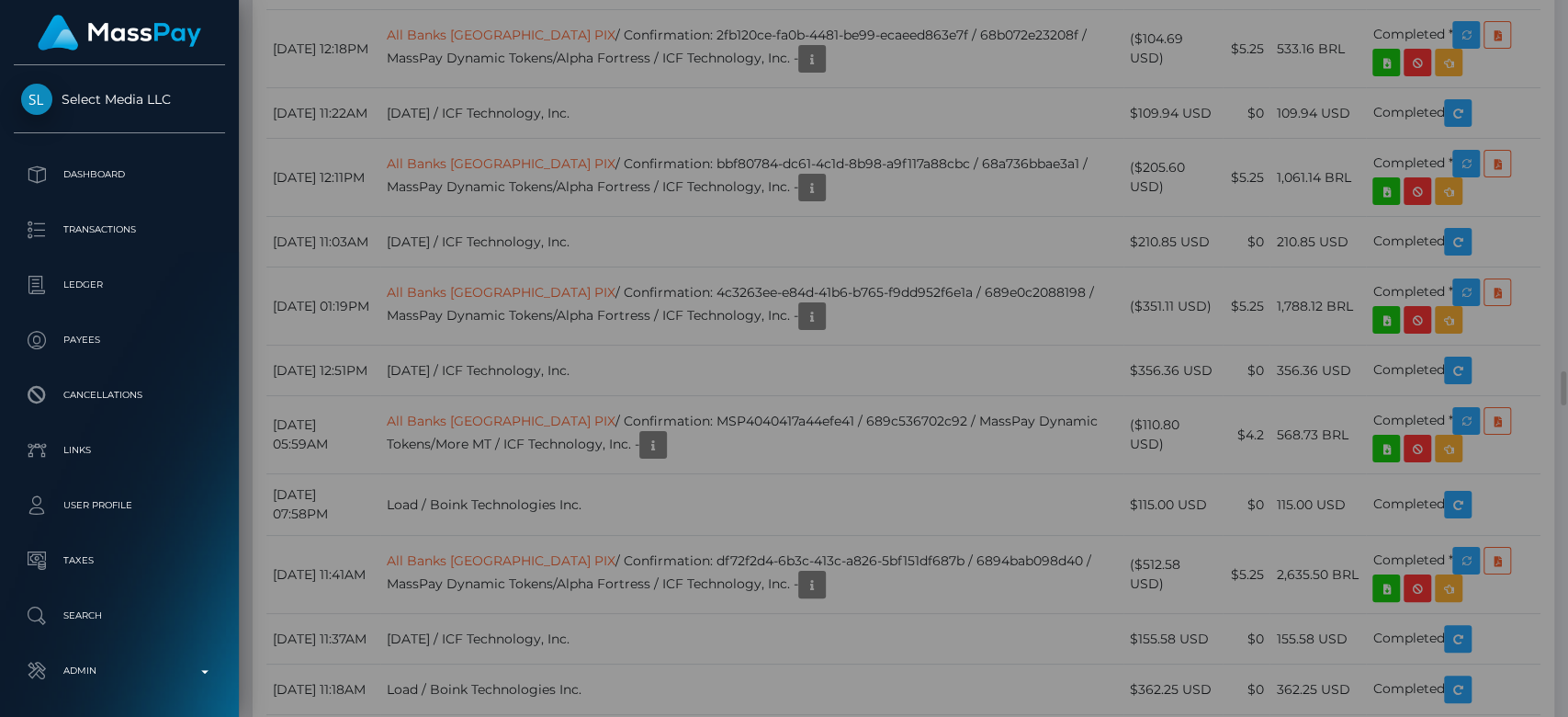
scroll to position [0, 0]
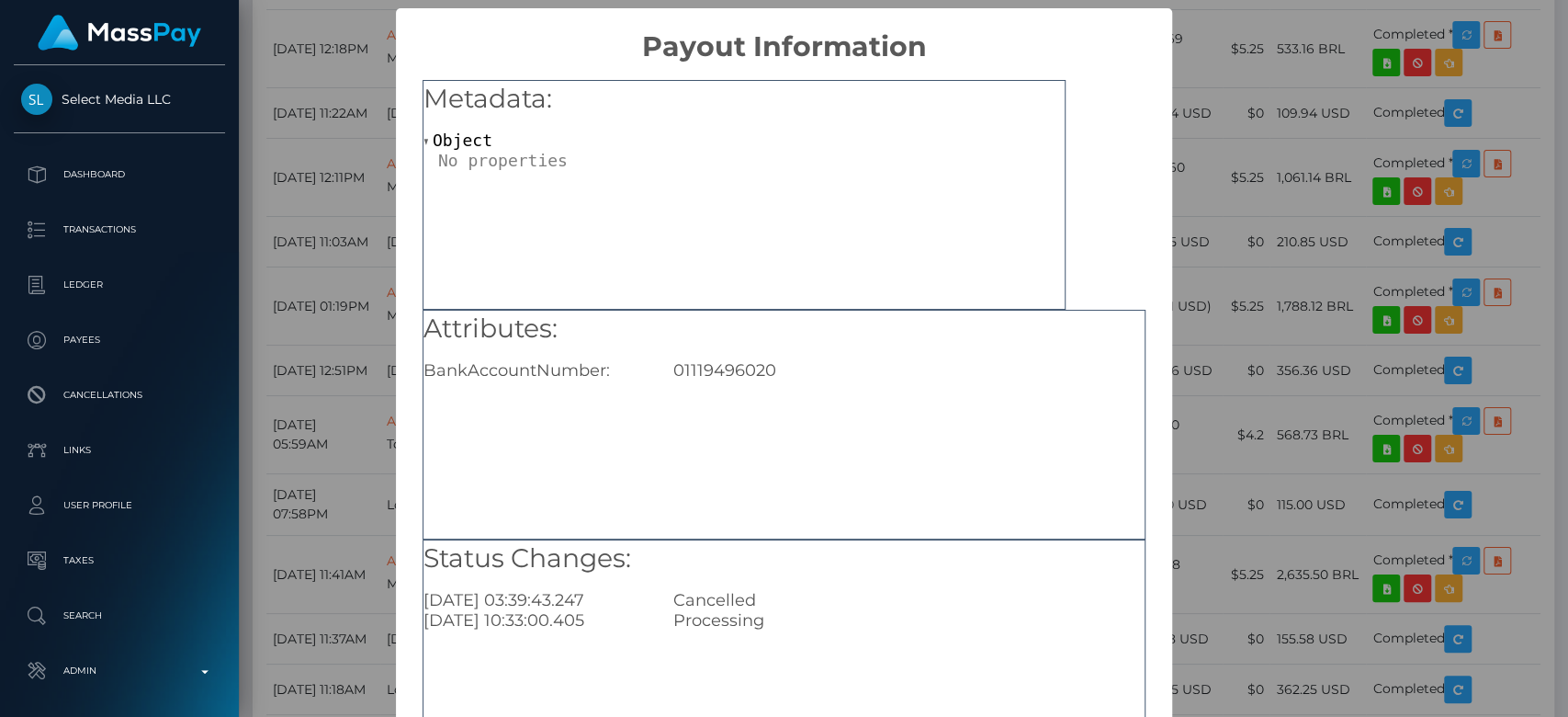
click at [1256, 346] on div "× Payout Information Metadata: Object Attributes: BankAccountNumber: 0111949602…" at bounding box center [784, 358] width 1568 height 717
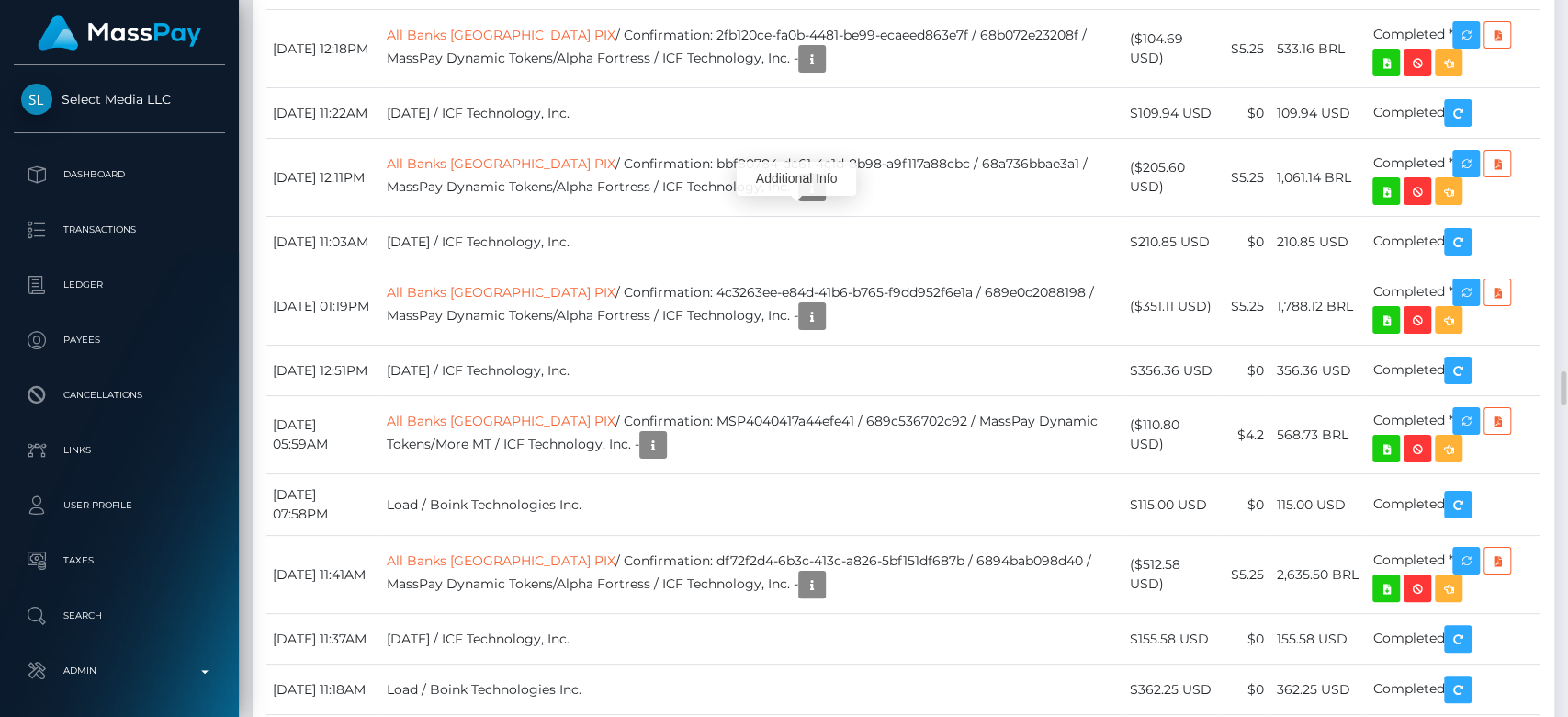
scroll to position [220, 406]
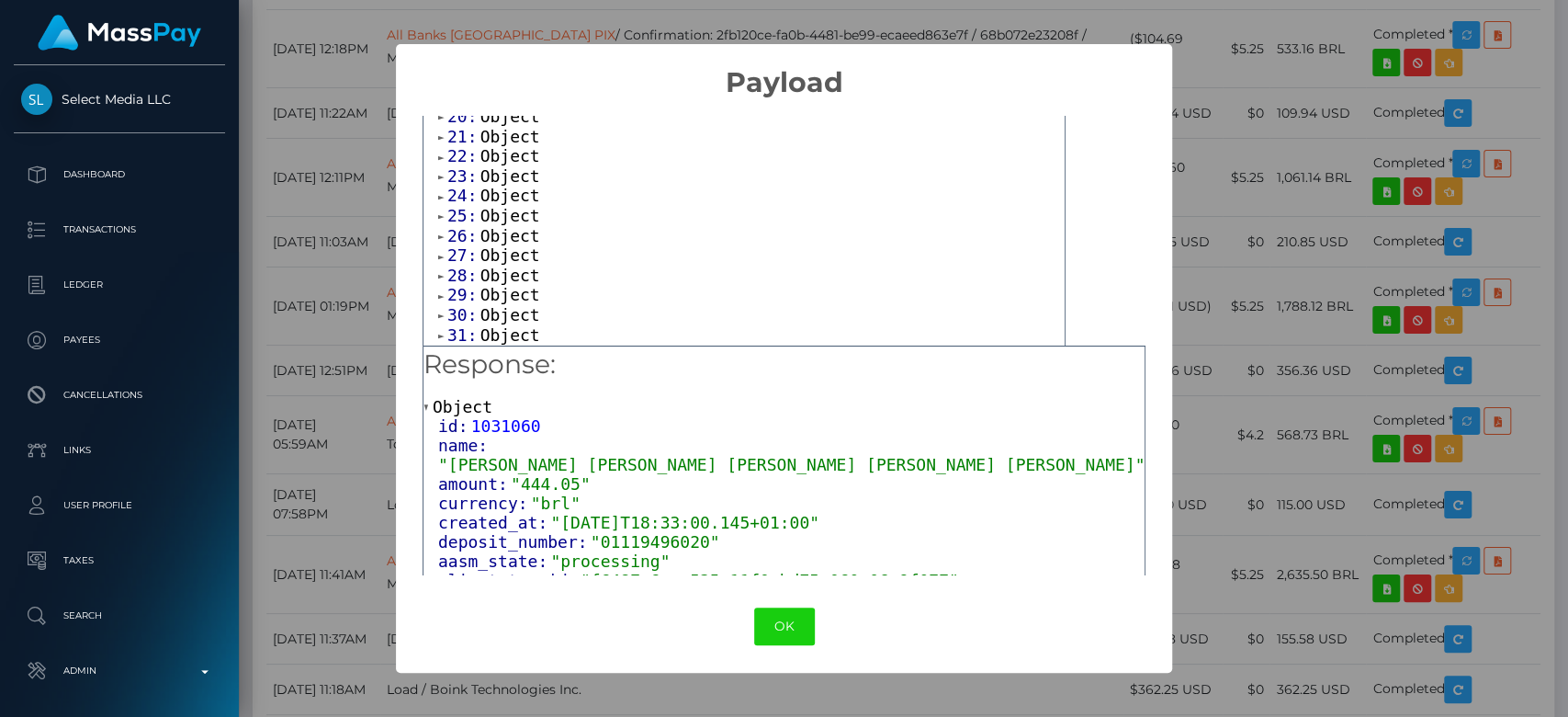
scroll to position [136, 0]
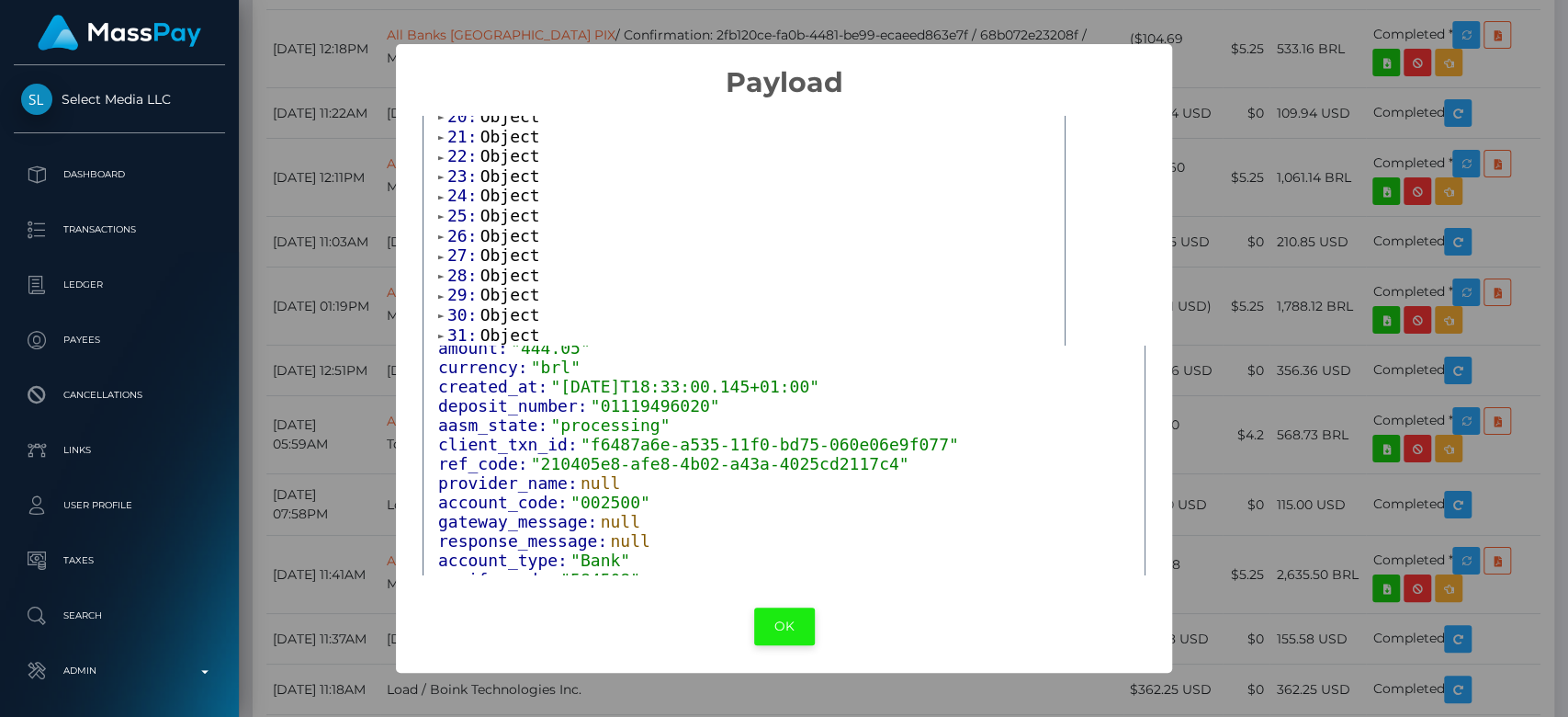
click at [770, 619] on button "OK" at bounding box center [784, 626] width 61 height 38
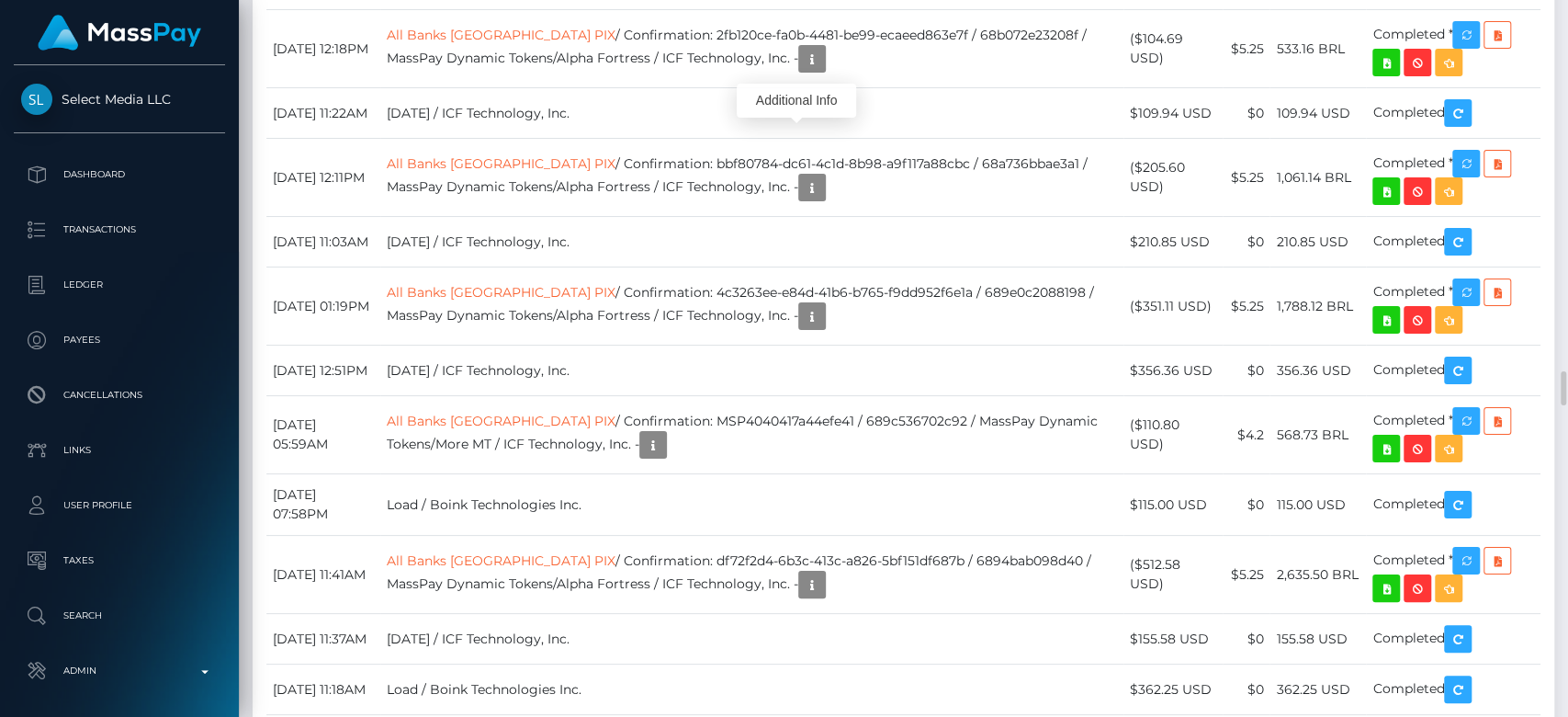
scroll to position [220, 406]
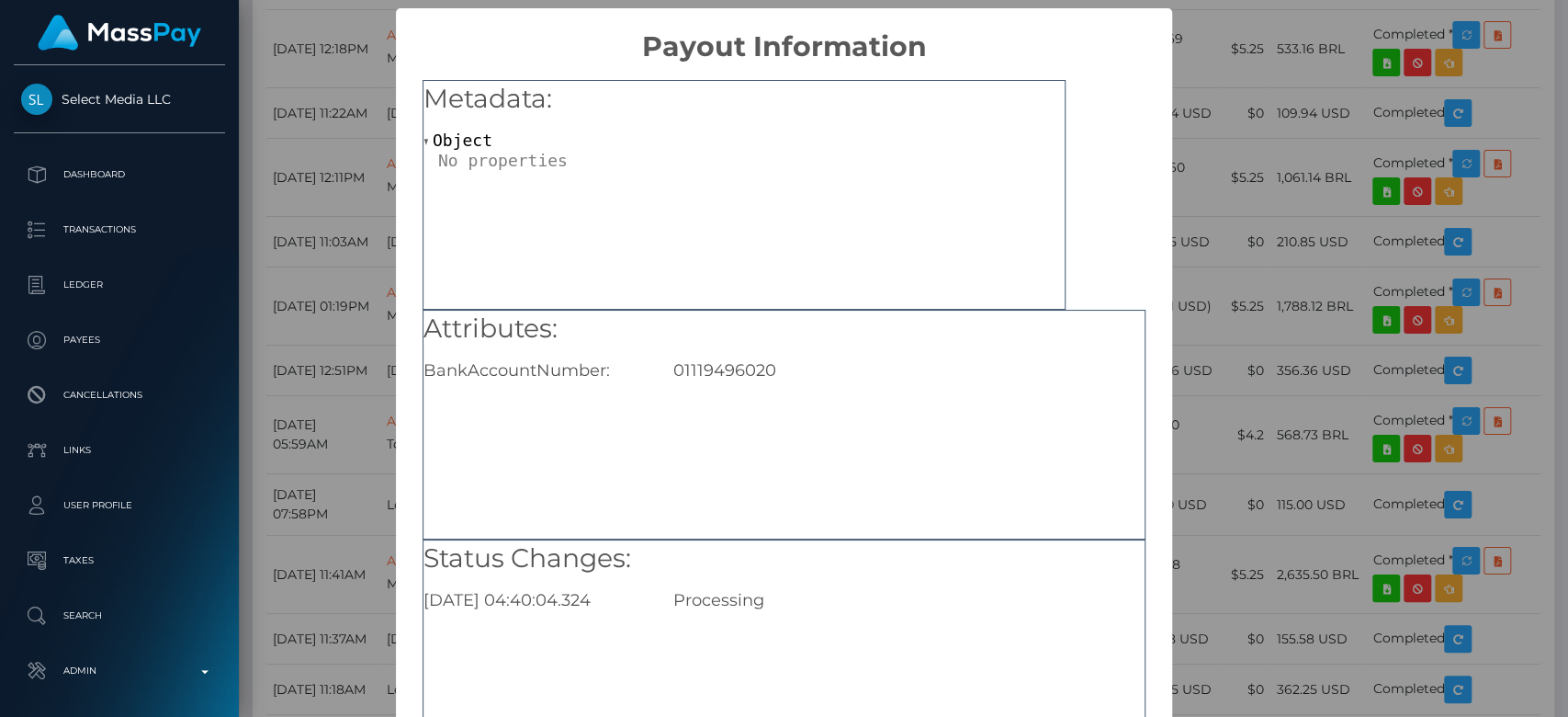
click at [1245, 231] on div "× Payout Information Metadata: Object Attributes: BankAccountNumber: 0111949602…" at bounding box center [784, 358] width 1568 height 717
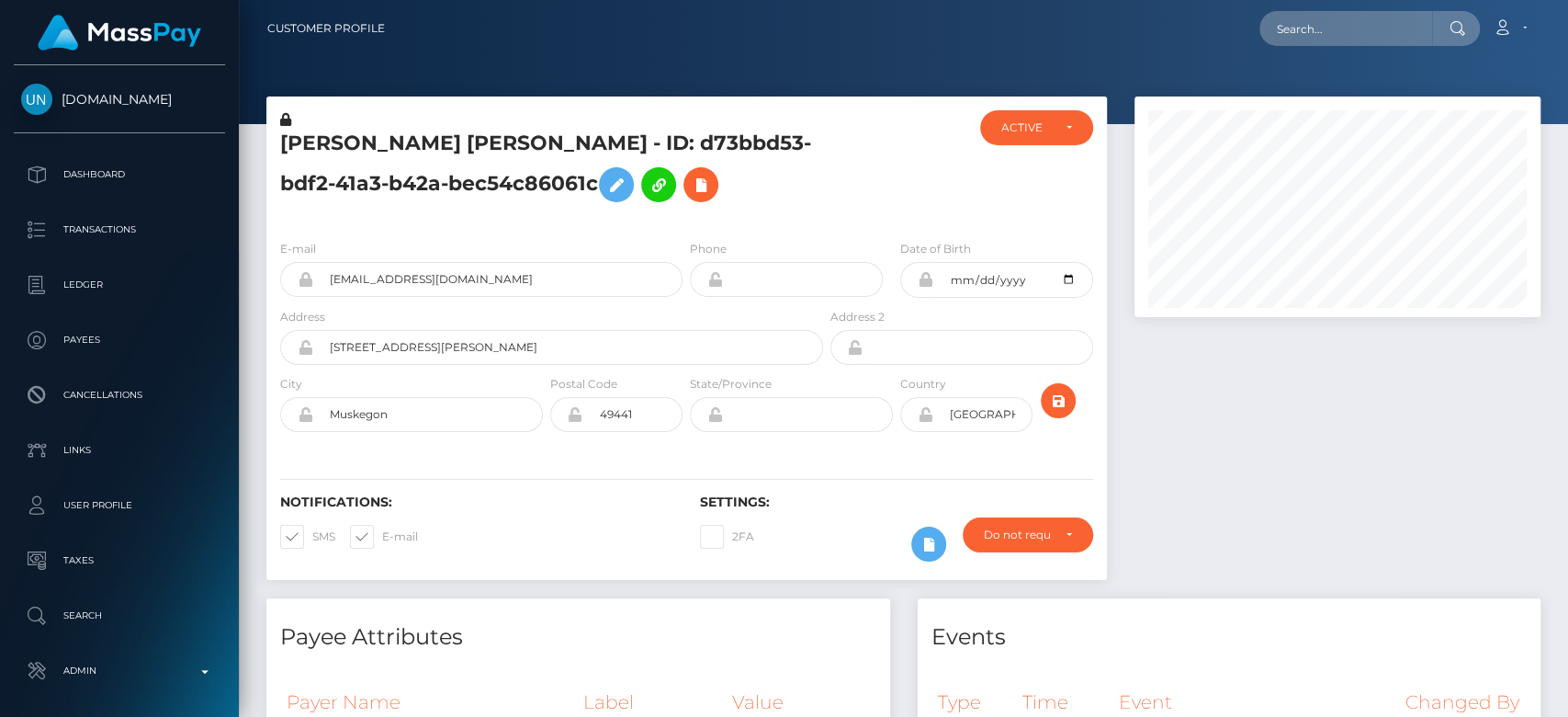
scroll to position [220, 406]
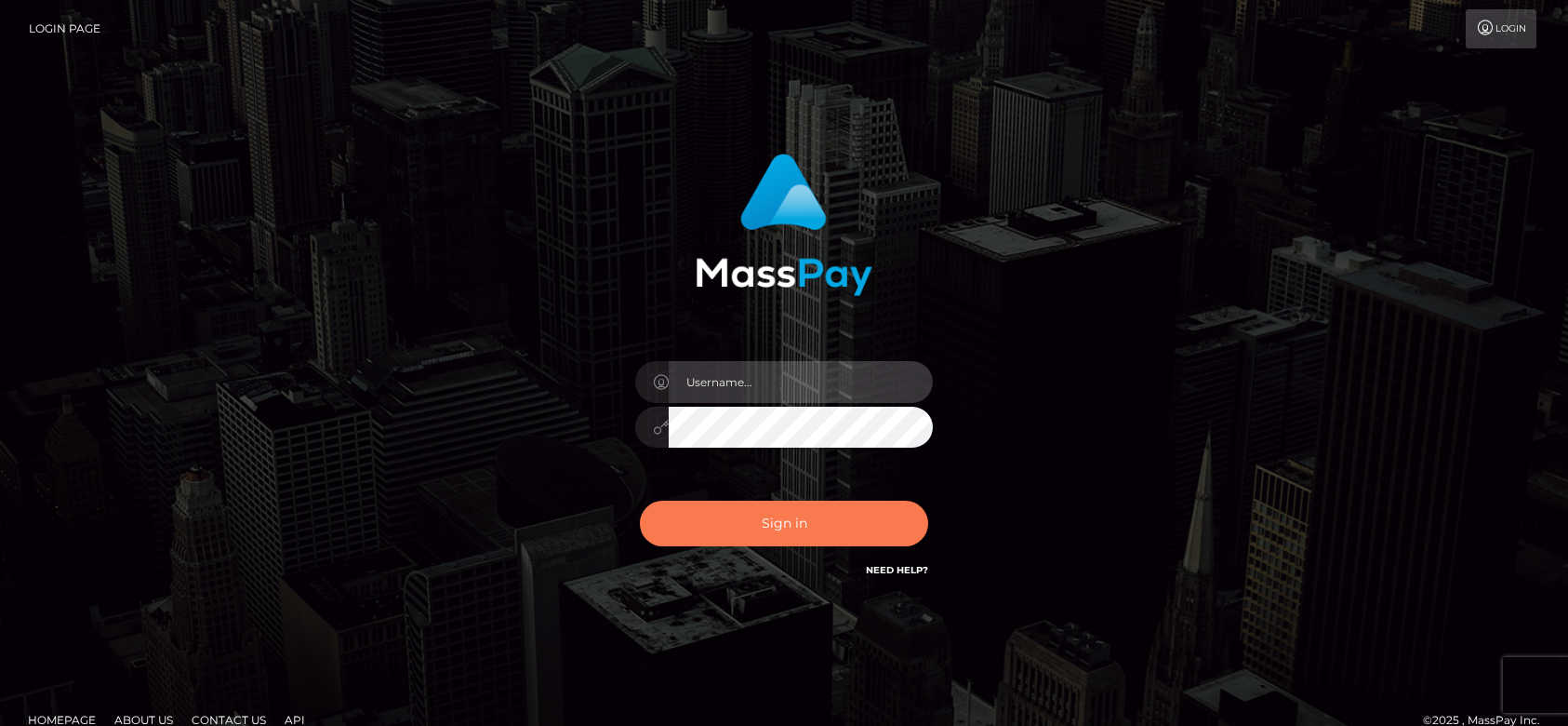
type input "[DOMAIN_NAME]"
click at [829, 528] on button "Sign in" at bounding box center [784, 524] width 288 height 46
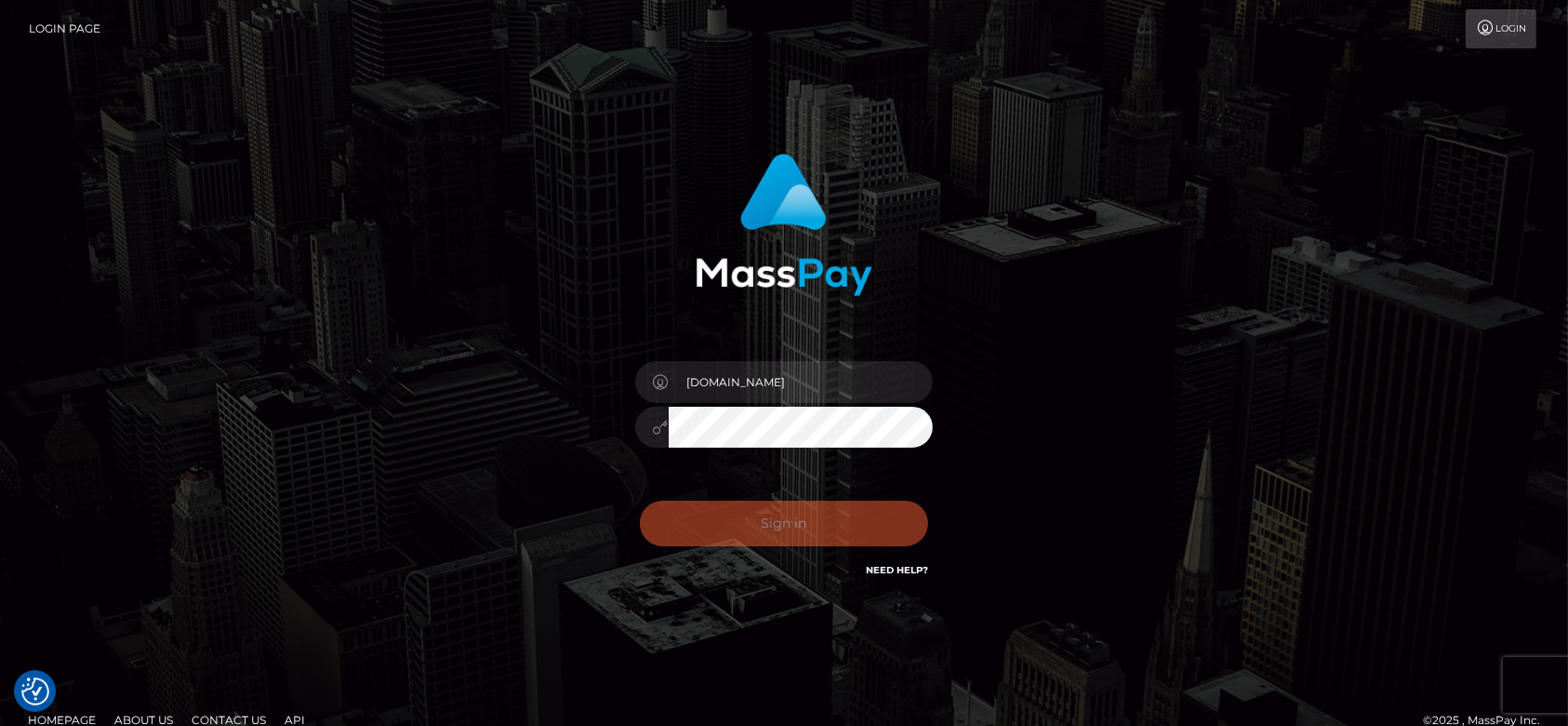
checkbox input "true"
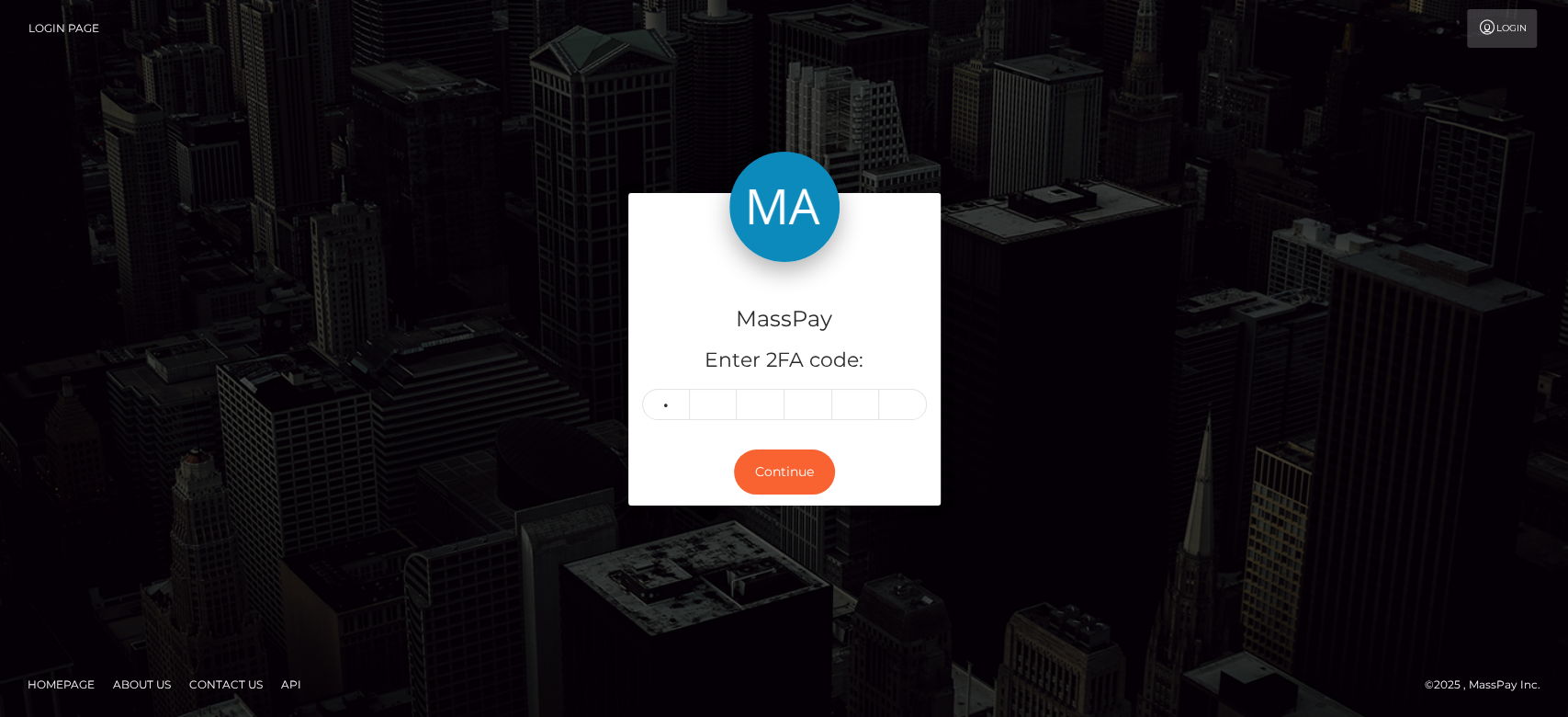
type input "1"
type input "9"
type input "2"
type input "8"
type input "6"
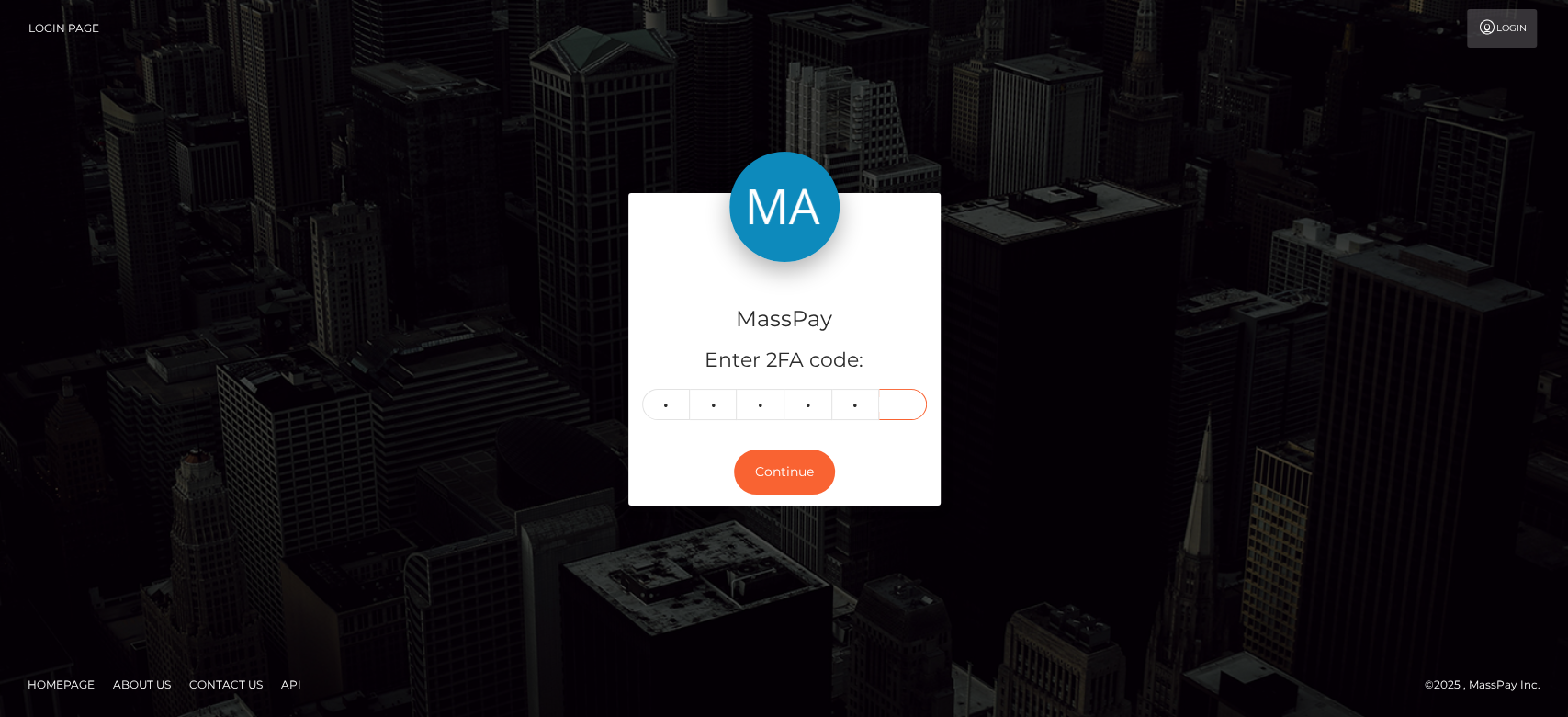
type input "6"
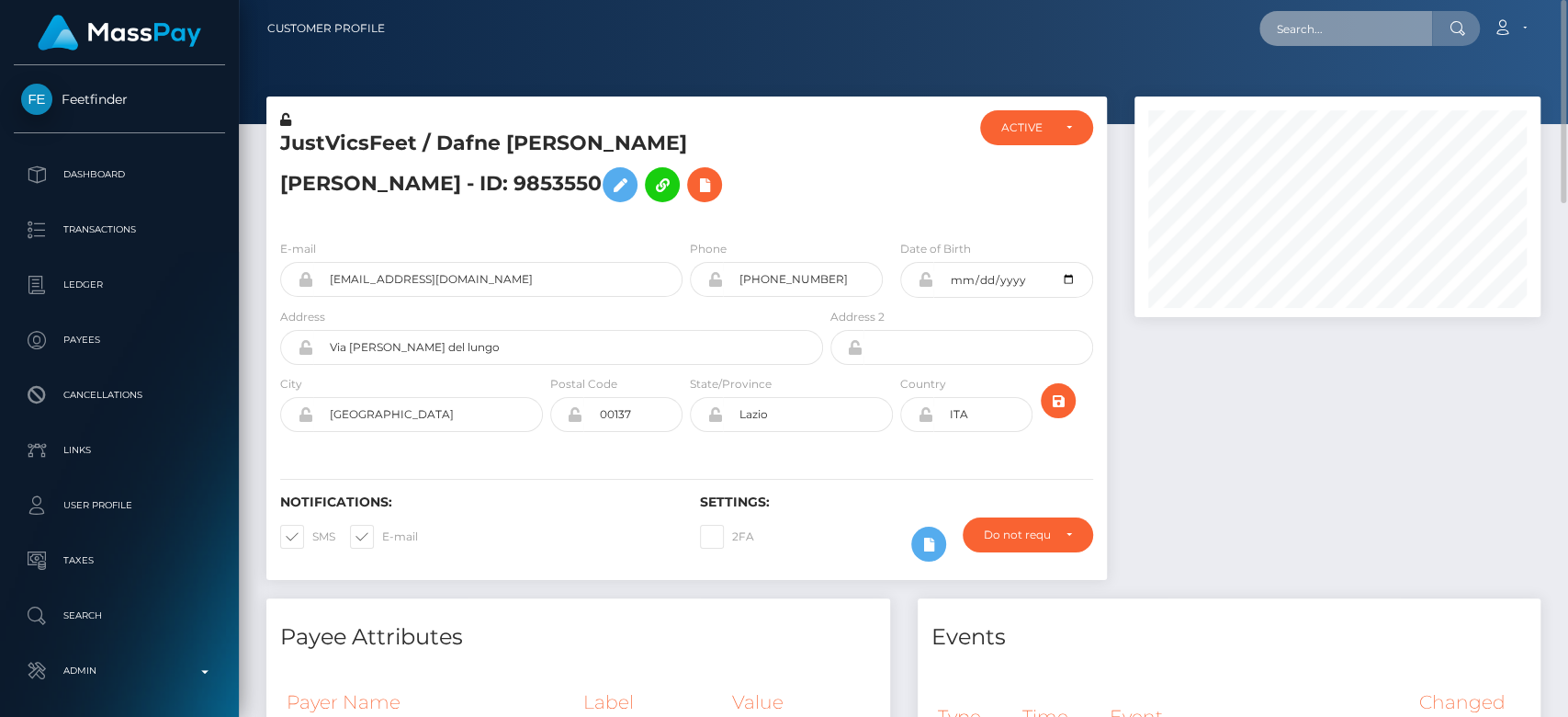
click at [1384, 33] on input "text" at bounding box center [1346, 28] width 173 height 35
paste input "nikkigray674@gmail.com"
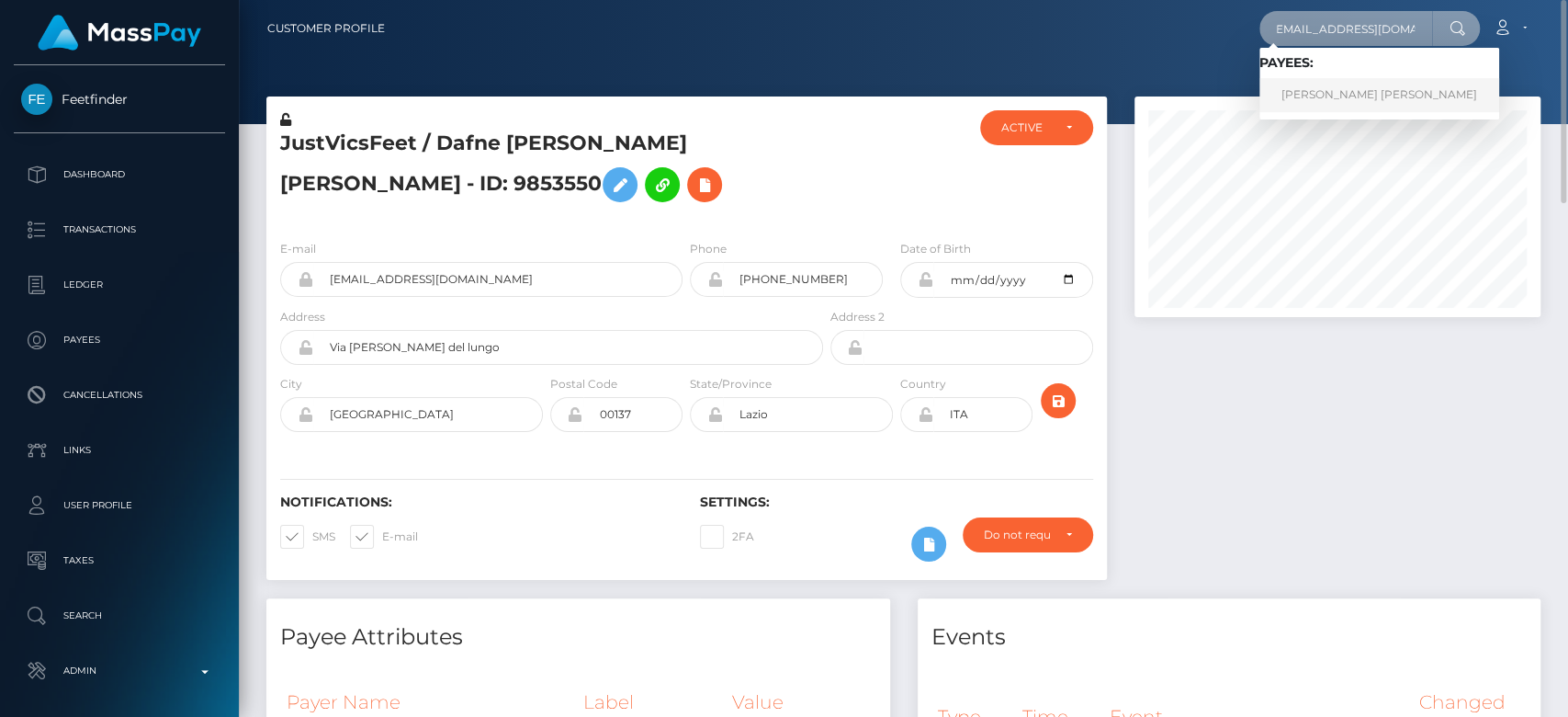
type input "nikkigray674@gmail.com"
click at [1370, 95] on link "Abdou Yande Ndoye" at bounding box center [1379, 96] width 239 height 34
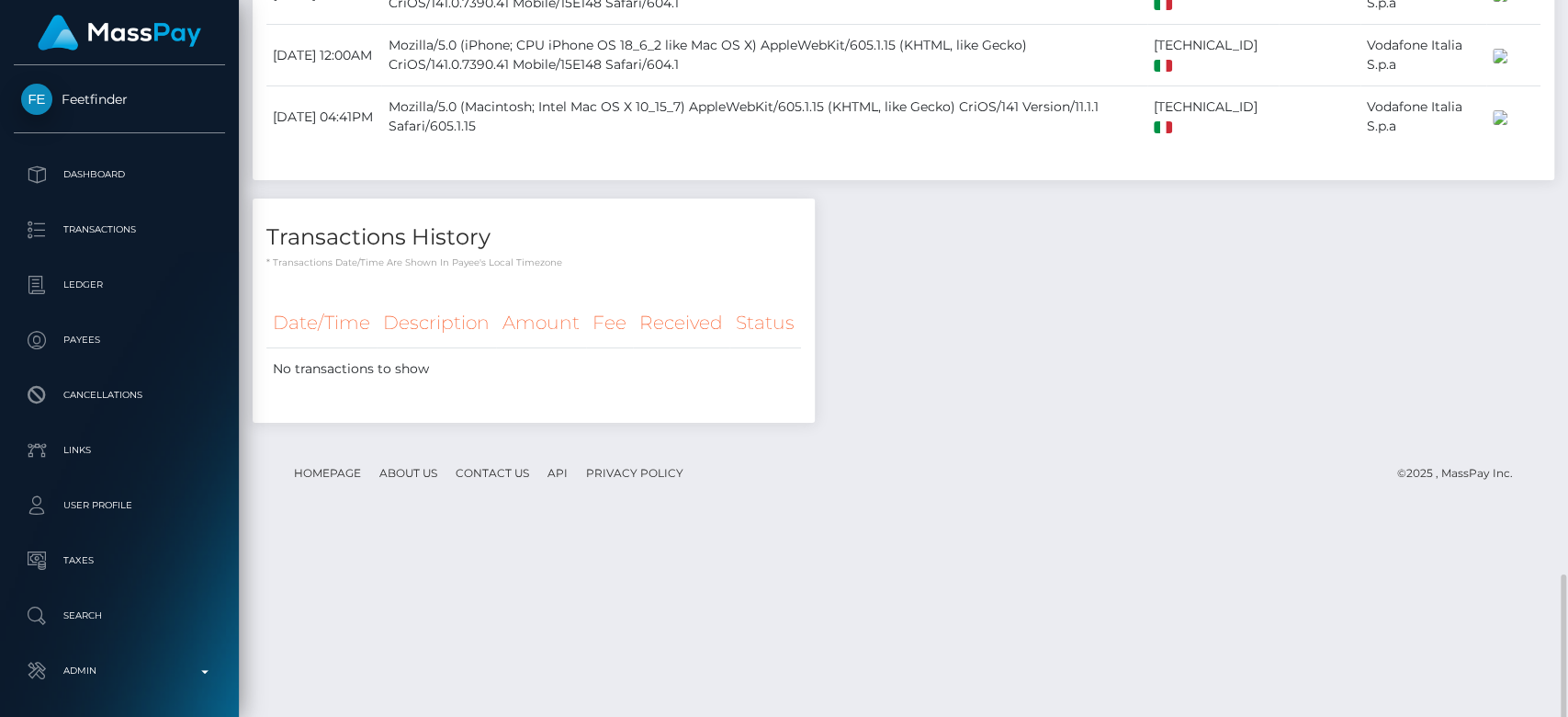
scroll to position [1818, 0]
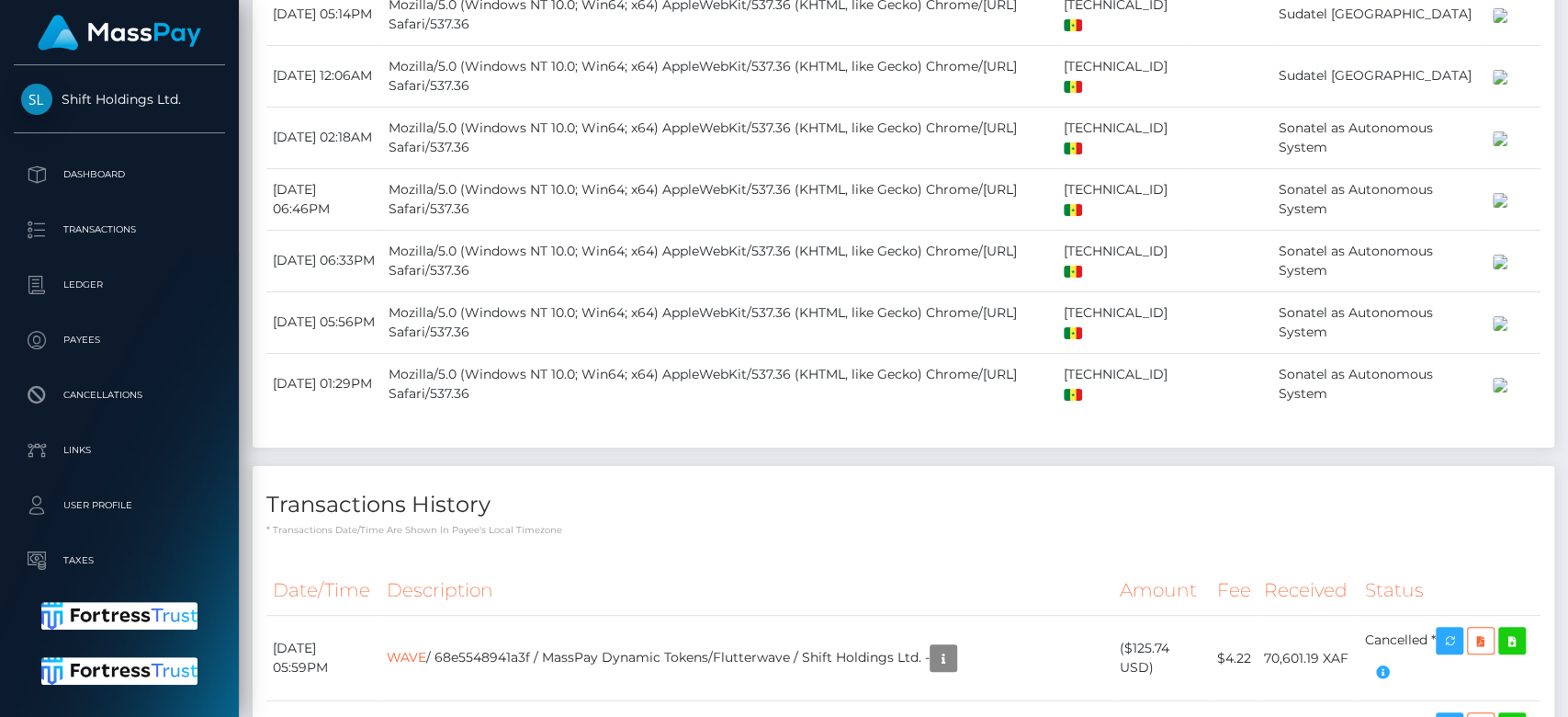
scroll to position [2476, 0]
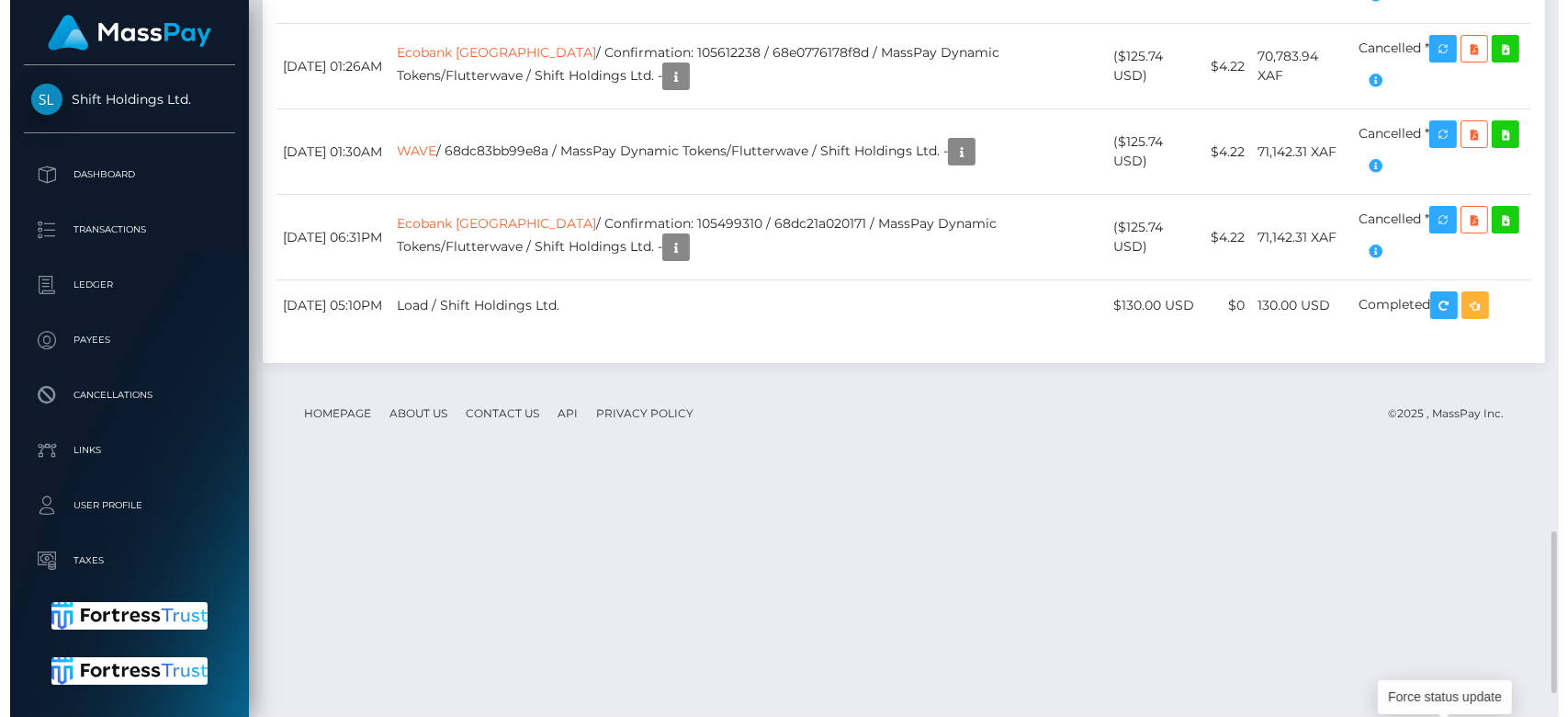
scroll to position [2408, 0]
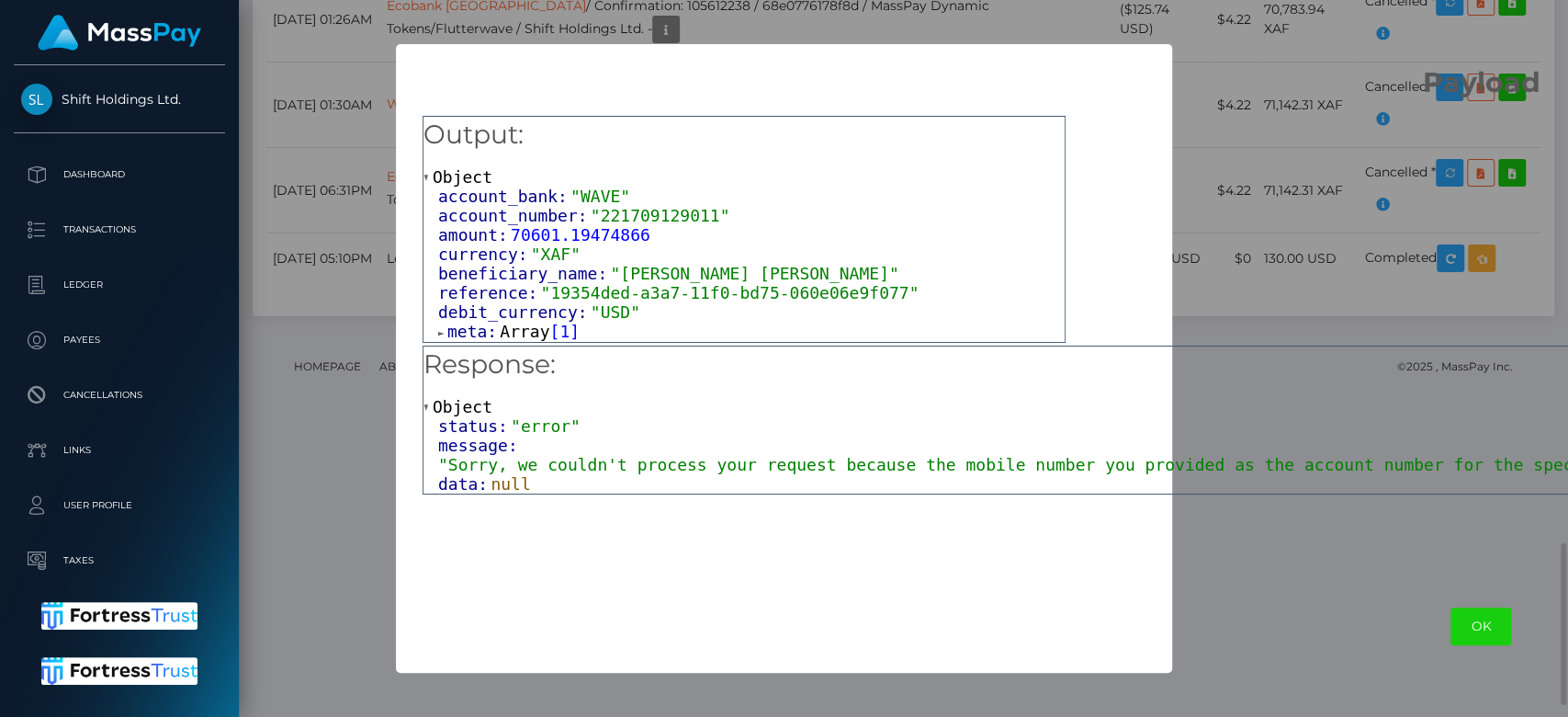
scroll to position [220, 406]
click at [1238, 148] on div "Output: Object account_bank: "WAVE" account_number: "221709129011" amount: 7060…" at bounding box center [1481, 340] width 2169 height 481
click at [1307, 61] on h2 "Payload" at bounding box center [1481, 72] width 2169 height 55
click at [331, 92] on div "× Payload Output: Object account_bank: "WAVE" account_number: "221709129011" am…" at bounding box center [784, 358] width 1568 height 717
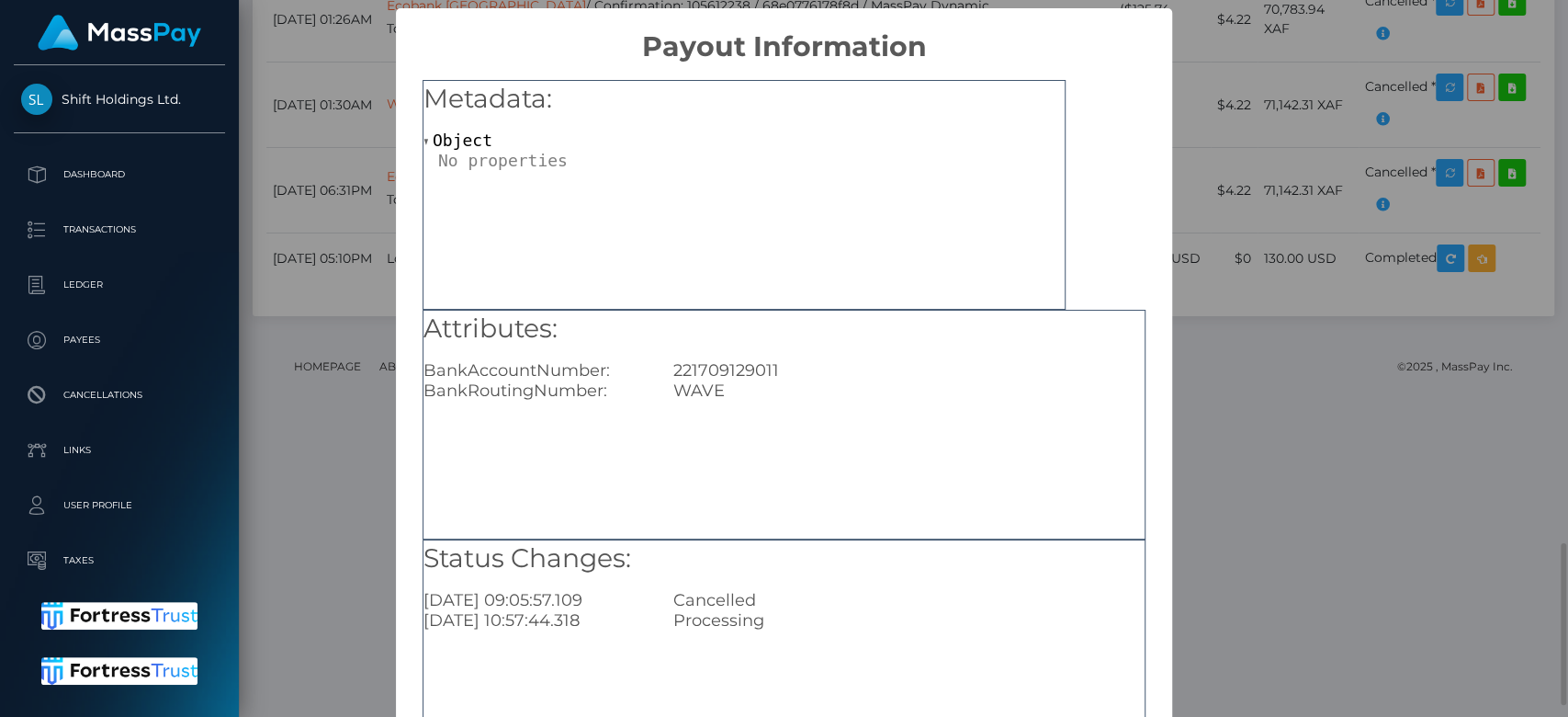
scroll to position [0, 0]
click at [1255, 289] on div "× Payout Information Metadata: Object Attributes: BankAccountNumber: 2217091290…" at bounding box center [784, 358] width 1568 height 717
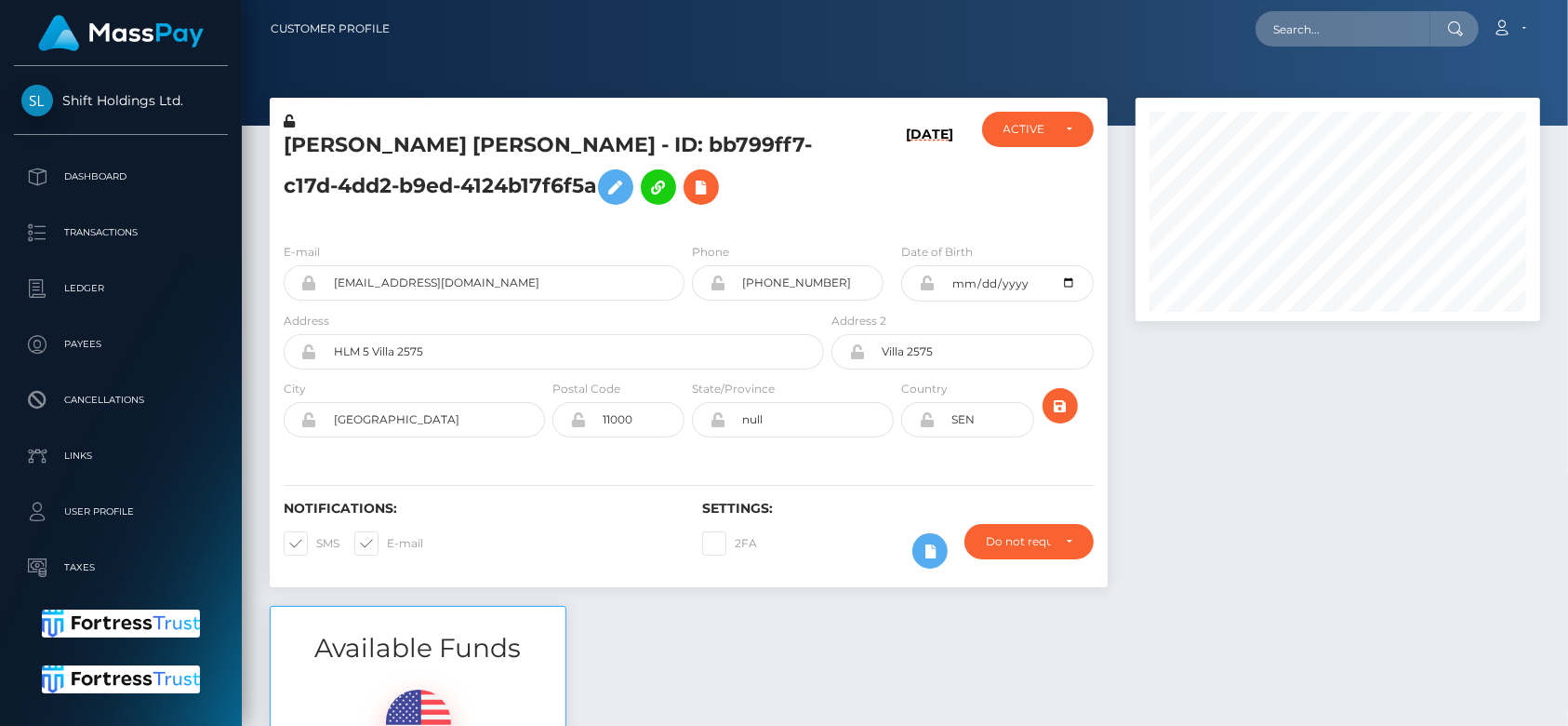
scroll to position [929980, 929862]
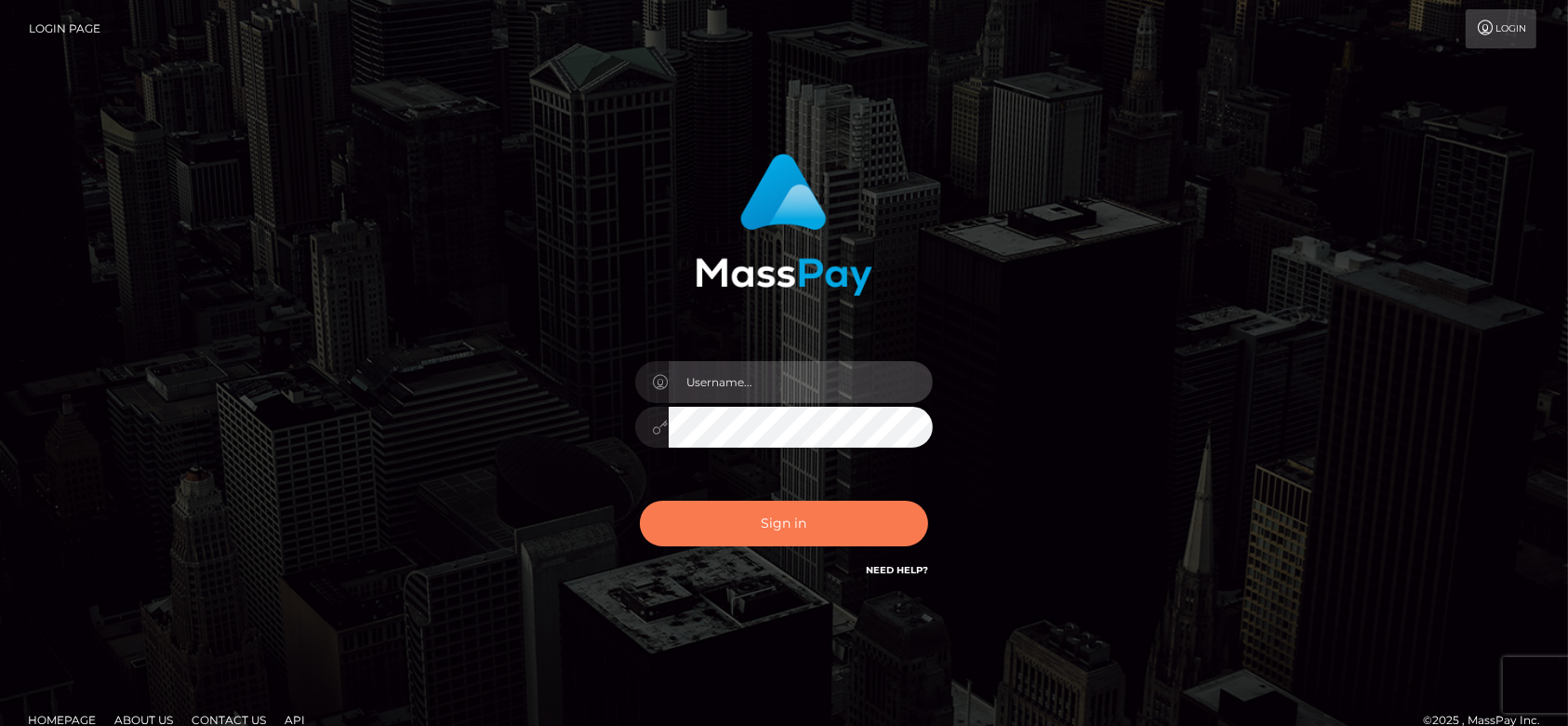
type input "[DOMAIN_NAME]"
click at [796, 517] on button "Sign in" at bounding box center [784, 524] width 288 height 46
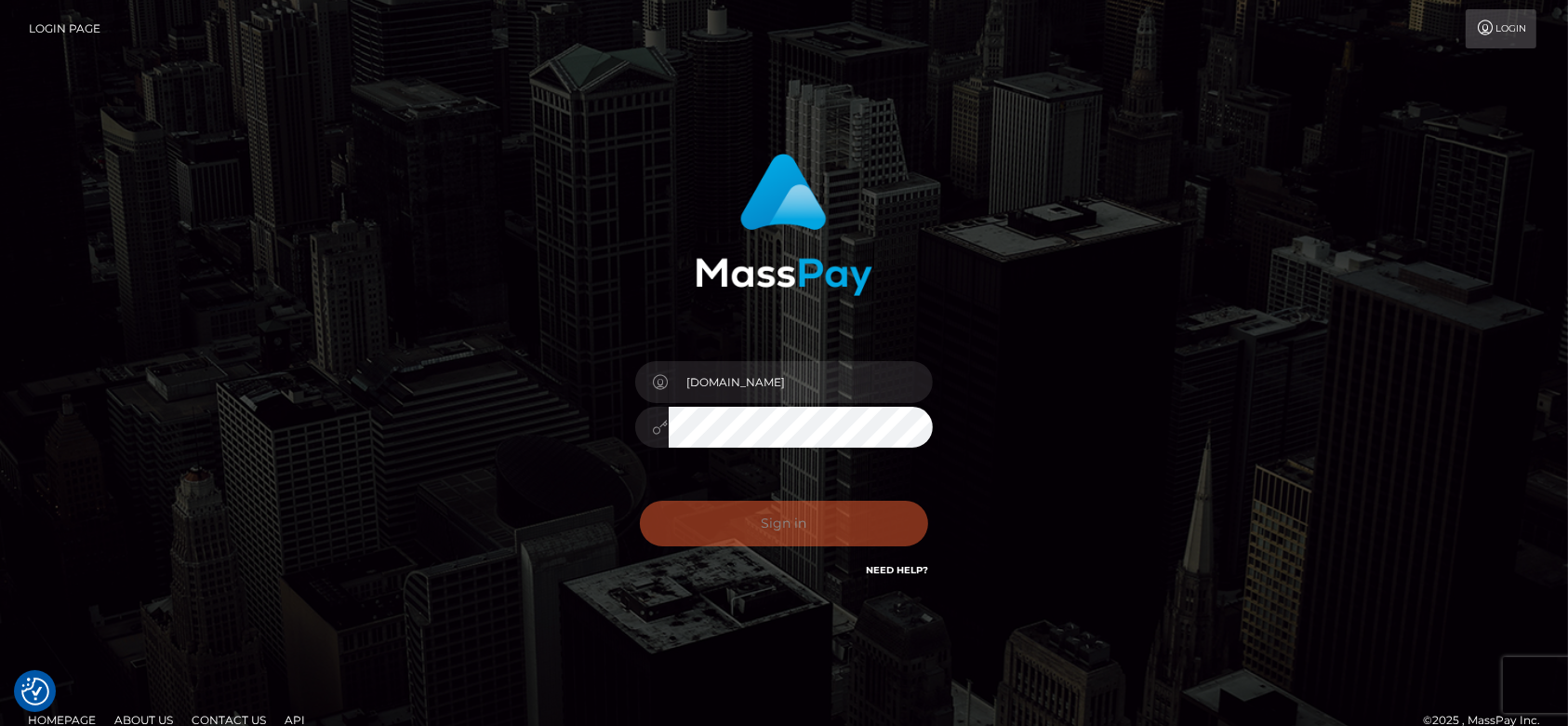
checkbox input "true"
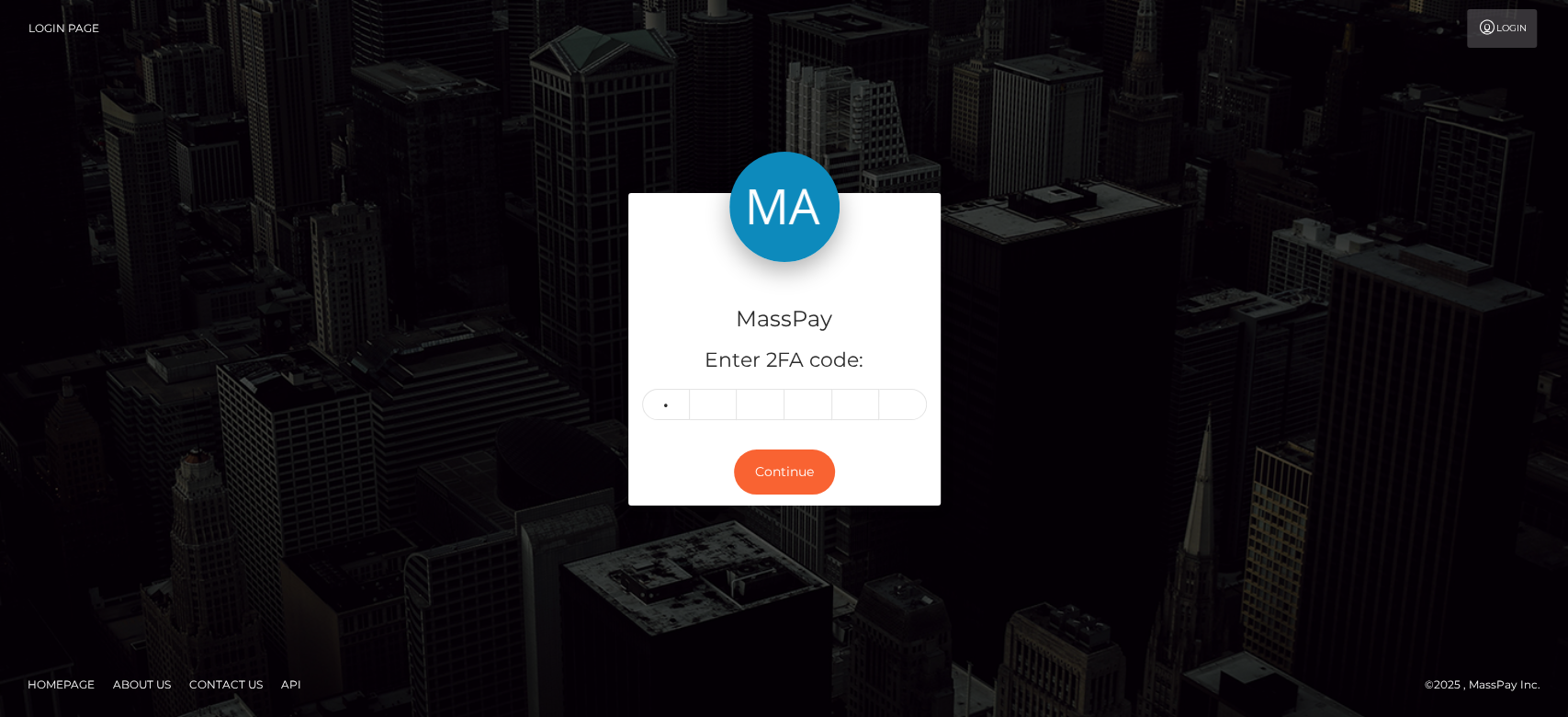
type input "1"
type input "8"
type input "5"
type input "0"
type input "1"
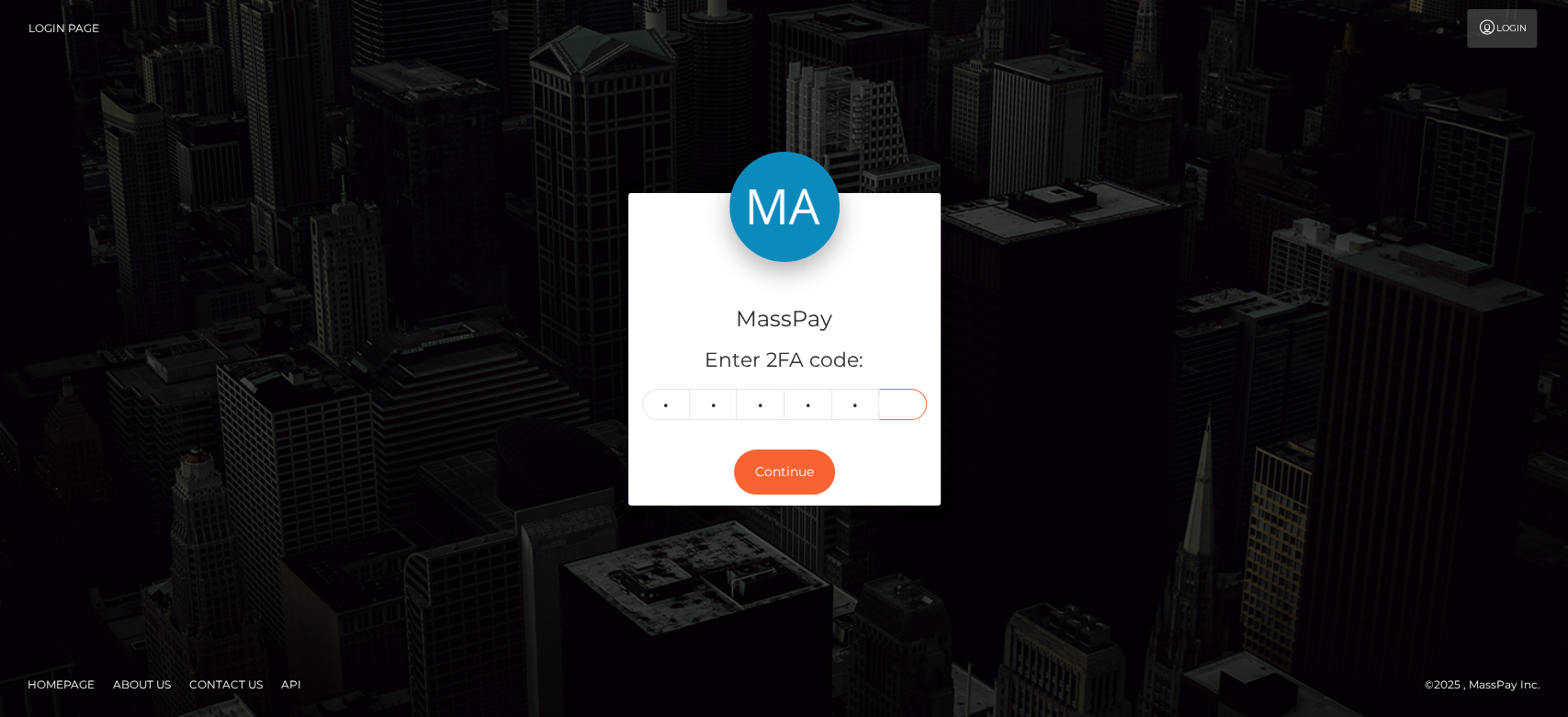
type input "9"
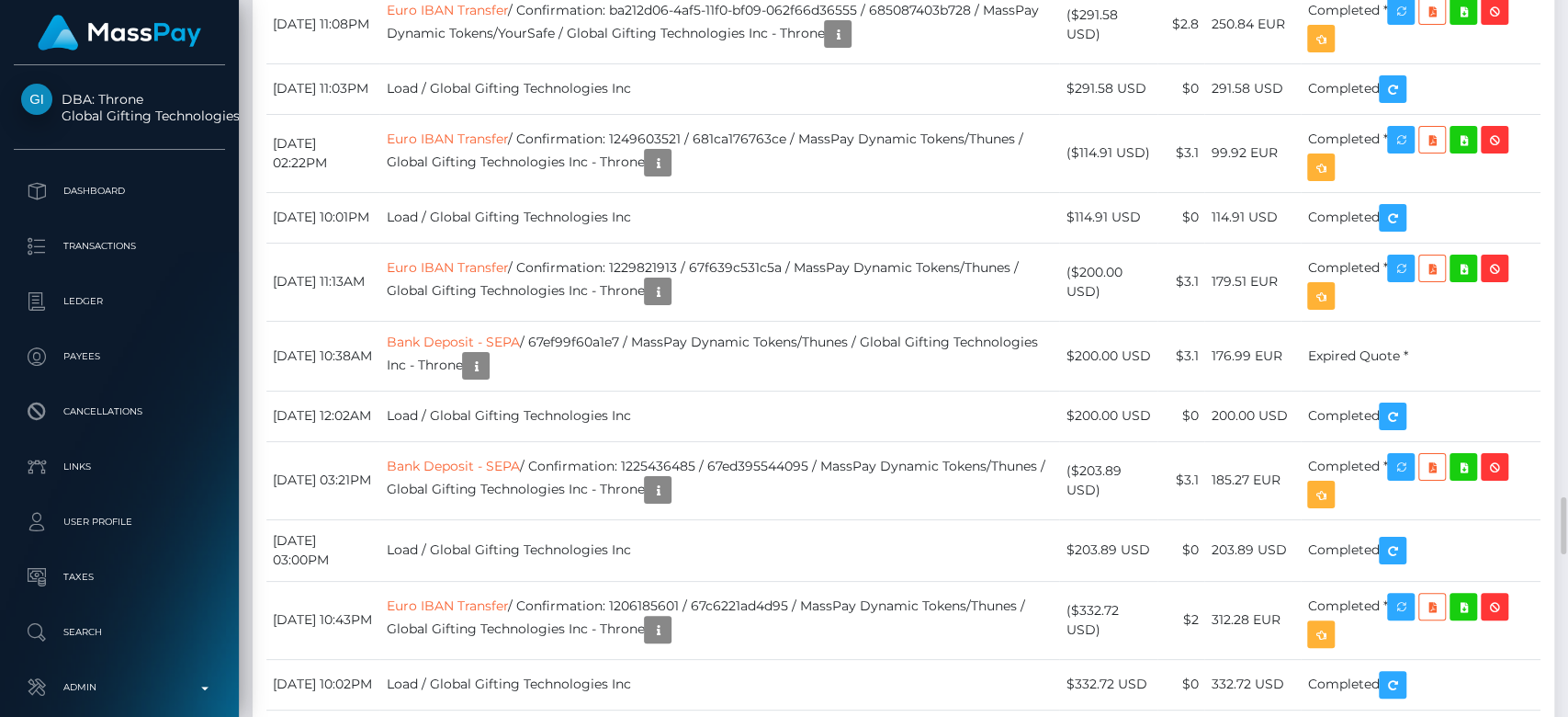
scroll to position [6197, 0]
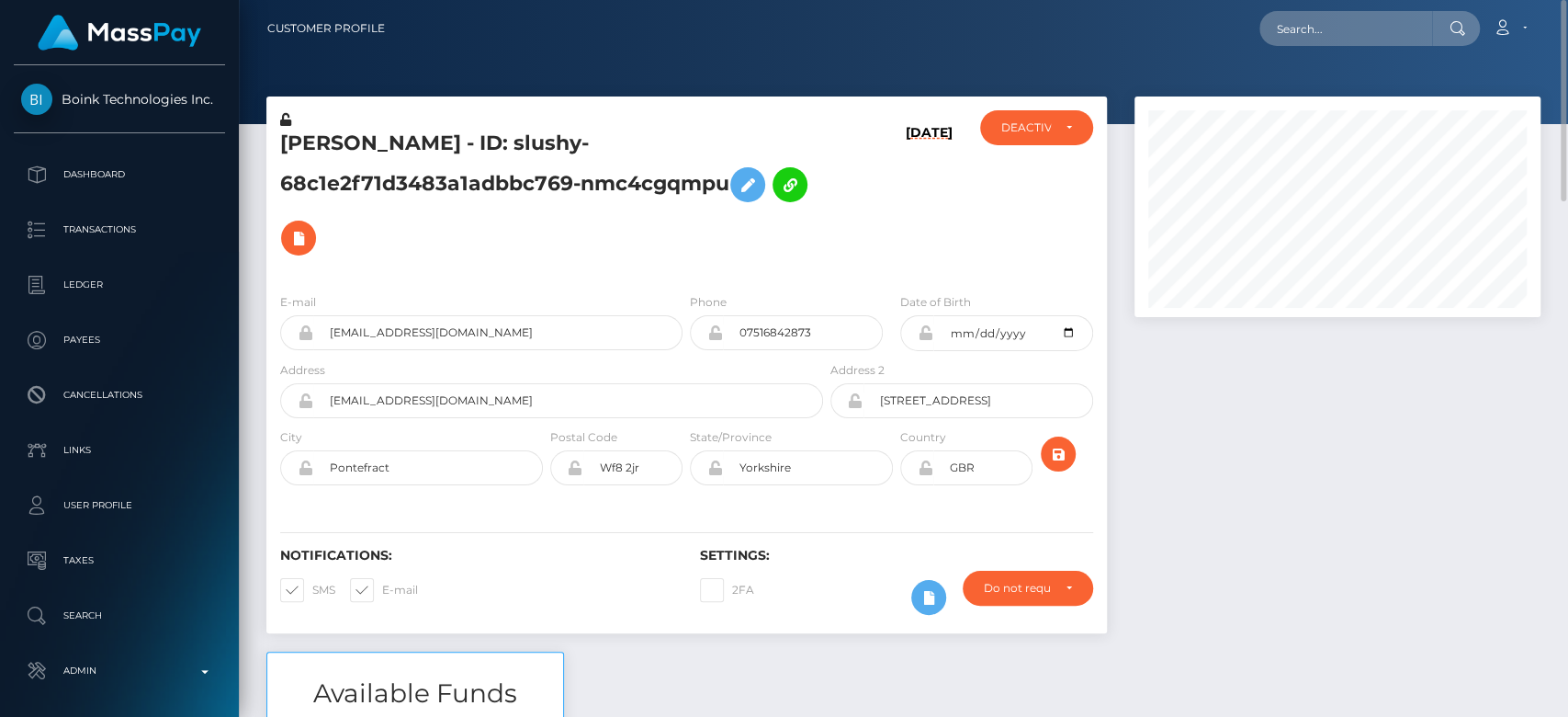
drag, startPoint x: 728, startPoint y: 183, endPoint x: 275, endPoint y: 148, distance: 454.4
click at [275, 148] on div "[PERSON_NAME] - ID: slushy-68c1e2f71d3483a1adbbc769-nmc4cgqmpu" at bounding box center [547, 195] width 560 height 168
copy h5 "[PERSON_NAME] - ID: slushy-68c1e2f71d3483a1adbbc769-nmc4cgqmpu"
drag, startPoint x: 462, startPoint y: 345, endPoint x: 330, endPoint y: 349, distance: 132.1
click at [330, 349] on div "E-mail juneair13@gmail.com" at bounding box center [477, 326] width 420 height 68
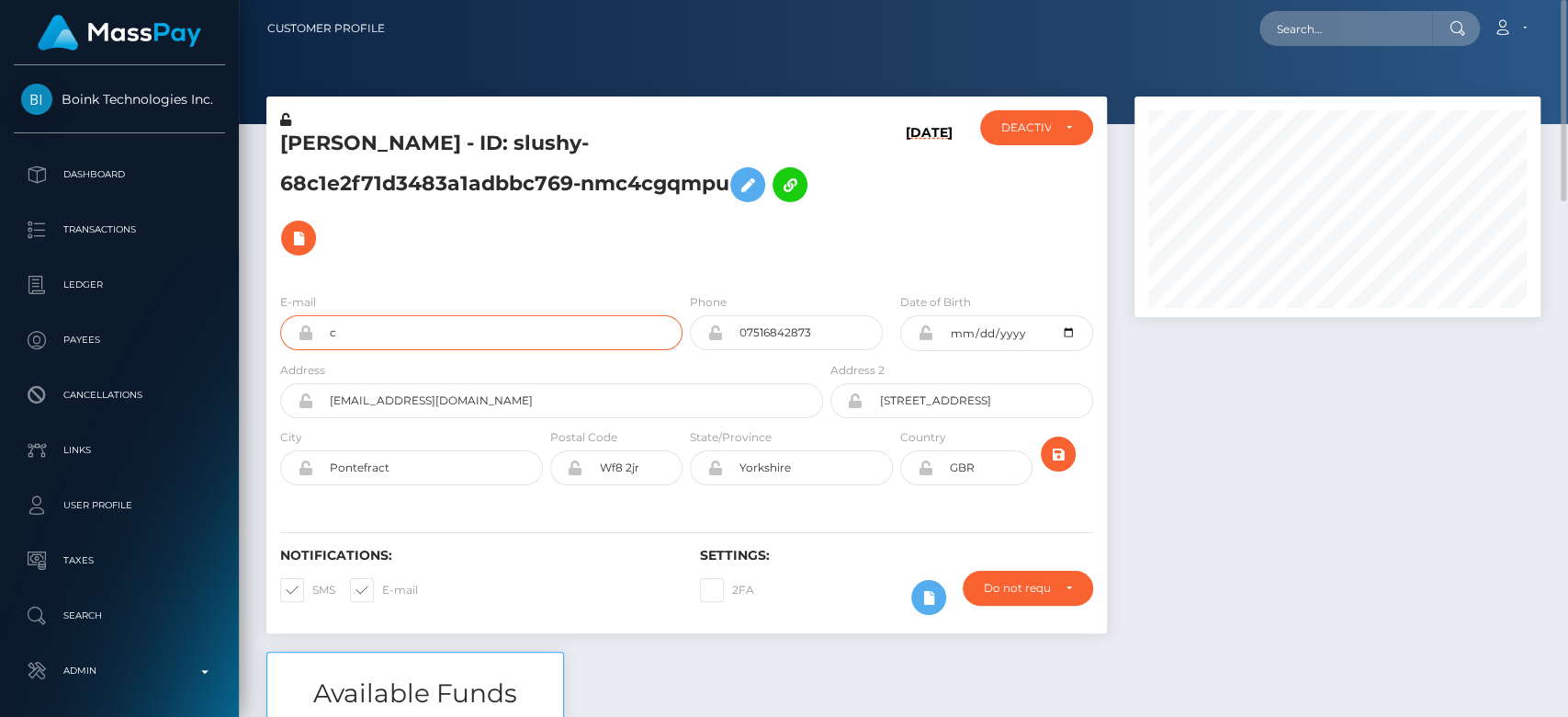
type input "juneair13@gmail.com"
